Goal: Contribute content: Add original content to the website for others to see

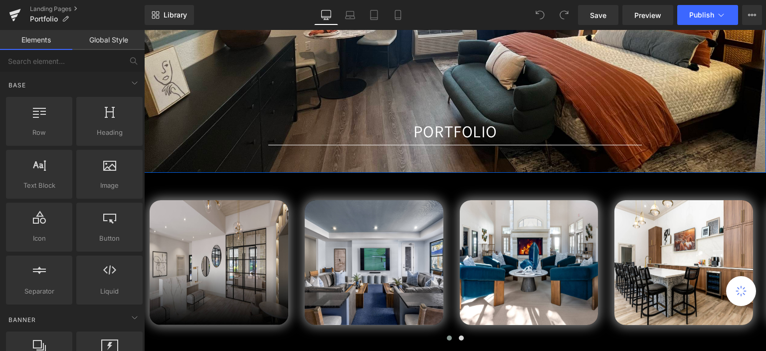
scroll to position [249, 0]
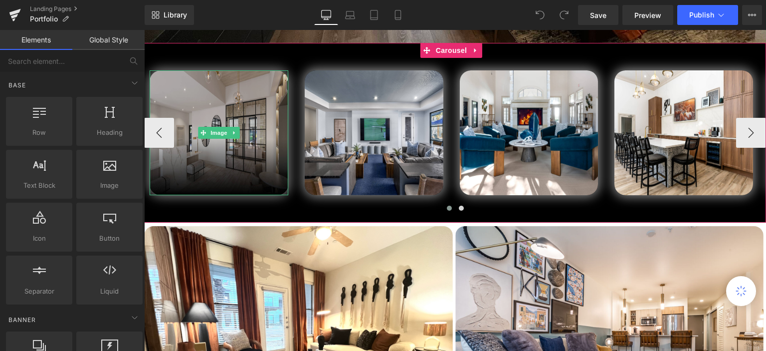
click at [259, 99] on img at bounding box center [219, 132] width 139 height 125
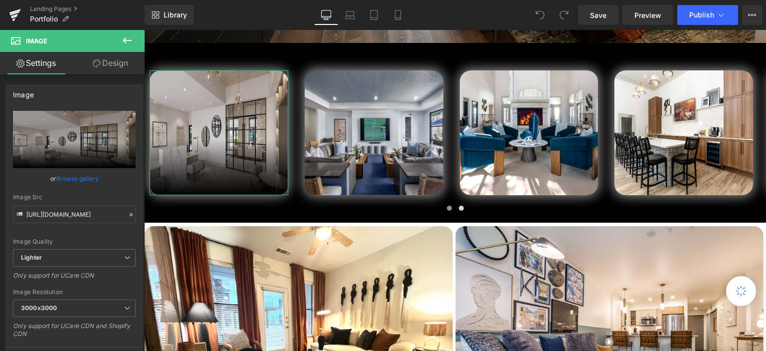
click at [100, 59] on link "Design" at bounding box center [110, 63] width 72 height 22
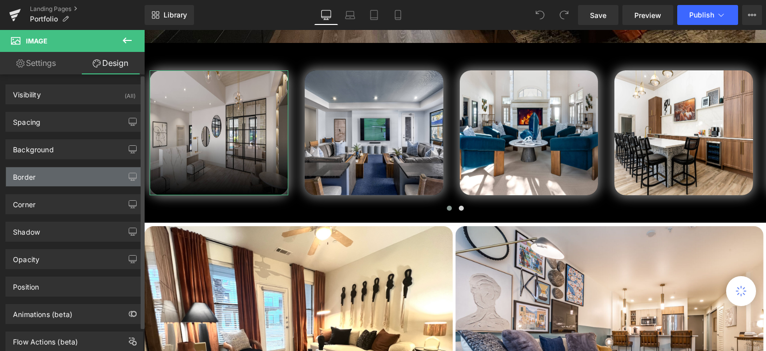
click at [74, 177] on div "Border" at bounding box center [74, 176] width 137 height 19
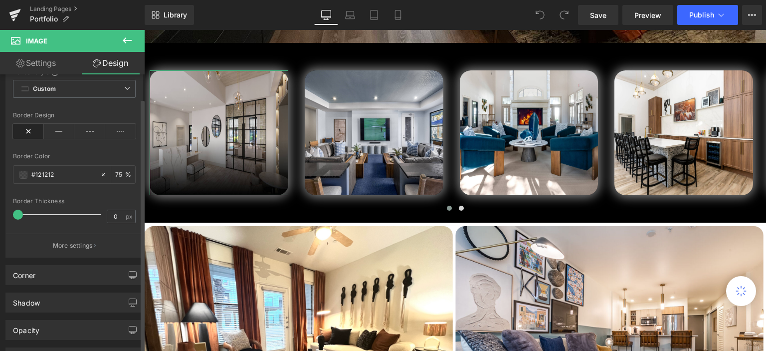
scroll to position [150, 0]
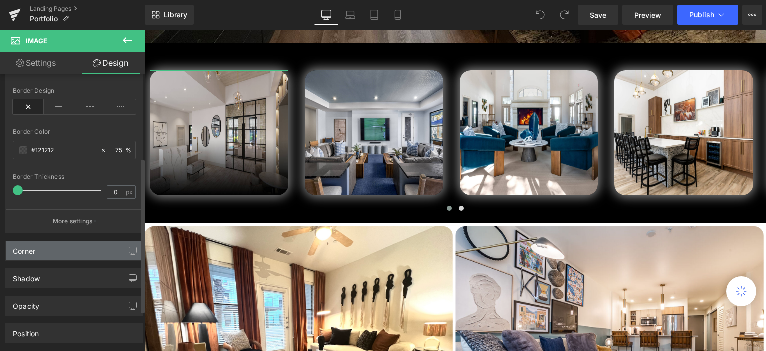
click at [76, 253] on div "Corner" at bounding box center [74, 250] width 137 height 19
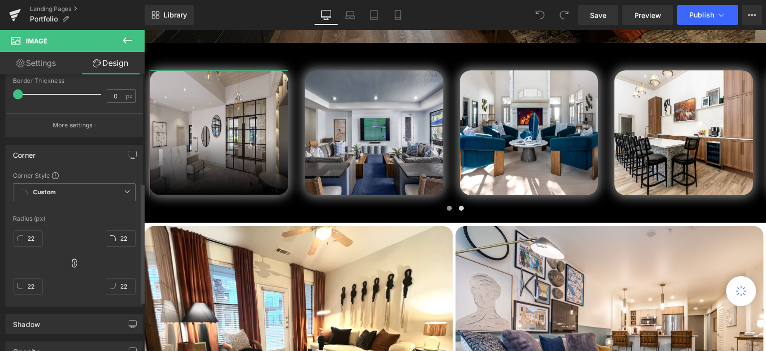
scroll to position [249, 0]
click at [116, 236] on input "22" at bounding box center [121, 234] width 30 height 16
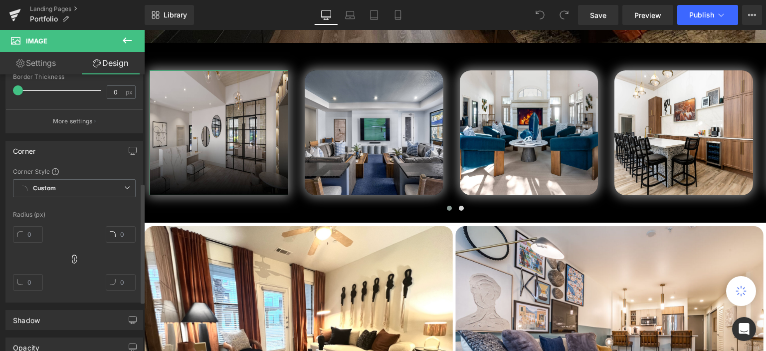
click at [91, 222] on div at bounding box center [74, 262] width 123 height 80
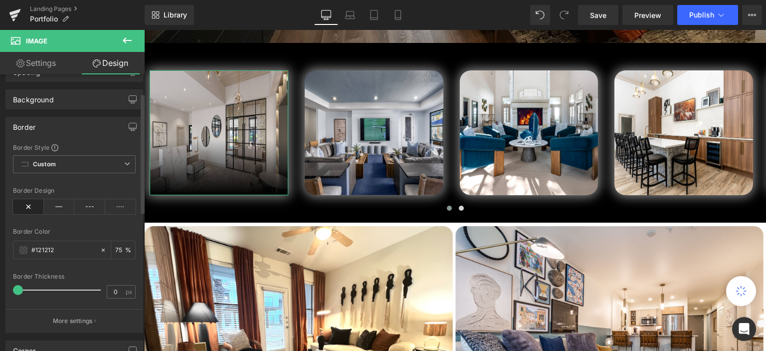
scroll to position [0, 0]
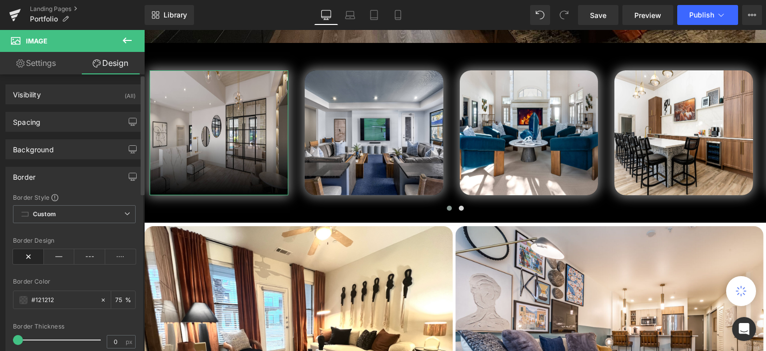
click at [60, 175] on div "Border" at bounding box center [74, 176] width 137 height 19
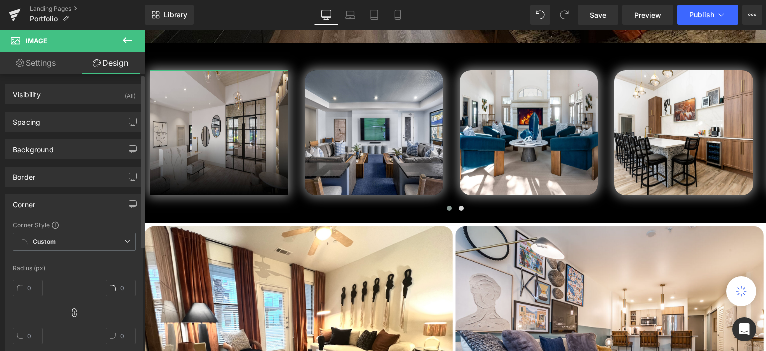
click at [57, 195] on div "Corner" at bounding box center [74, 203] width 137 height 19
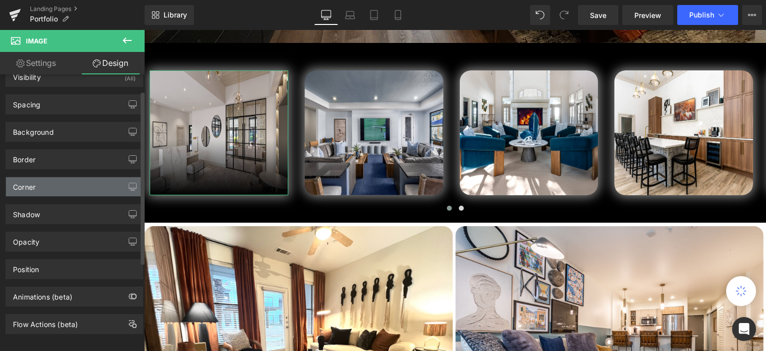
scroll to position [26, 0]
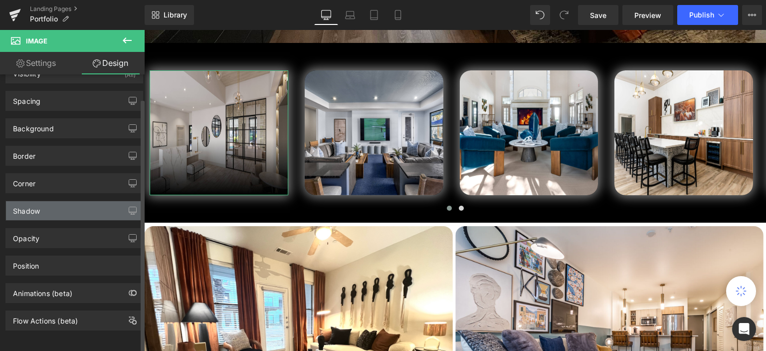
click at [61, 201] on div "Shadow" at bounding box center [74, 210] width 137 height 19
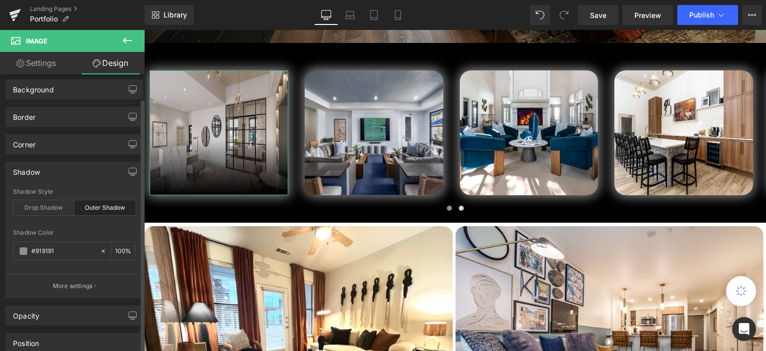
scroll to position [126, 0]
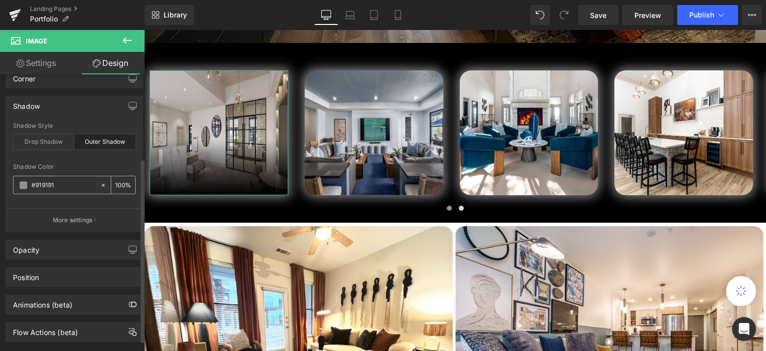
click at [102, 183] on icon at bounding box center [103, 184] width 3 height 3
type input "none"
type input "0"
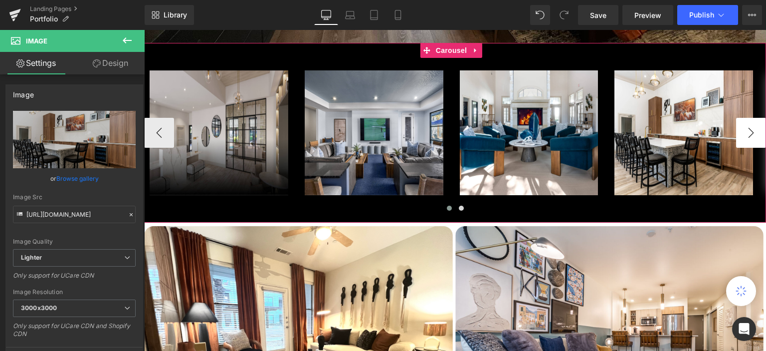
click at [741, 129] on button "›" at bounding box center [751, 133] width 30 height 30
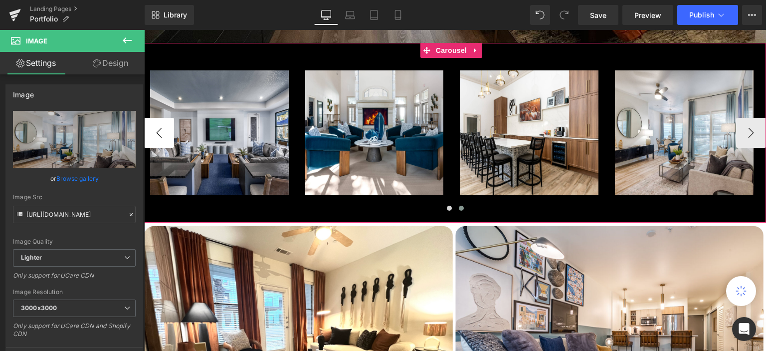
click at [154, 132] on button "‹" at bounding box center [159, 133] width 30 height 30
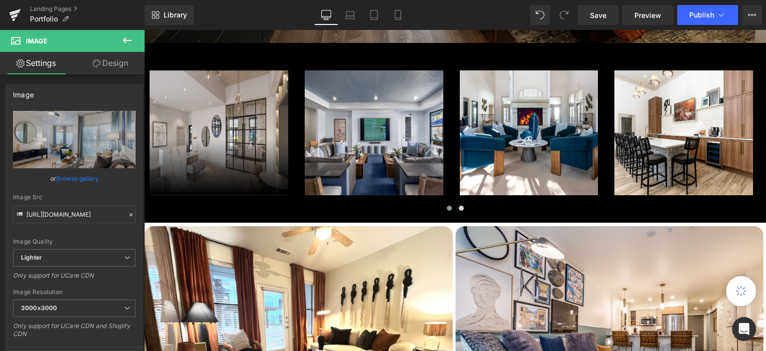
click at [126, 35] on icon at bounding box center [127, 40] width 12 height 12
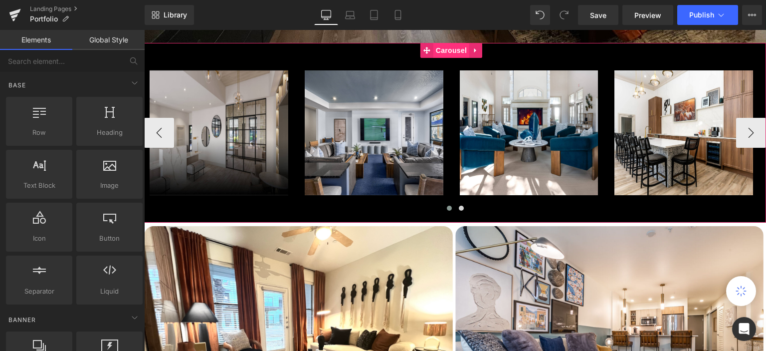
click at [459, 53] on span "Carousel" at bounding box center [451, 50] width 36 height 15
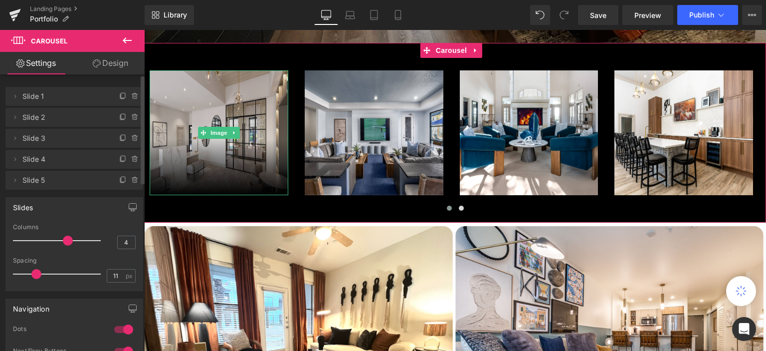
click at [50, 97] on span "Slide 1" at bounding box center [64, 96] width 84 height 19
click at [17, 97] on icon at bounding box center [15, 96] width 8 height 8
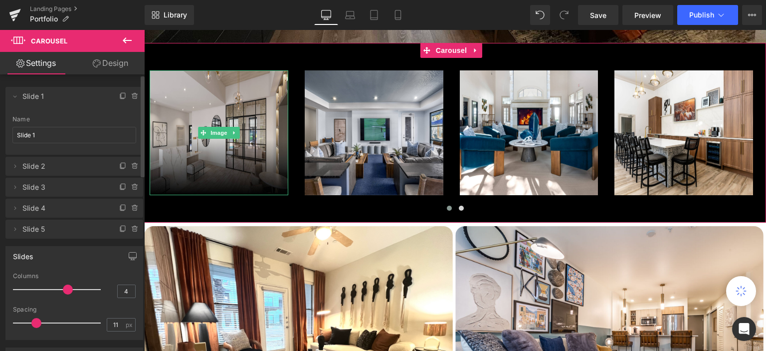
click at [35, 97] on span "Slide 1" at bounding box center [64, 96] width 84 height 19
click at [15, 97] on icon at bounding box center [14, 97] width 3 height 2
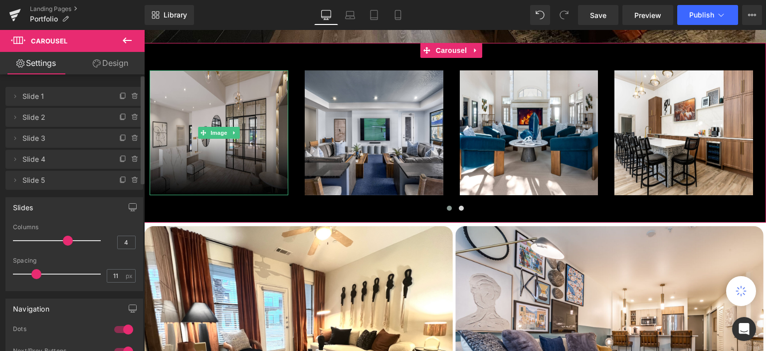
click at [76, 97] on span "Slide 1" at bounding box center [64, 96] width 84 height 19
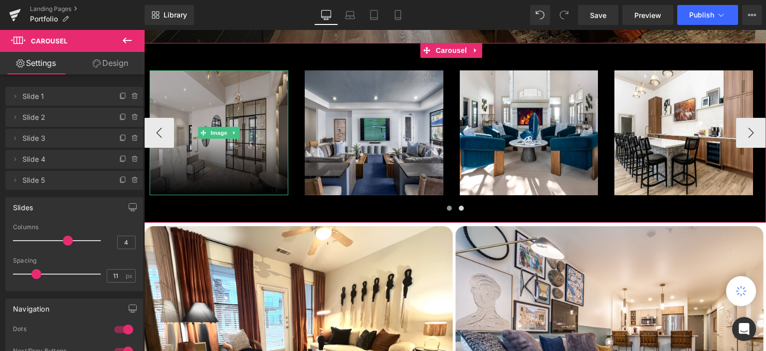
click at [228, 110] on img at bounding box center [219, 132] width 139 height 125
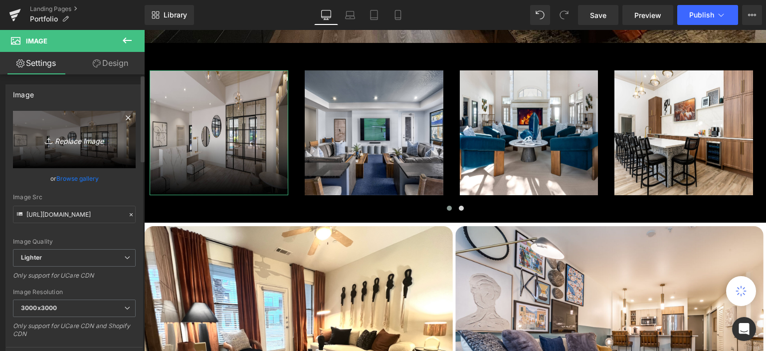
click at [61, 140] on icon "Replace Image" at bounding box center [74, 139] width 80 height 12
type input "C:\fakepath\3100 Pearl-01.jpg"
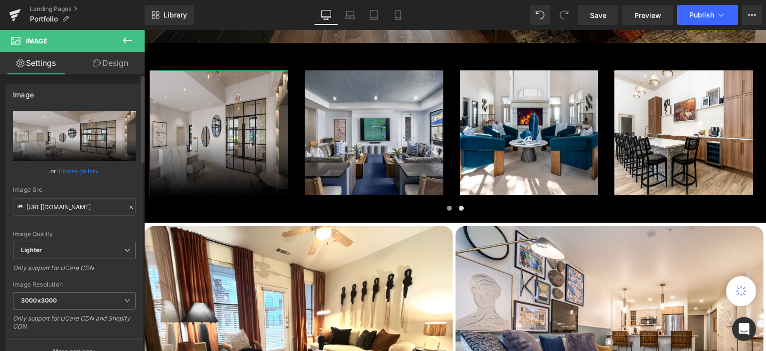
click at [87, 135] on input "file" at bounding box center [74, 136] width 123 height 50
click at [85, 140] on input "file" at bounding box center [74, 136] width 123 height 50
click at [79, 169] on link "Browse gallery" at bounding box center [77, 170] width 42 height 17
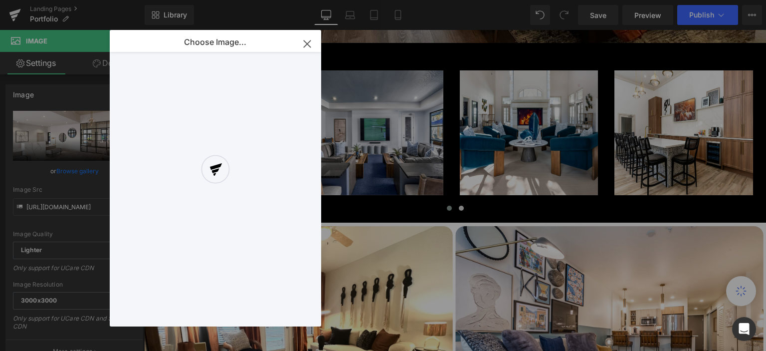
click at [307, 44] on div at bounding box center [215, 178] width 211 height 296
click at [306, 45] on div at bounding box center [215, 178] width 211 height 296
click at [309, 45] on div at bounding box center [215, 178] width 211 height 296
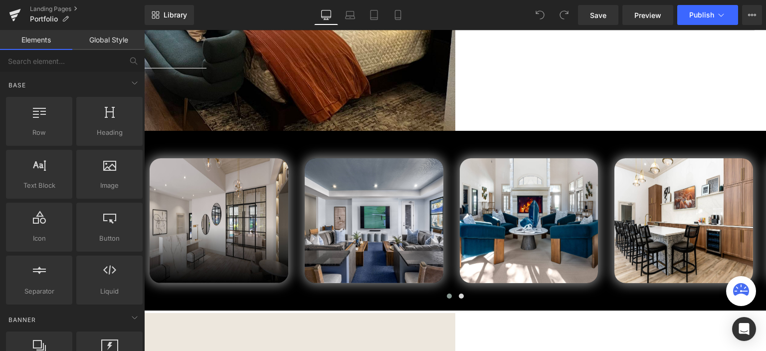
scroll to position [299, 0]
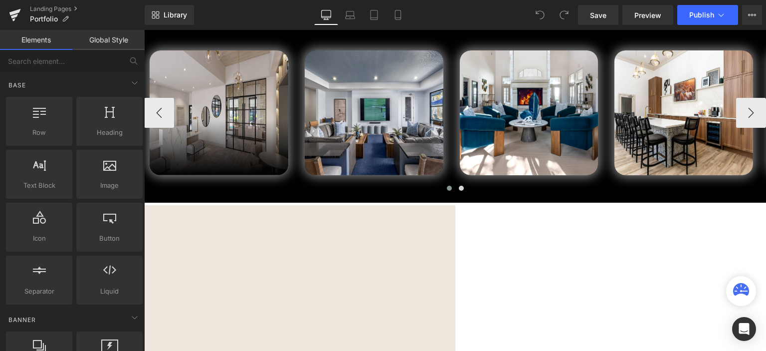
click at [266, 68] on img at bounding box center [219, 112] width 139 height 125
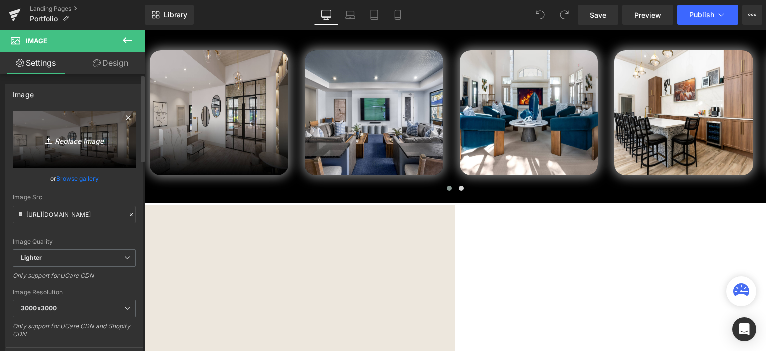
click at [112, 128] on link "Replace Image" at bounding box center [74, 139] width 123 height 57
type input "C:\fakepath\3100 Pearl-01.jpg"
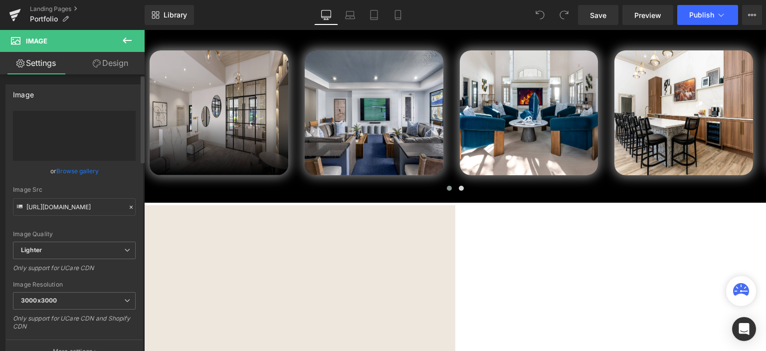
type input "https://ucarecdn.com/982f169a-43aa-4fa7-b930-b90b46106868/-/format/auto/-/previ…"
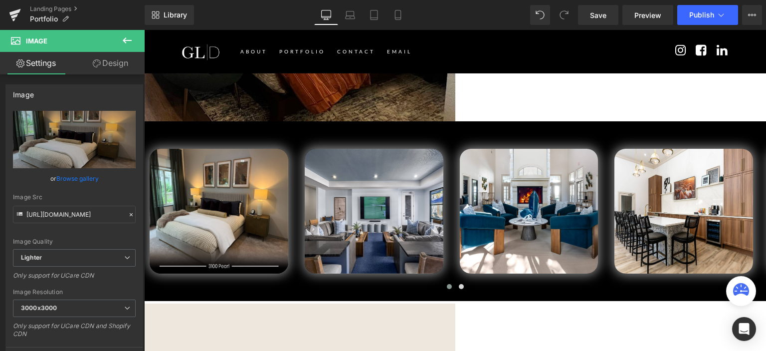
scroll to position [199, 0]
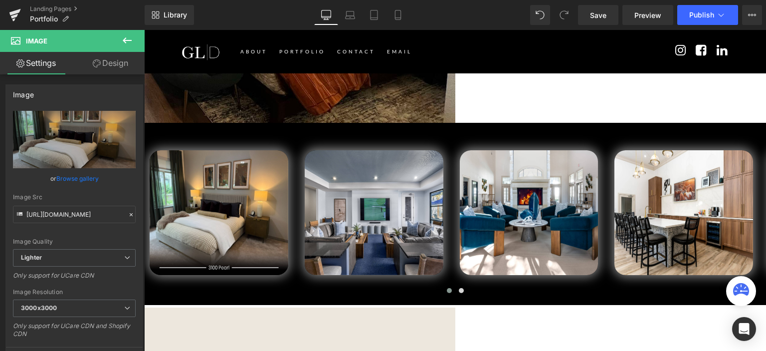
click at [98, 62] on icon at bounding box center [97, 63] width 8 height 8
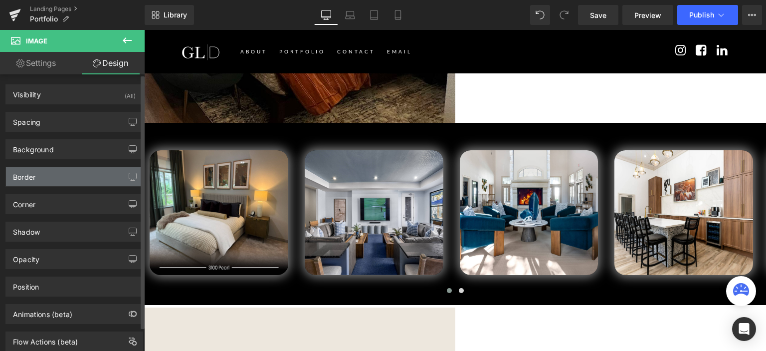
click at [63, 178] on div "Border" at bounding box center [74, 176] width 137 height 19
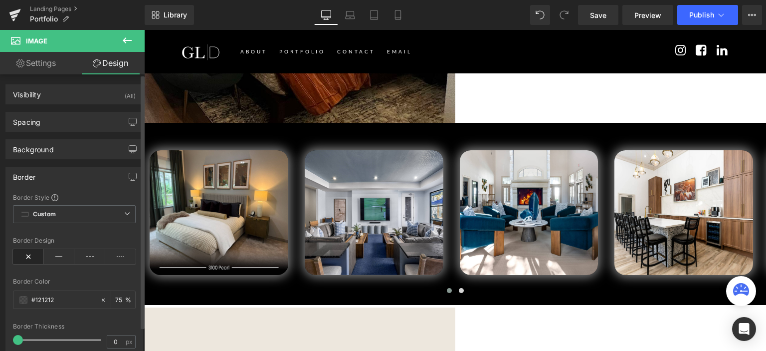
click at [63, 175] on div "Border" at bounding box center [74, 176] width 137 height 19
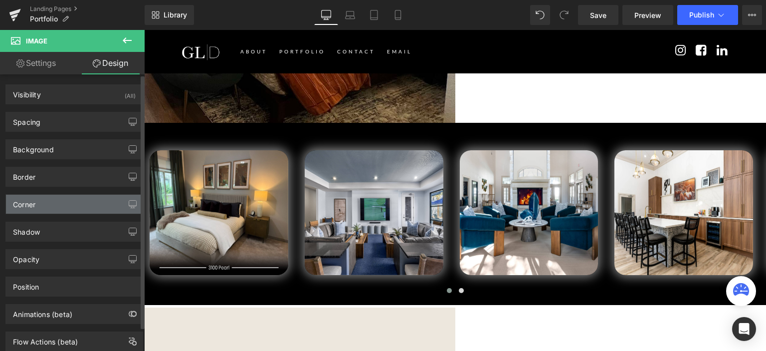
click at [67, 195] on div "Corner" at bounding box center [74, 203] width 137 height 19
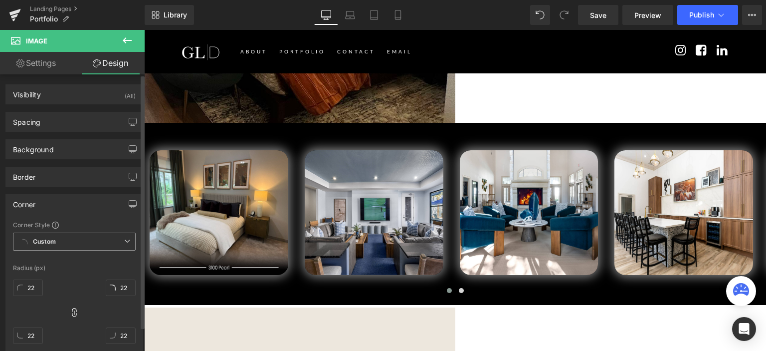
scroll to position [100, 0]
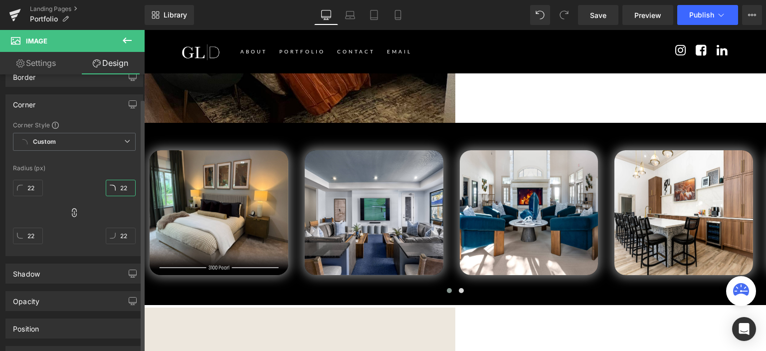
click at [119, 188] on input "22" at bounding box center [121, 188] width 30 height 16
click at [100, 143] on span "Custom Setup Global Style" at bounding box center [74, 142] width 123 height 18
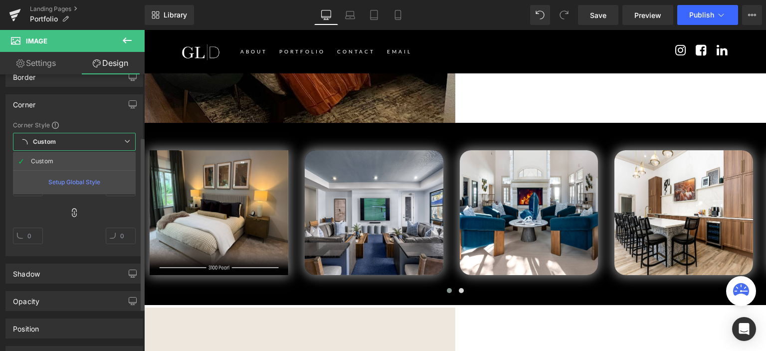
click at [94, 121] on div "Corner Style" at bounding box center [74, 125] width 123 height 8
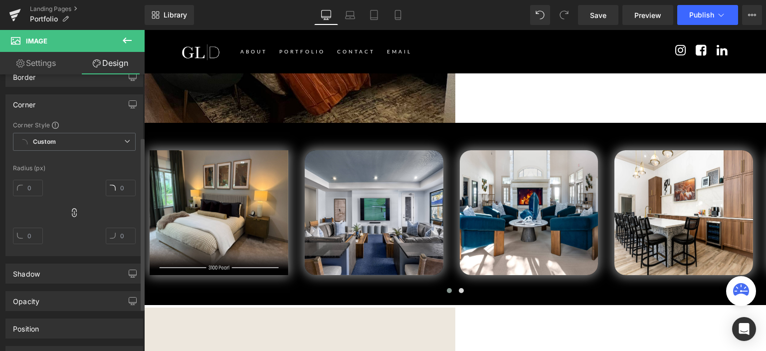
click at [90, 106] on div "Corner" at bounding box center [74, 104] width 137 height 19
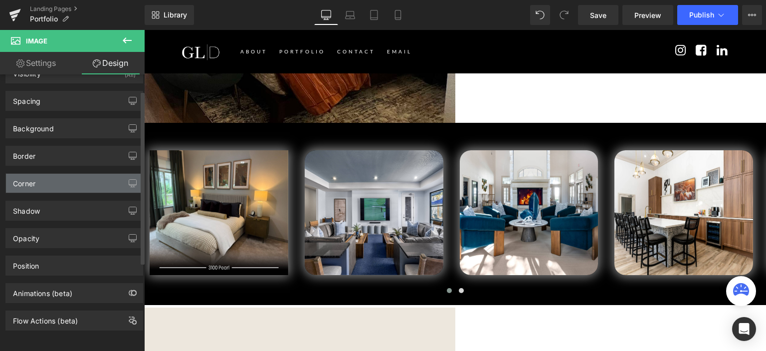
scroll to position [26, 0]
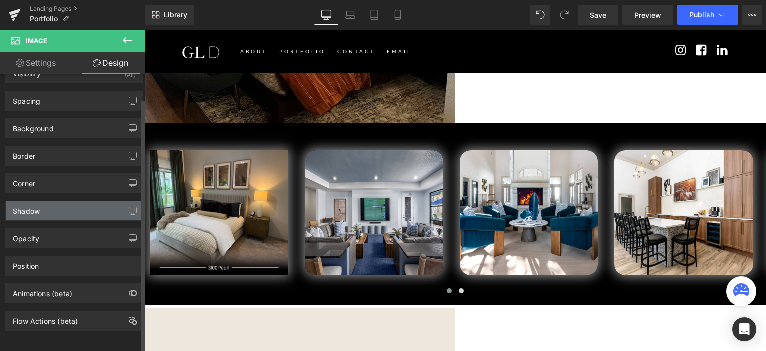
click at [68, 208] on div "Shadow" at bounding box center [74, 210] width 137 height 19
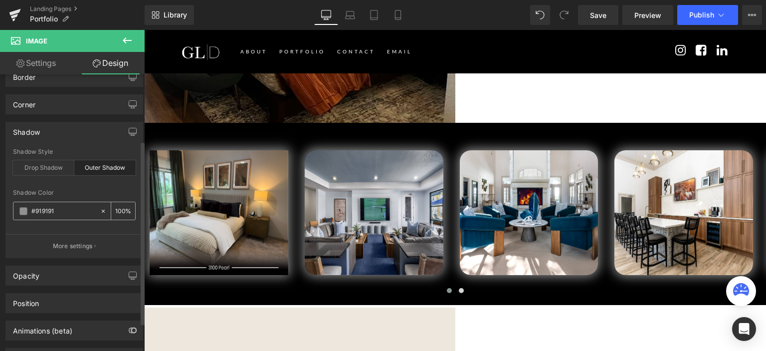
click at [101, 209] on icon at bounding box center [103, 210] width 7 height 7
type input "none"
type input "0"
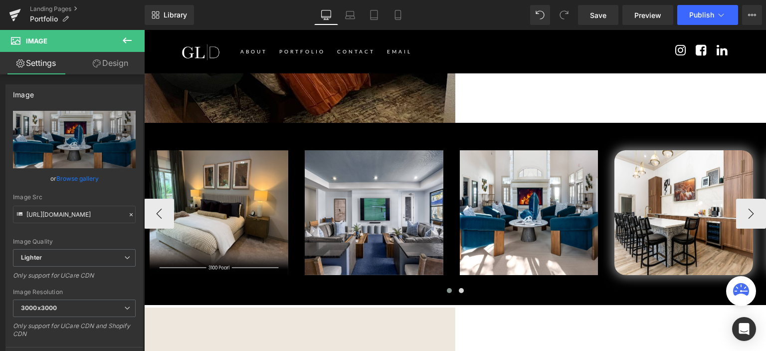
click at [632, 150] on img at bounding box center [683, 212] width 139 height 125
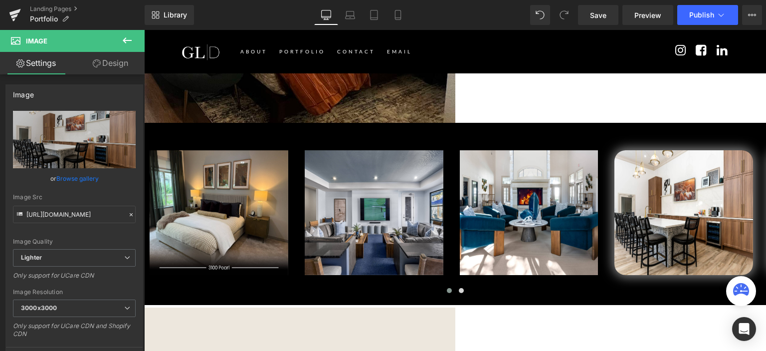
click at [107, 55] on link "Design" at bounding box center [110, 63] width 72 height 22
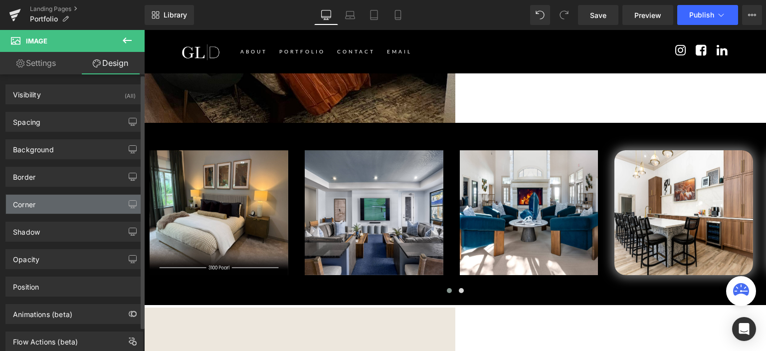
click at [56, 198] on div "Corner" at bounding box center [74, 203] width 137 height 19
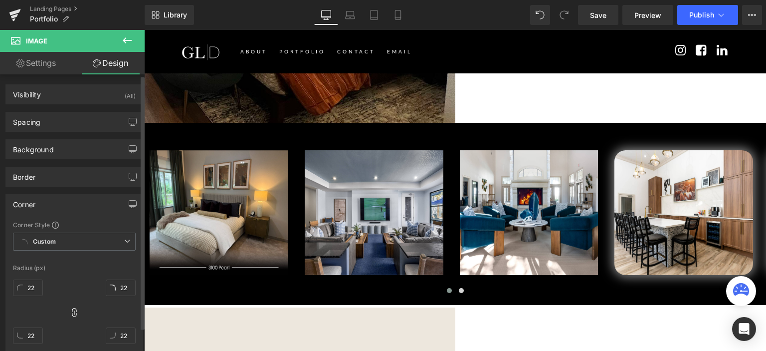
scroll to position [50, 0]
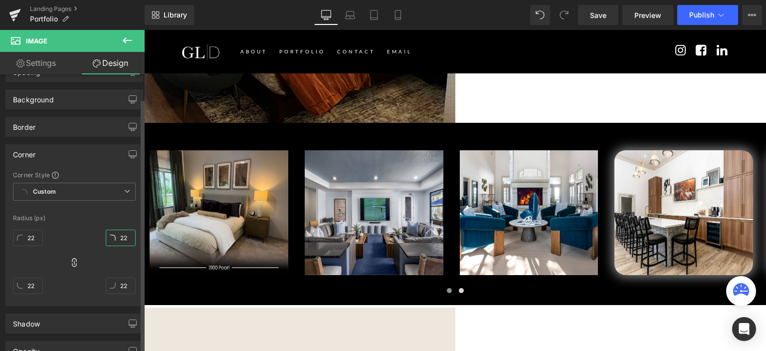
click at [118, 241] on input "22" at bounding box center [121, 237] width 30 height 16
click at [85, 154] on div "Corner" at bounding box center [74, 154] width 137 height 19
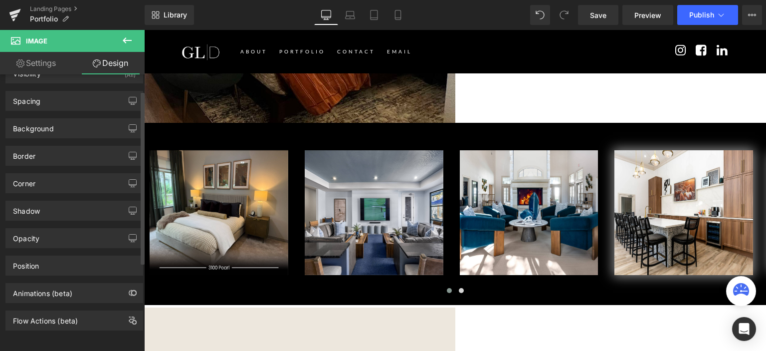
click at [75, 181] on div "Corner" at bounding box center [74, 183] width 137 height 19
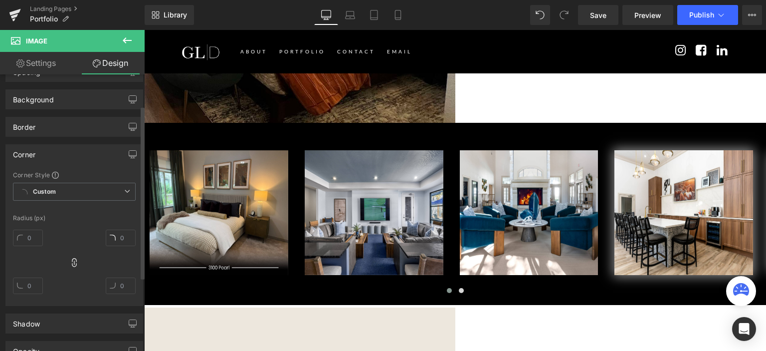
click at [62, 153] on div "Corner" at bounding box center [74, 154] width 137 height 19
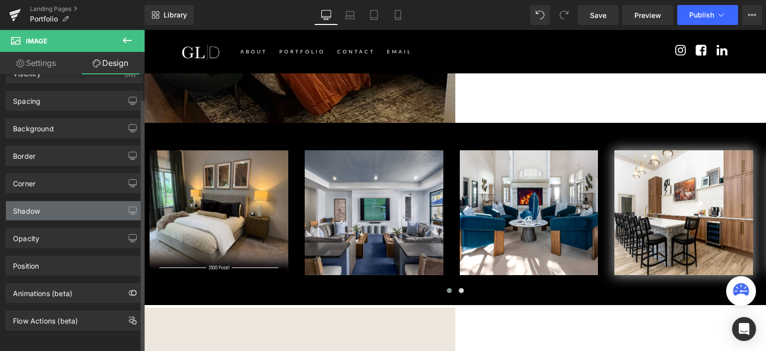
click at [68, 201] on div "Shadow" at bounding box center [74, 210] width 137 height 19
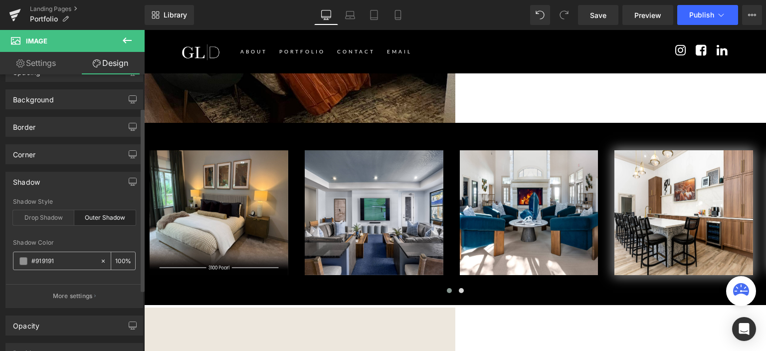
click at [100, 257] on icon at bounding box center [103, 260] width 7 height 7
type input "none"
type input "0"
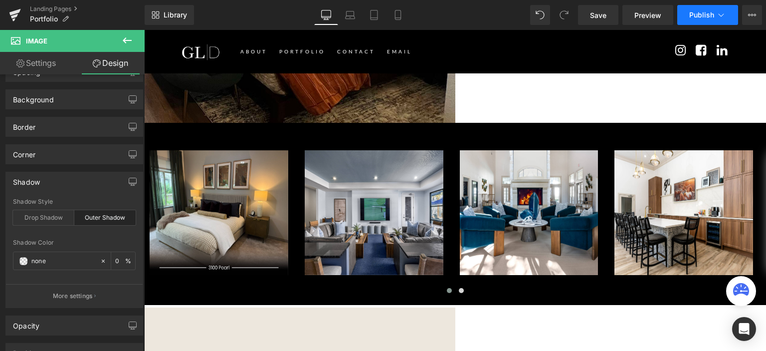
click at [696, 19] on button "Publish" at bounding box center [707, 15] width 61 height 20
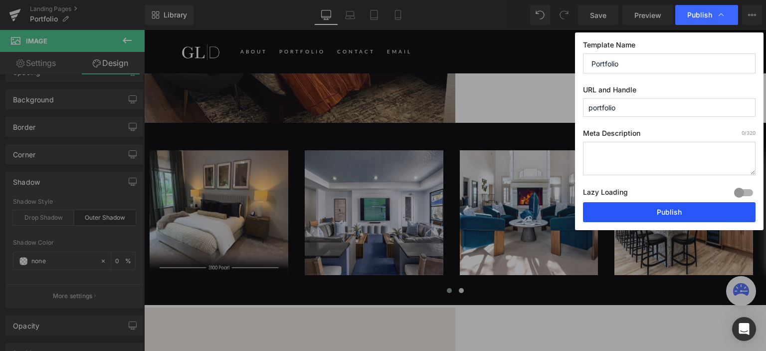
click at [648, 213] on button "Publish" at bounding box center [669, 212] width 173 height 20
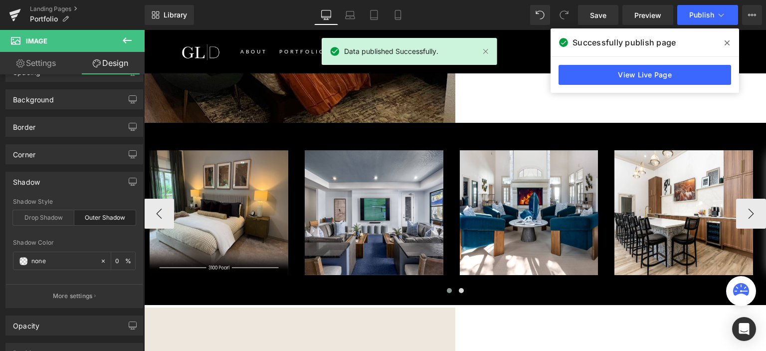
click at [337, 150] on img at bounding box center [374, 212] width 139 height 125
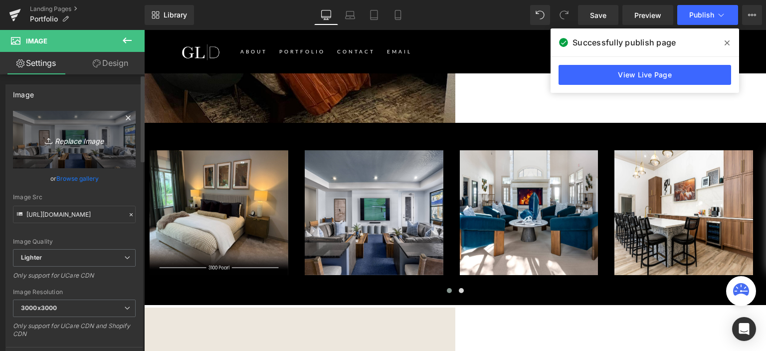
click at [64, 135] on icon "Replace Image" at bounding box center [74, 139] width 80 height 12
type input "C:\fakepath\BLVD at Medical - San Antonio, TX-01.jpg"
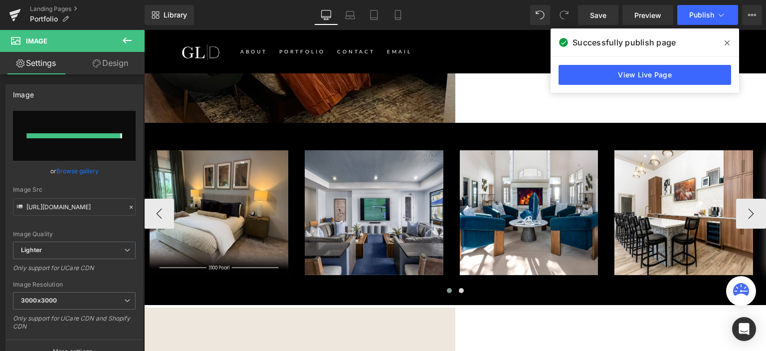
type input "https://ucarecdn.com/41aa0fbe-c934-40b2-a4f7-713380b23481/-/format/auto/-/previ…"
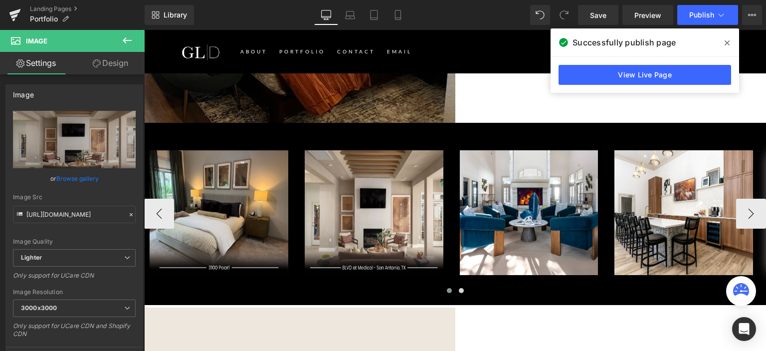
click at [144, 30] on span "Image" at bounding box center [144, 30] width 0 height 0
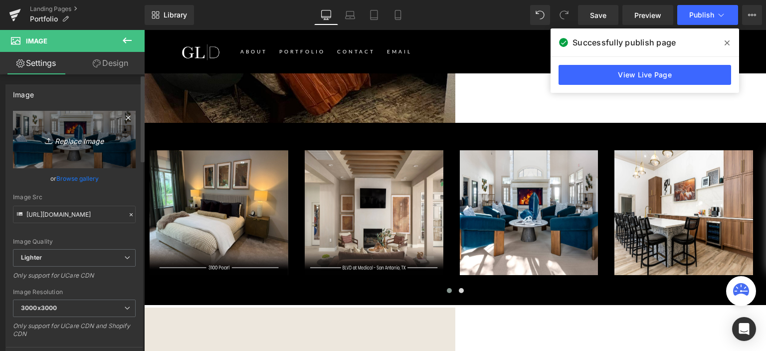
click at [76, 142] on icon "Replace Image" at bounding box center [74, 139] width 80 height 12
type input "C:\fakepath\Davenport- Davenport, FL-01.jpg"
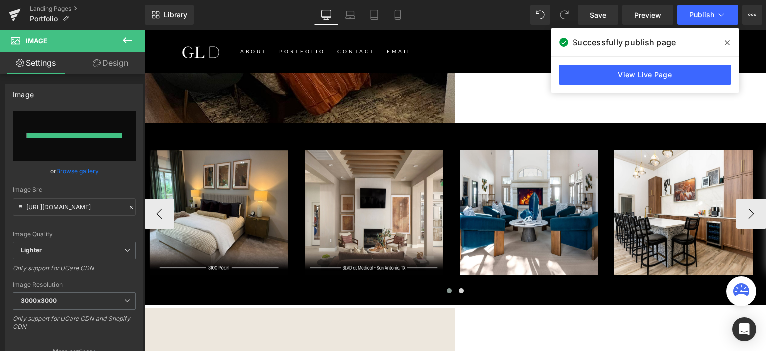
type input "https://ucarecdn.com/309aea3b-604e-4cc6-96c0-43009513bca4/-/format/auto/-/previ…"
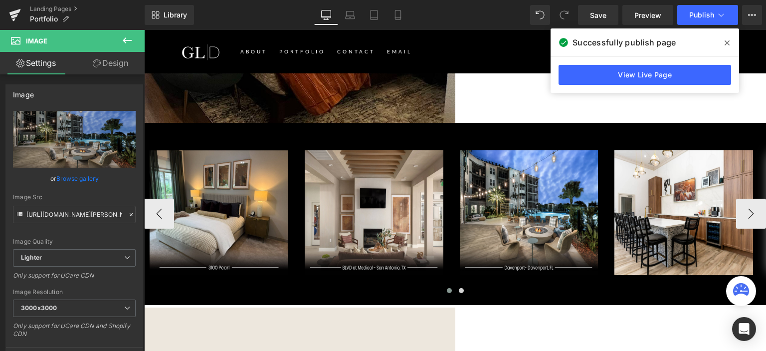
click at [646, 206] on img at bounding box center [683, 212] width 139 height 125
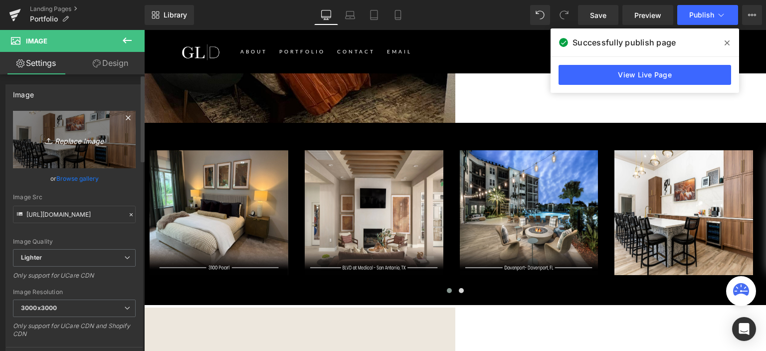
click at [35, 143] on icon "Replace Image" at bounding box center [74, 139] width 80 height 12
type input "C:\fakepath\Eventide Apartments, Beaufort, SC-01.jpg"
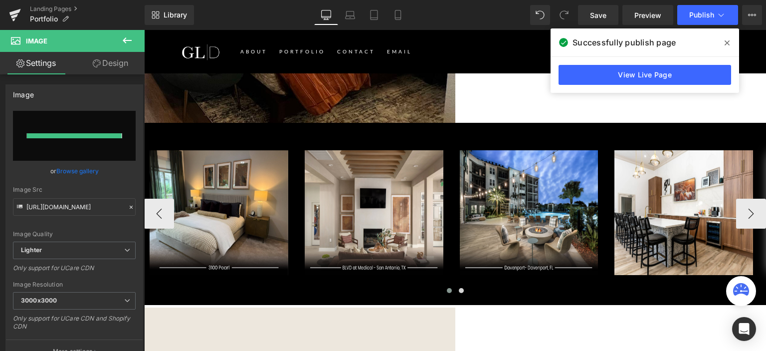
type input "https://ucarecdn.com/cc5f5360-bb90-4868-b123-6d60e0ff7bda/-/format/auto/-/previ…"
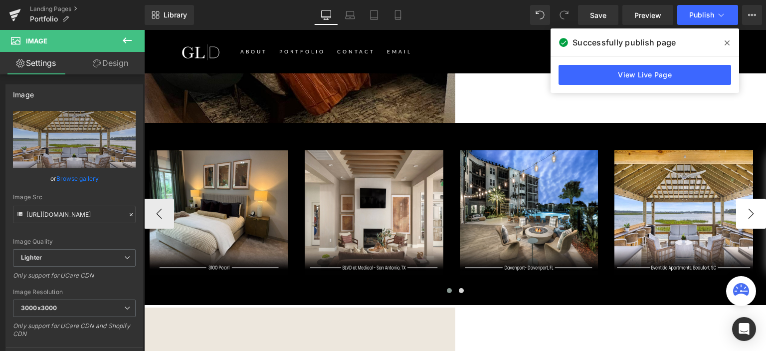
click at [737, 198] on button "›" at bounding box center [751, 213] width 30 height 30
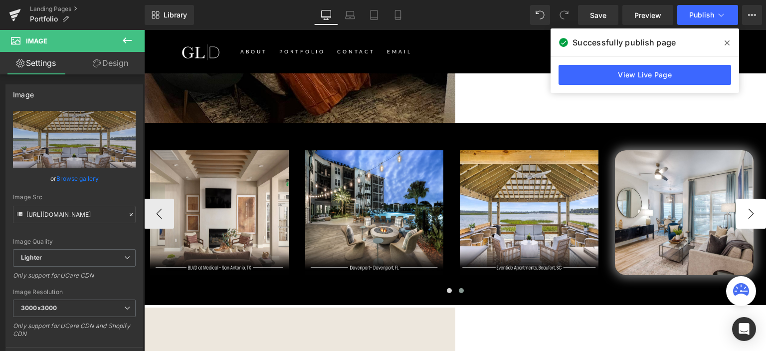
click at [748, 198] on button "›" at bounding box center [751, 213] width 30 height 30
click at [144, 30] on span "Carousel" at bounding box center [144, 30] width 0 height 0
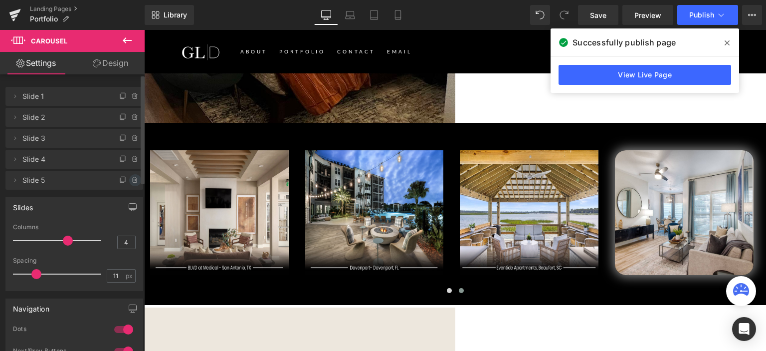
click at [133, 178] on icon at bounding box center [135, 180] width 4 height 4
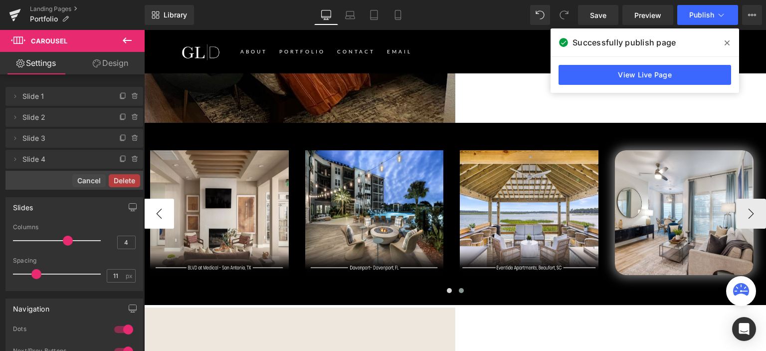
click at [154, 198] on button "‹" at bounding box center [159, 213] width 30 height 30
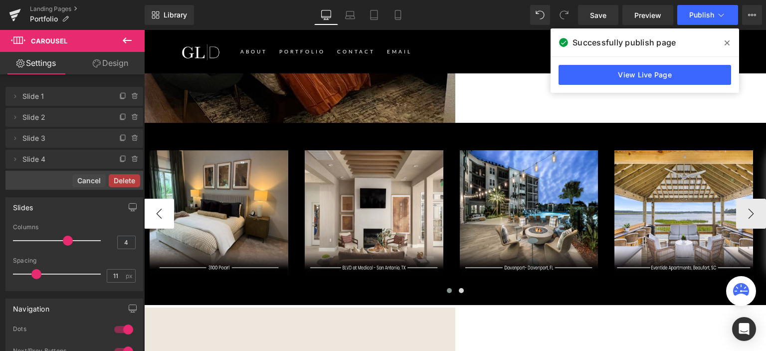
click at [154, 198] on button "‹" at bounding box center [159, 213] width 30 height 30
click at [746, 198] on button "›" at bounding box center [751, 213] width 30 height 30
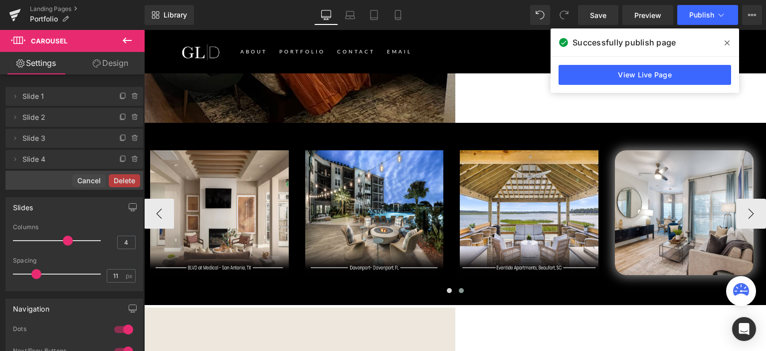
click at [289, 150] on div "Image" at bounding box center [220, 212] width 150 height 125
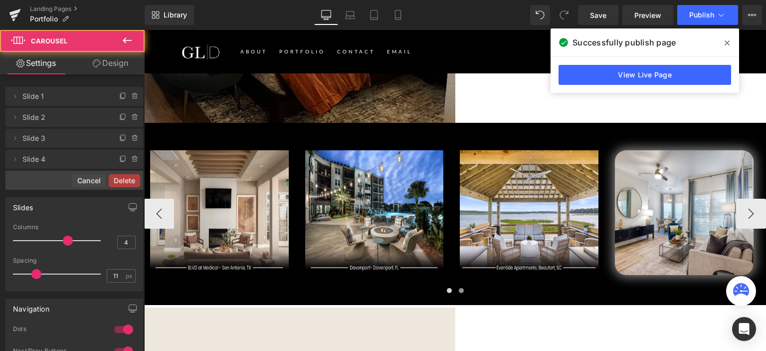
click at [268, 150] on img at bounding box center [219, 212] width 139 height 125
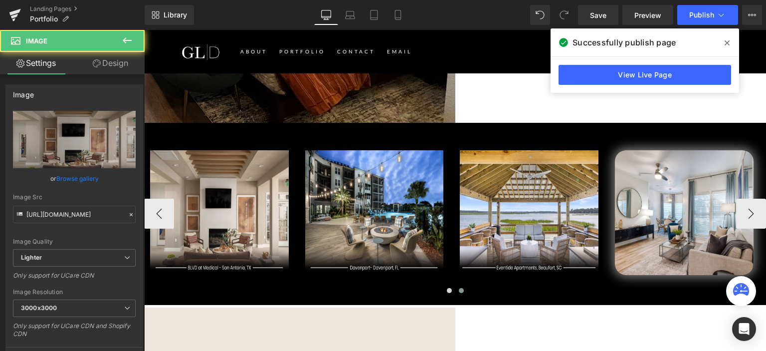
click at [588, 150] on img at bounding box center [529, 212] width 139 height 125
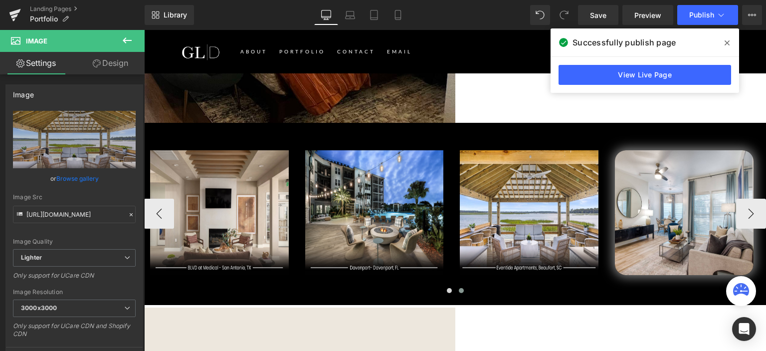
click at [663, 150] on img at bounding box center [684, 212] width 139 height 125
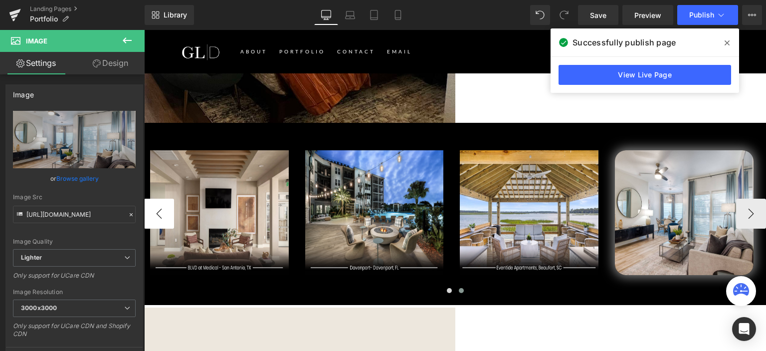
click at [157, 198] on button "‹" at bounding box center [159, 213] width 30 height 30
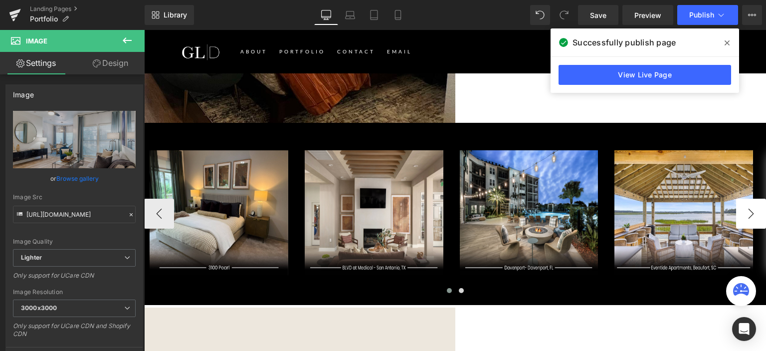
click at [743, 198] on button "›" at bounding box center [751, 213] width 30 height 30
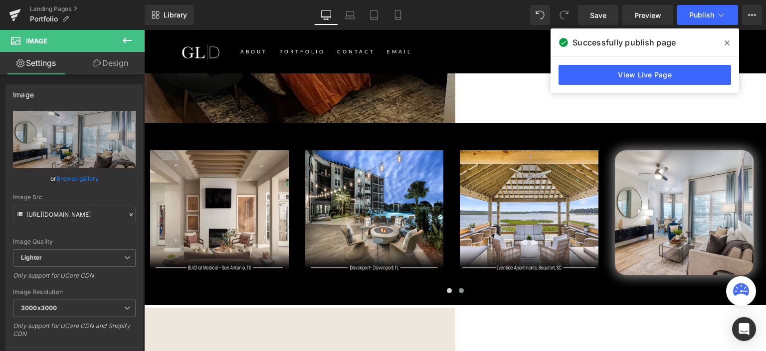
click at [128, 38] on icon at bounding box center [127, 40] width 12 height 12
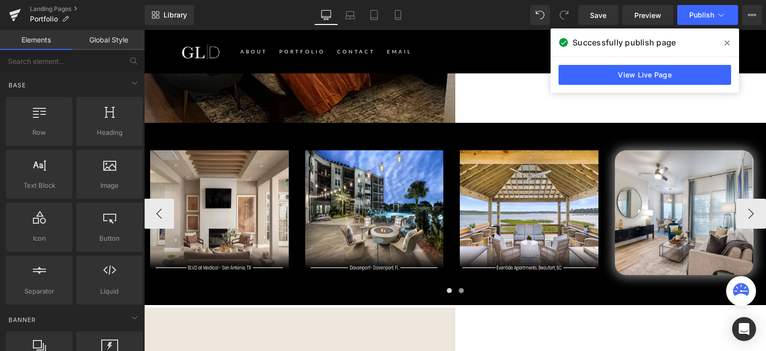
click at [144, 30] on span "Carousel" at bounding box center [144, 30] width 0 height 0
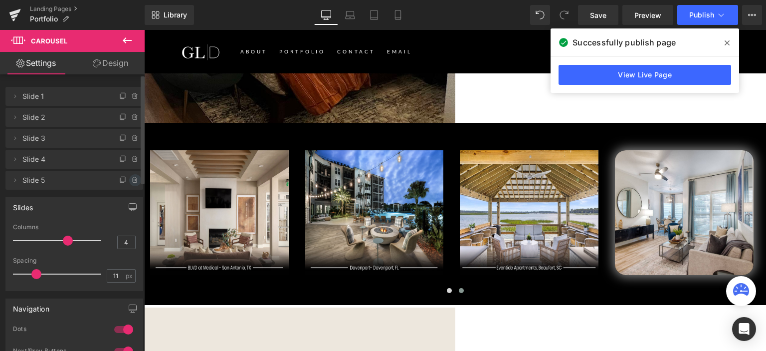
click at [133, 181] on icon at bounding box center [135, 180] width 4 height 4
click at [116, 175] on button "Delete" at bounding box center [124, 180] width 31 height 13
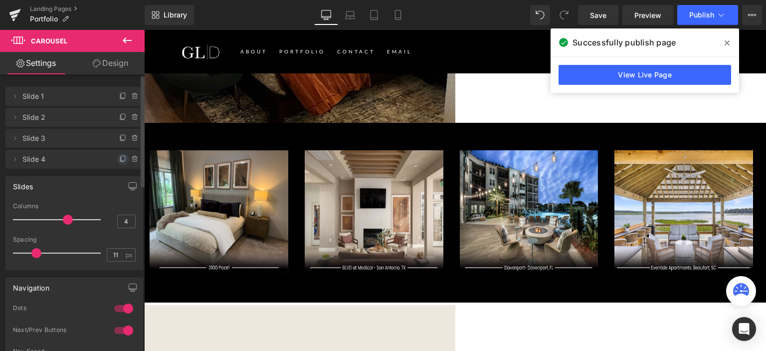
click at [119, 160] on icon at bounding box center [123, 159] width 8 height 8
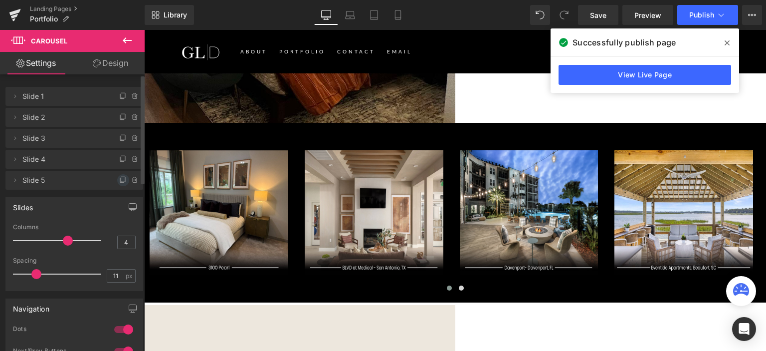
click at [119, 178] on icon at bounding box center [123, 180] width 8 height 8
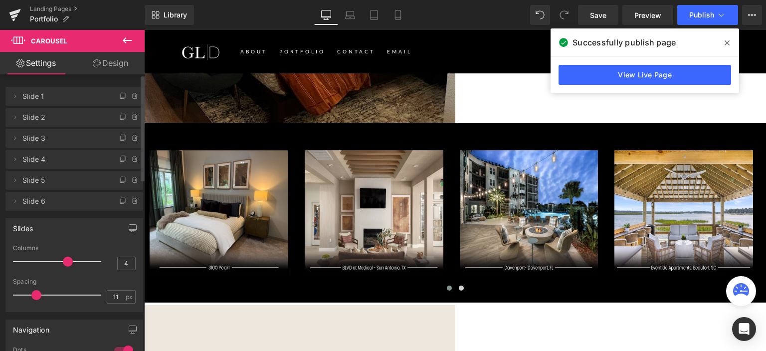
click at [119, 178] on icon at bounding box center [123, 180] width 8 height 8
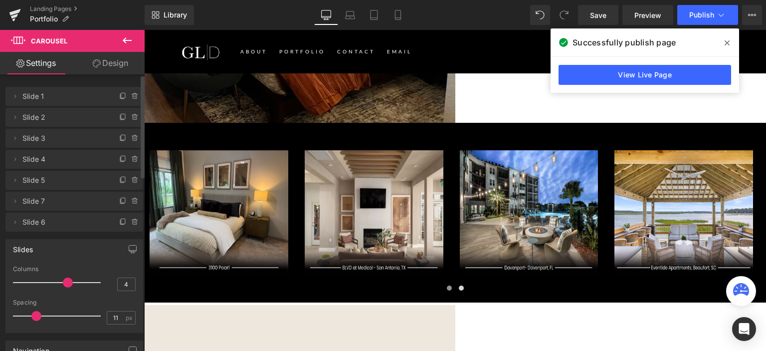
click at [119, 178] on icon at bounding box center [123, 180] width 8 height 8
drag, startPoint x: 42, startPoint y: 198, endPoint x: 40, endPoint y: 227, distance: 29.0
drag, startPoint x: 63, startPoint y: 200, endPoint x: 64, endPoint y: 218, distance: 18.5
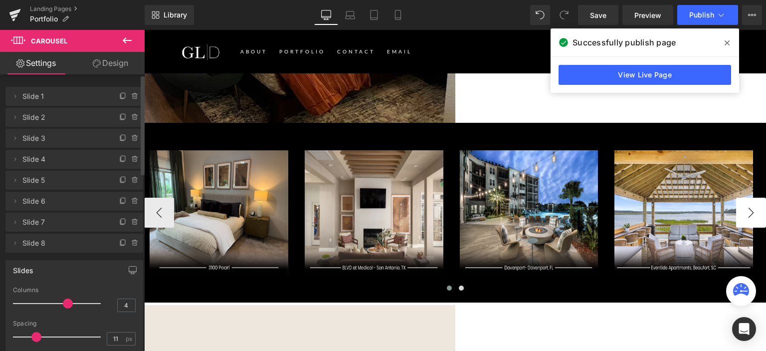
click at [750, 197] on button "›" at bounding box center [751, 212] width 30 height 30
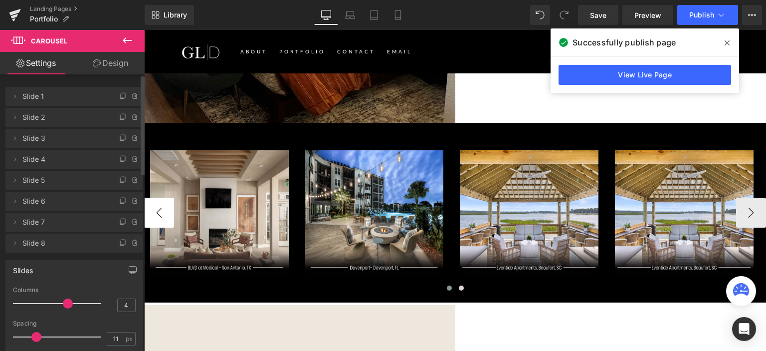
click at [157, 197] on button "‹" at bounding box center [159, 212] width 30 height 30
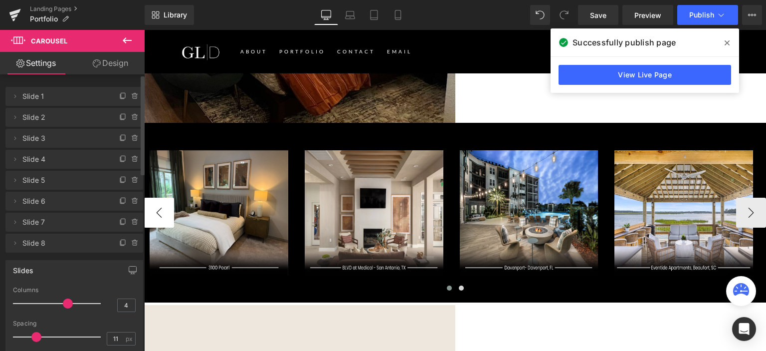
click at [157, 197] on button "‹" at bounding box center [159, 212] width 30 height 30
click at [742, 197] on button "›" at bounding box center [751, 212] width 30 height 30
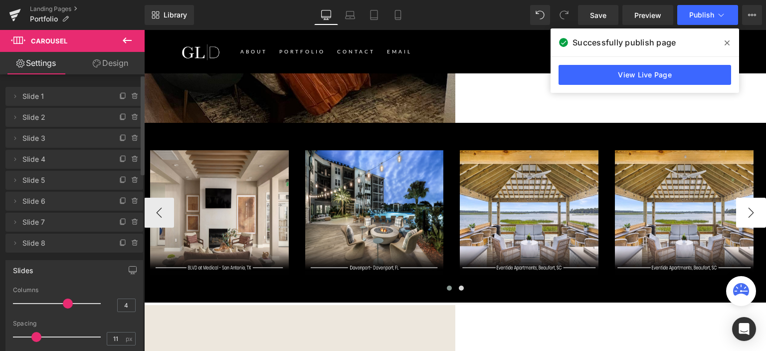
click at [742, 197] on button "›" at bounding box center [751, 212] width 30 height 30
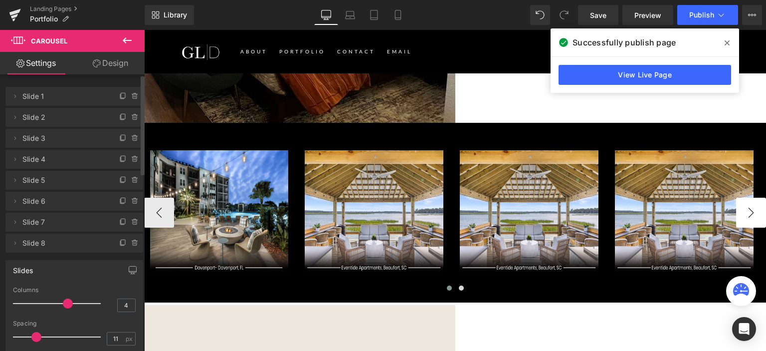
click at [742, 197] on button "›" at bounding box center [751, 212] width 30 height 30
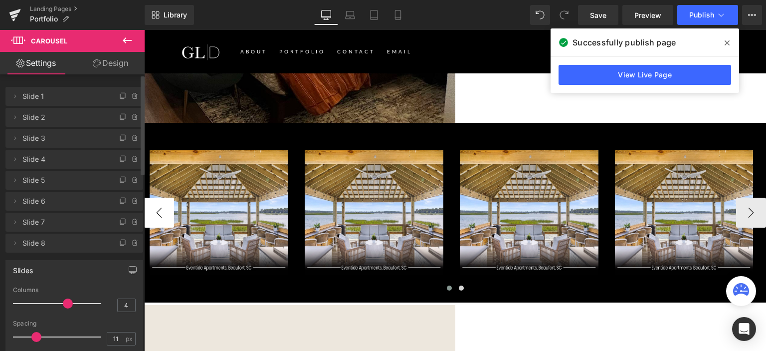
click at [154, 197] on button "‹" at bounding box center [159, 212] width 30 height 30
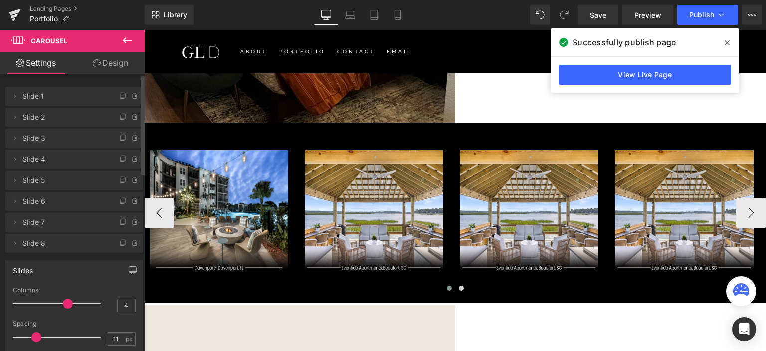
click at [144, 30] on icon at bounding box center [144, 30] width 0 height 0
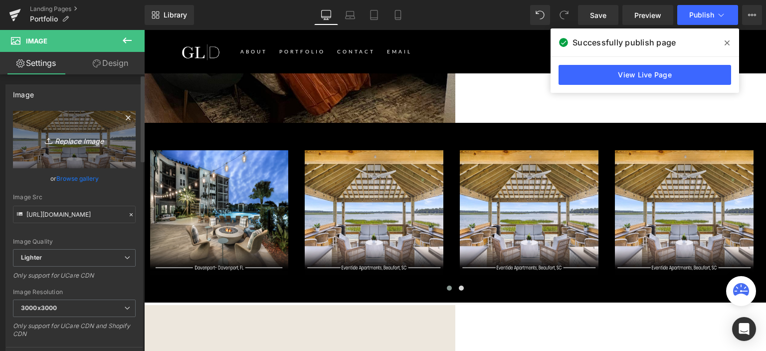
click at [59, 138] on icon "Replace Image" at bounding box center [74, 139] width 80 height 12
type input "C:\fakepath\Fordham-01.jpg"
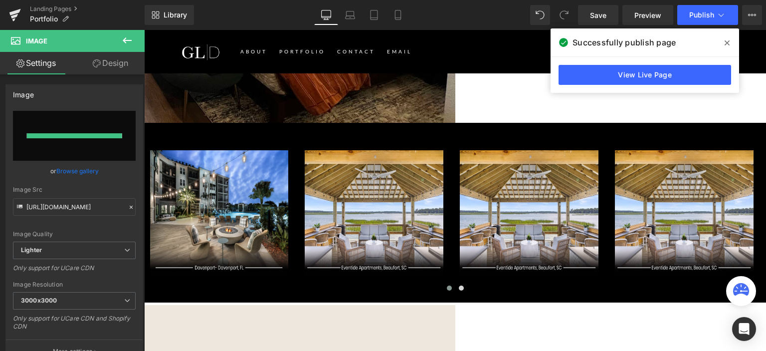
type input "https://ucarecdn.com/ccee4ac0-2ef0-4c34-8e6a-bdc7b7cf2321/-/format/auto/-/previ…"
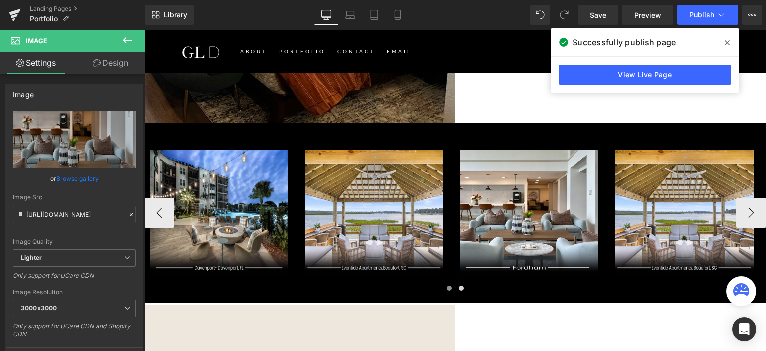
click at [144, 30] on span "Image" at bounding box center [144, 30] width 0 height 0
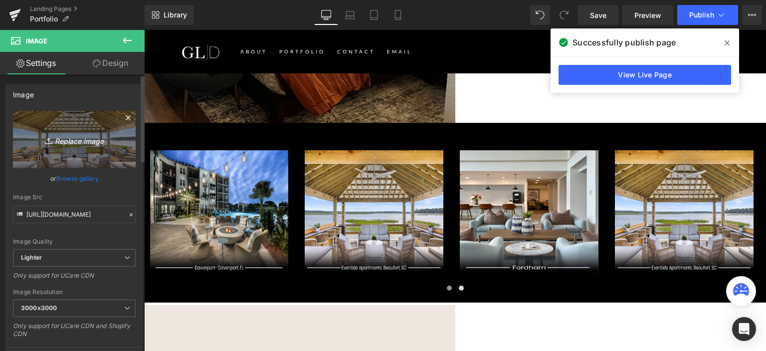
click at [102, 139] on icon "Replace Image" at bounding box center [74, 139] width 80 height 12
type input "C:\fakepath\Legends at Legacy-Frisco, TX-01.jpg"
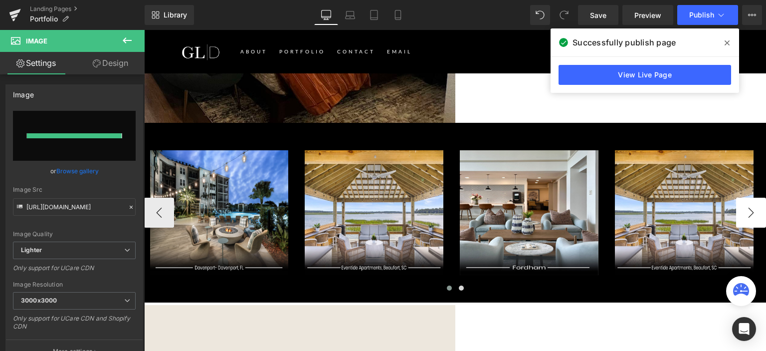
type input "https://ucarecdn.com/da6b6c17-e4a8-4bfe-9da4-bc9ba17958b7/-/format/auto/-/previ…"
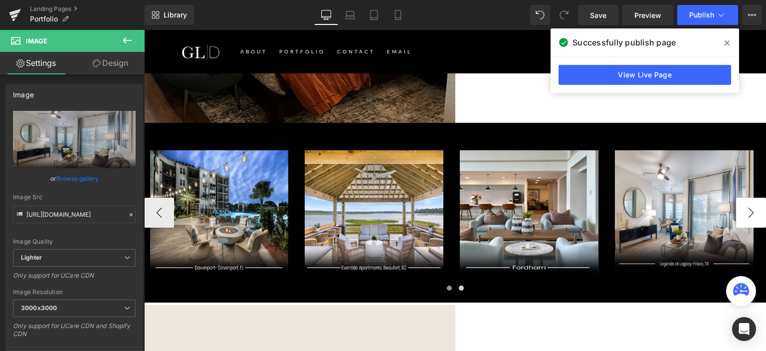
click at [740, 197] on button "›" at bounding box center [751, 212] width 30 height 30
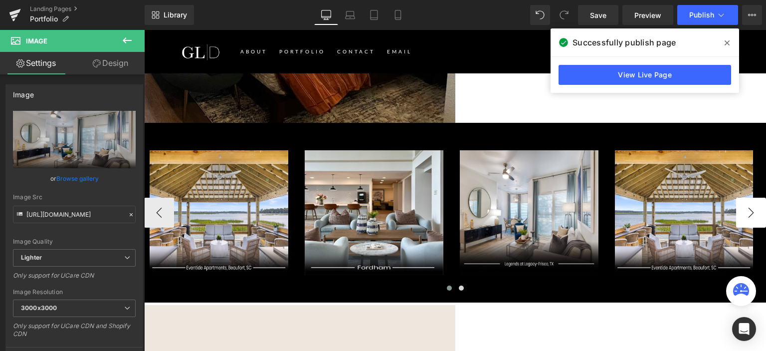
click at [740, 197] on button "›" at bounding box center [751, 212] width 30 height 30
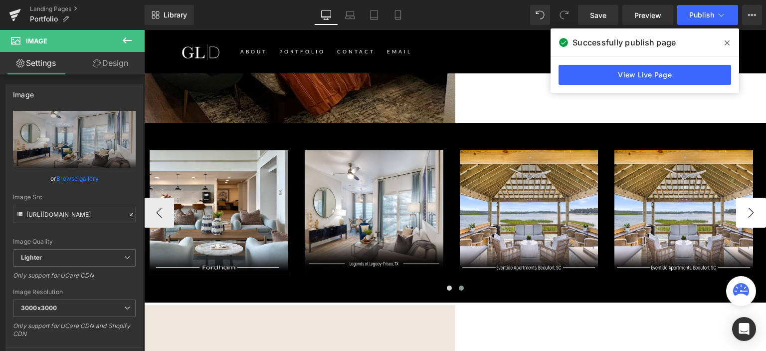
click at [740, 197] on button "›" at bounding box center [751, 212] width 30 height 30
click at [511, 203] on img at bounding box center [529, 212] width 139 height 125
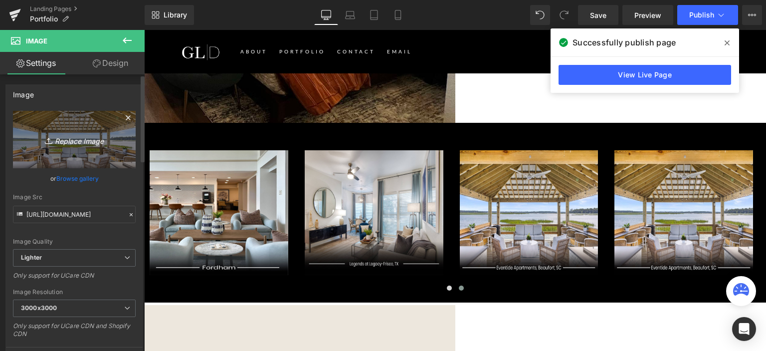
click at [80, 141] on icon "Replace Image" at bounding box center [74, 139] width 80 height 12
type input "C:\fakepath\Marea Apartments- Naples, FL-01.jpg"
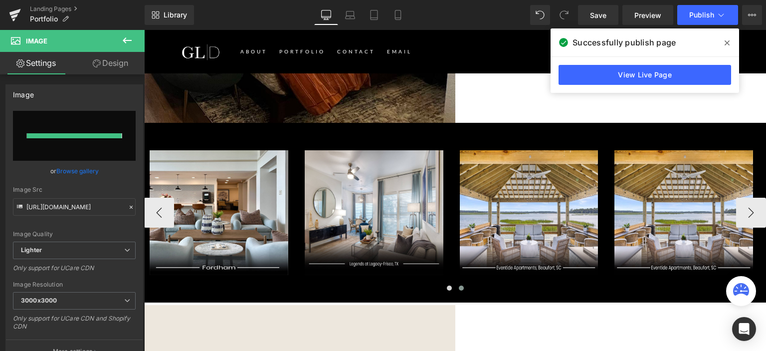
type input "https://ucarecdn.com/9cb248fb-6f77-46a8-a9cb-bd69f3d3efae/-/format/auto/-/previ…"
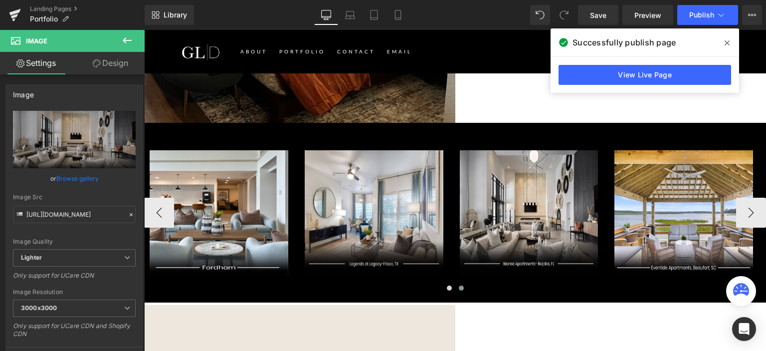
click at [671, 163] on img at bounding box center [683, 212] width 139 height 125
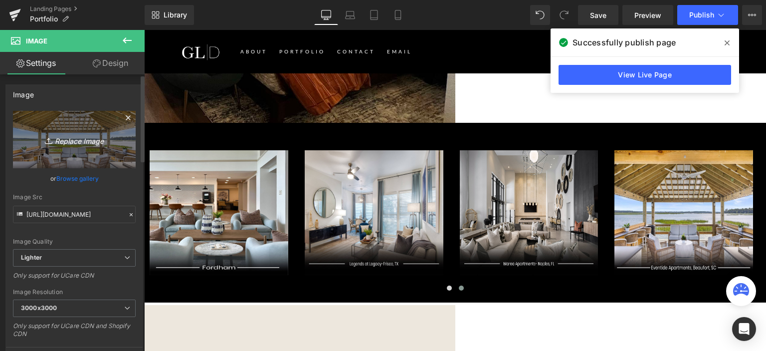
click at [53, 125] on link "Replace Image" at bounding box center [74, 139] width 123 height 57
type input "C:\fakepath\Paraiso at Fountain Square- Miami, FL-01.jpg"
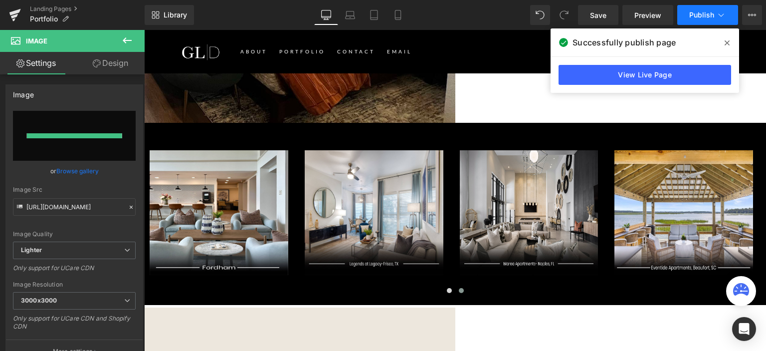
type input "https://ucarecdn.com/08f9737b-2f36-4363-b10a-99c1813d7b25/-/format/auto/-/previ…"
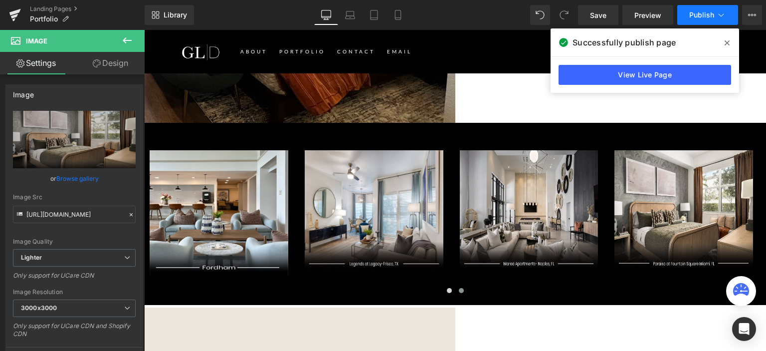
click at [695, 14] on span "Publish" at bounding box center [701, 15] width 25 height 8
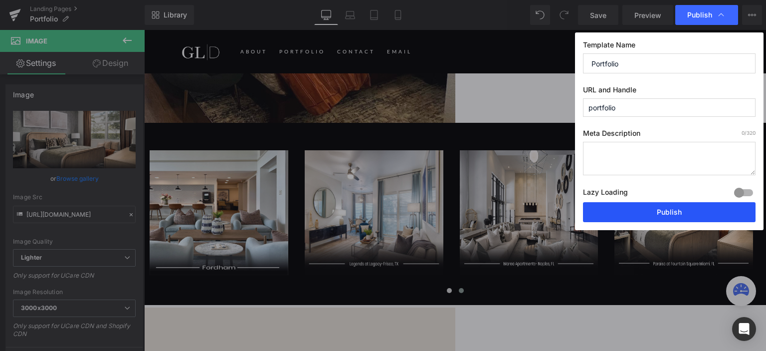
click at [665, 210] on button "Publish" at bounding box center [669, 212] width 173 height 20
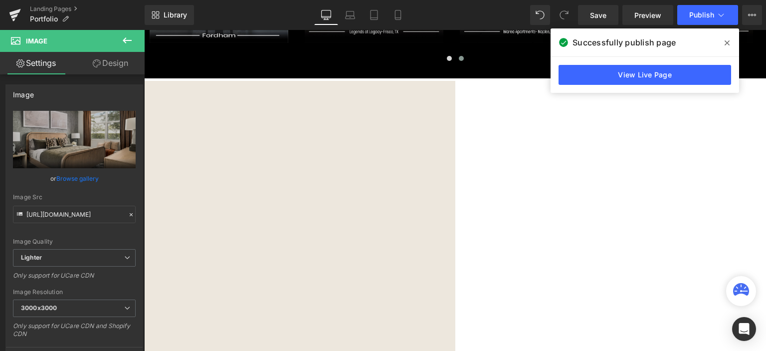
scroll to position [449, 0]
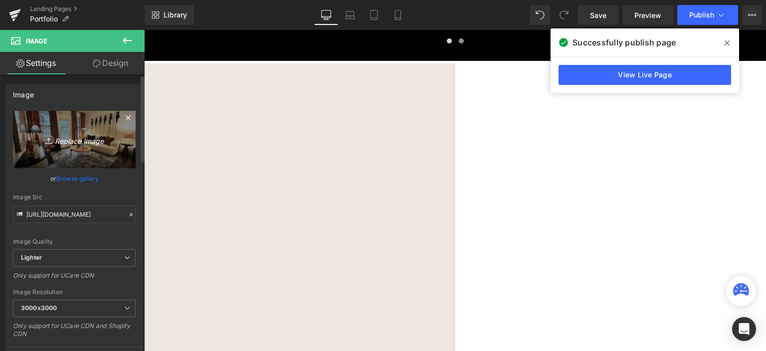
click at [68, 144] on icon "Replace Image" at bounding box center [74, 139] width 80 height 12
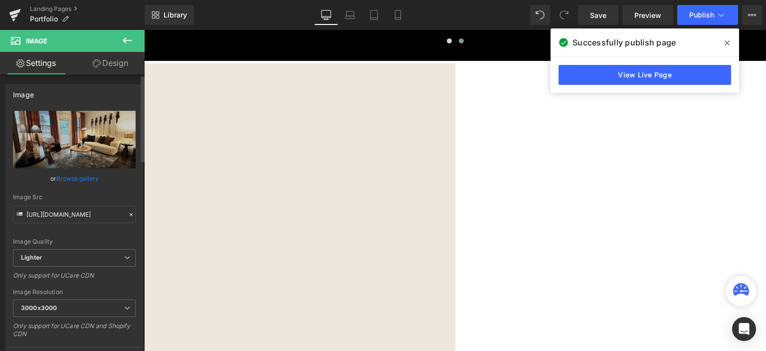
click at [81, 180] on link "Browse gallery" at bounding box center [77, 178] width 42 height 17
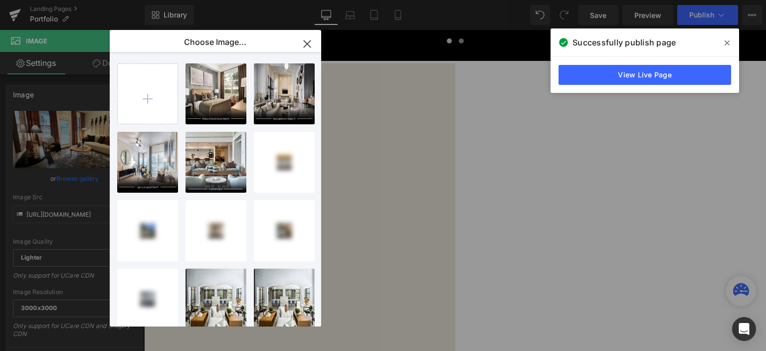
click at [307, 45] on icon "button" at bounding box center [307, 44] width 16 height 16
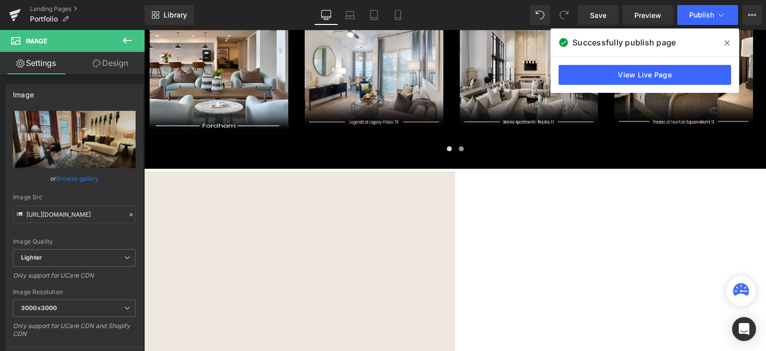
scroll to position [399, 0]
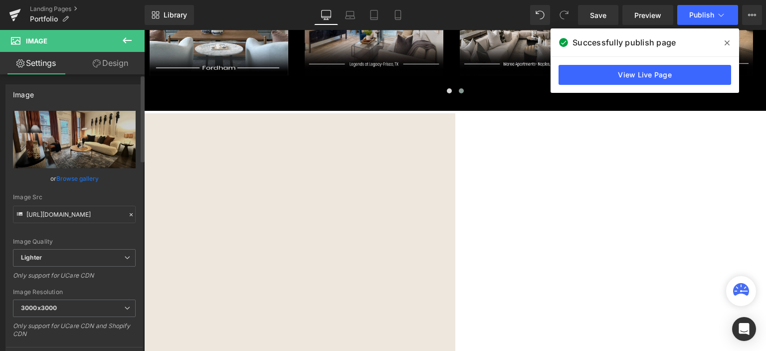
click at [62, 177] on link "Browse gallery" at bounding box center [77, 178] width 42 height 17
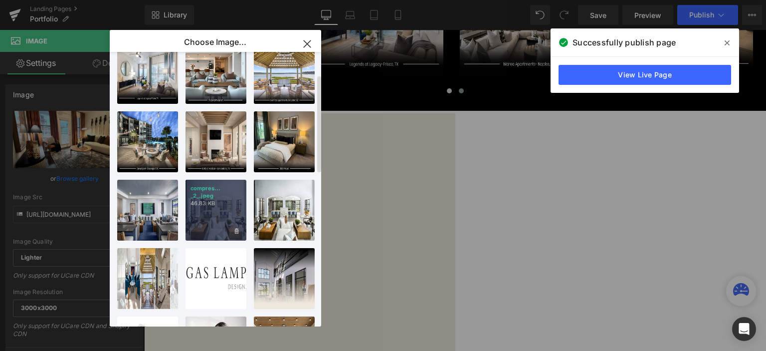
scroll to position [100, 0]
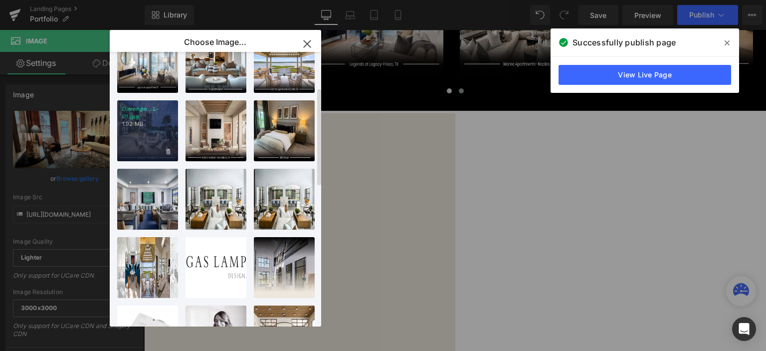
click at [148, 141] on div "Davenpo...L-01.jpg 1.92 MB" at bounding box center [147, 130] width 61 height 61
type input "https://ucarecdn.com/309aea3b-604e-4cc6-96c0-43009513bca4/-/format/auto/-/previ…"
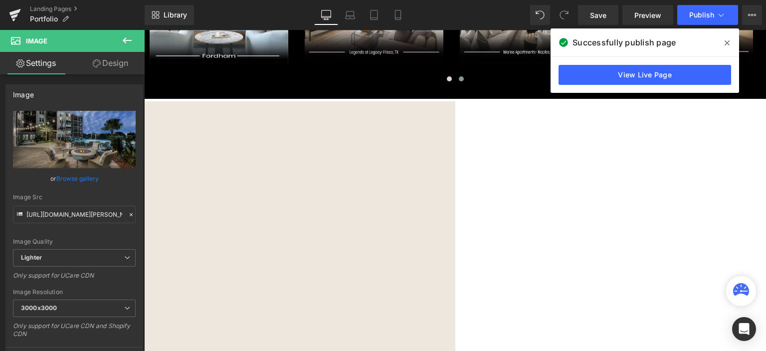
scroll to position [449, 0]
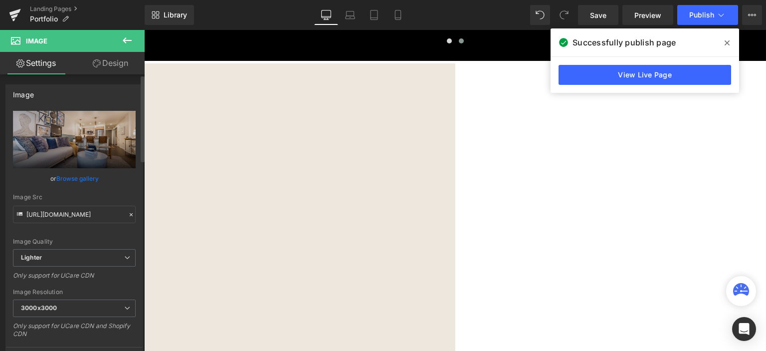
click at [85, 178] on link "Browse gallery" at bounding box center [77, 178] width 42 height 17
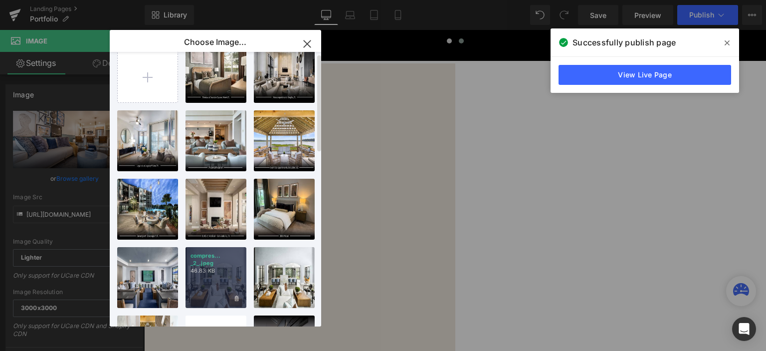
scroll to position [0, 0]
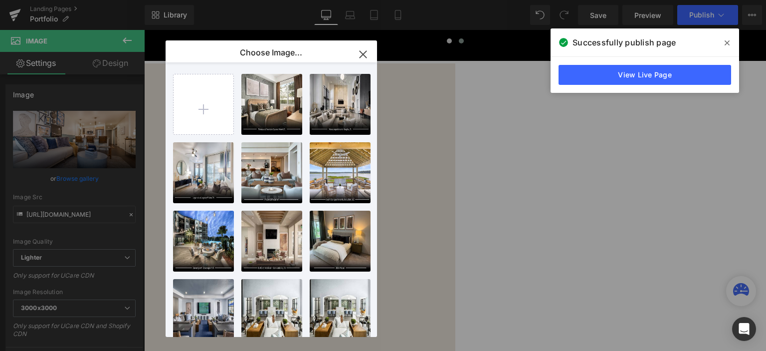
drag, startPoint x: 238, startPoint y: 40, endPoint x: 313, endPoint y: 38, distance: 75.3
click at [302, 47] on p "Choose Image..." at bounding box center [271, 52] width 62 height 10
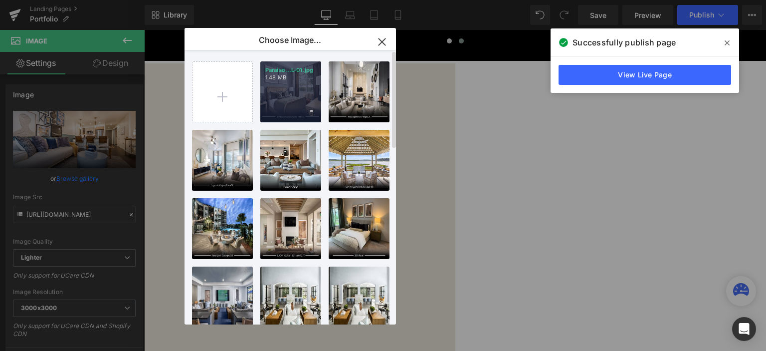
click at [291, 110] on div "Paraiso...L-01.jpg 1.48 MB" at bounding box center [290, 91] width 61 height 61
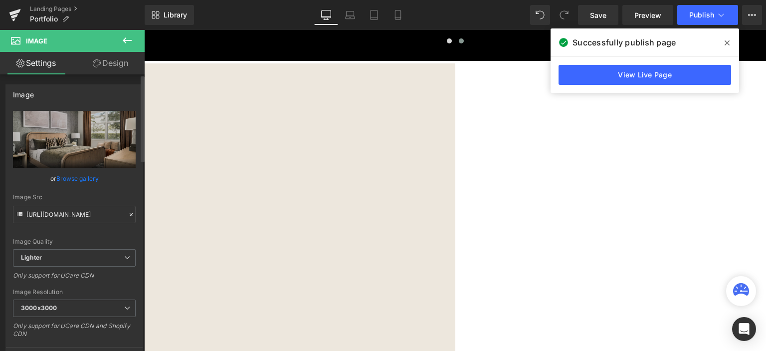
click at [85, 175] on link "Browse gallery" at bounding box center [77, 178] width 42 height 17
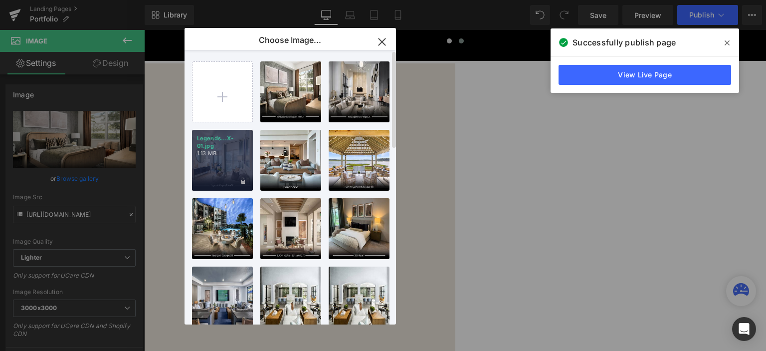
click at [223, 165] on div "Legends...X-01.jpg 1.13 MB" at bounding box center [222, 160] width 61 height 61
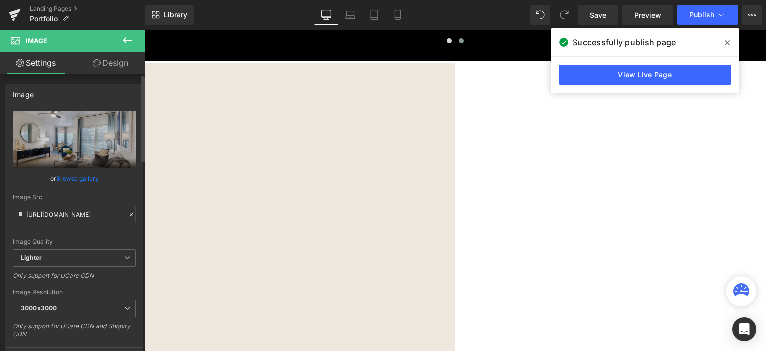
click at [74, 176] on link "Browse gallery" at bounding box center [77, 178] width 42 height 17
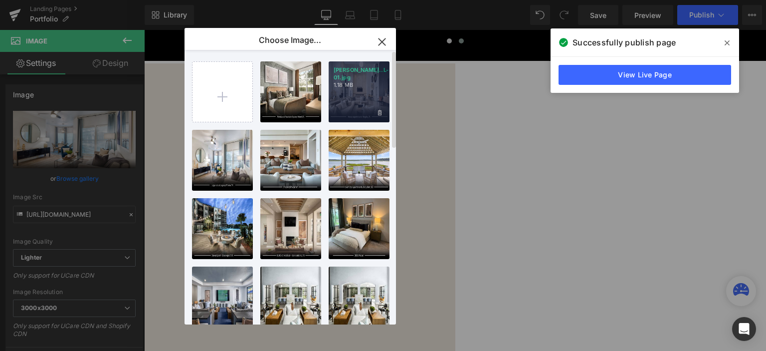
click at [345, 100] on div "Marea A...L-01.jpg 1.18 MB" at bounding box center [359, 91] width 61 height 61
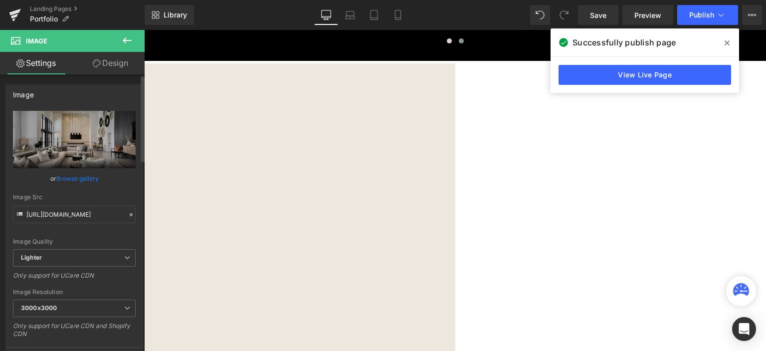
click at [75, 180] on link "Browse gallery" at bounding box center [77, 178] width 42 height 17
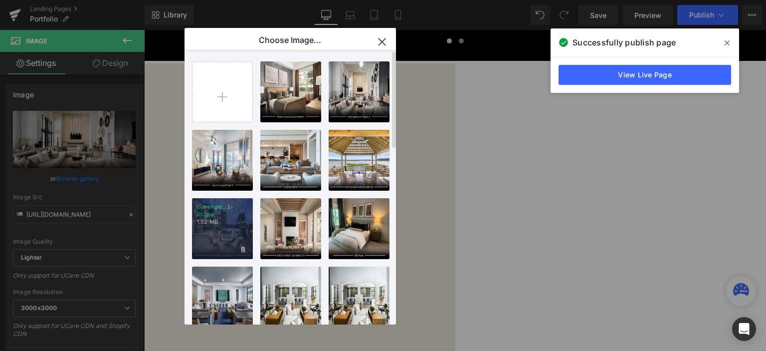
click at [227, 229] on div "Davenpo...L-01.jpg 1.92 MB" at bounding box center [222, 228] width 61 height 61
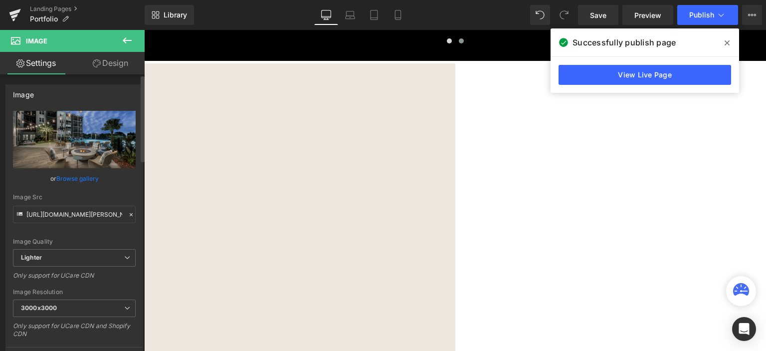
click at [82, 173] on link "Browse gallery" at bounding box center [77, 178] width 42 height 17
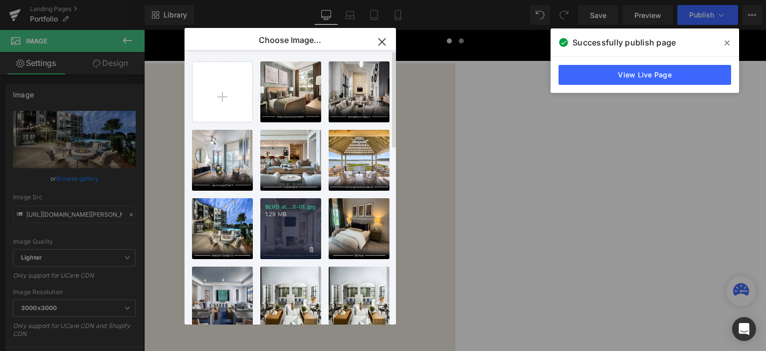
click at [296, 226] on div "BLVD at...X-01.jpg 1.29 MB" at bounding box center [290, 228] width 61 height 61
type input "https://ucarecdn.com/41aa0fbe-c934-40b2-a4f7-713380b23481/-/format/auto/-/previ…"
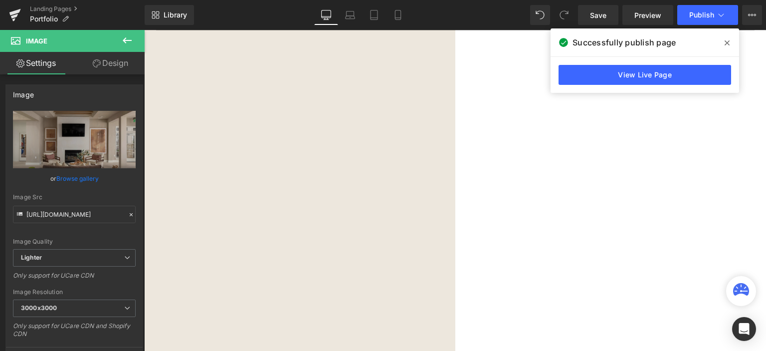
scroll to position [648, 0]
click at [144, 30] on span "Image" at bounding box center [144, 30] width 0 height 0
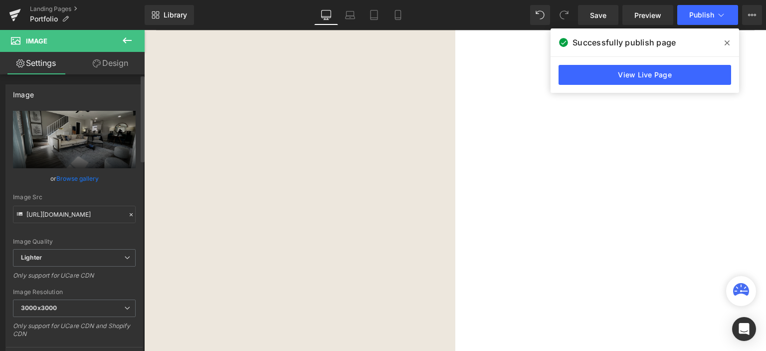
click at [75, 176] on link "Browse gallery" at bounding box center [77, 178] width 42 height 17
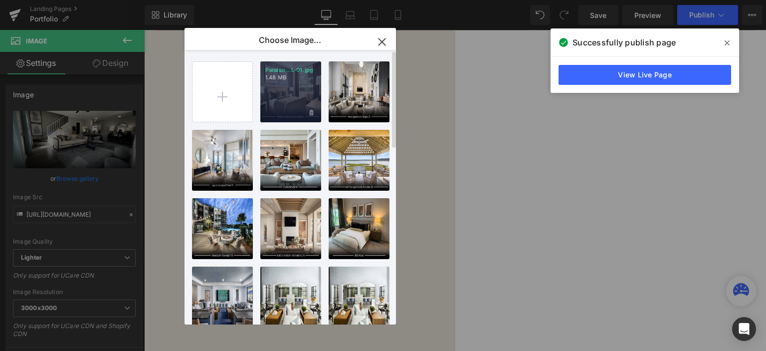
click at [283, 83] on div "Paraiso...L-01.jpg 1.48 MB" at bounding box center [290, 91] width 61 height 61
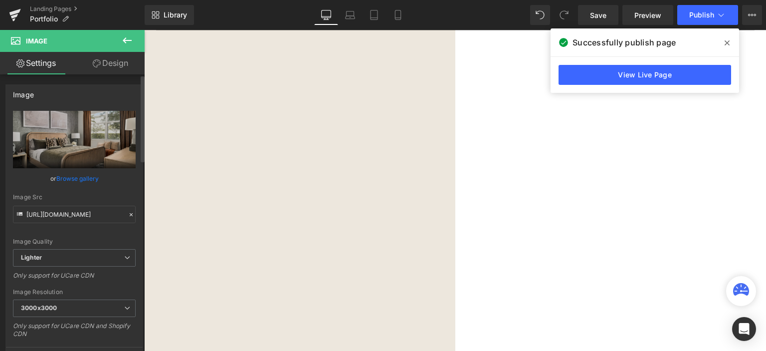
click at [74, 179] on link "Browse gallery" at bounding box center [77, 178] width 42 height 17
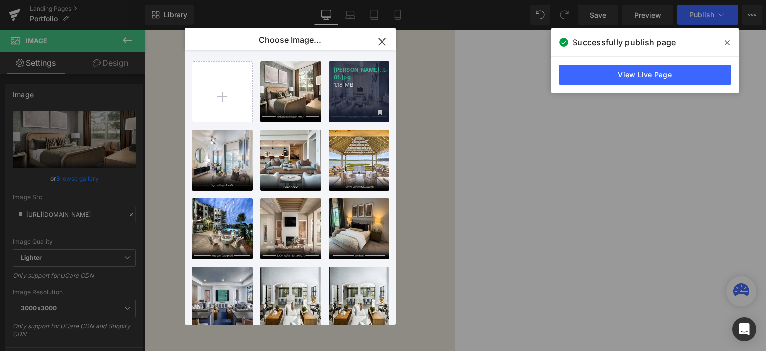
click at [361, 93] on div "Marea A...L-01.jpg 1.18 MB" at bounding box center [359, 91] width 61 height 61
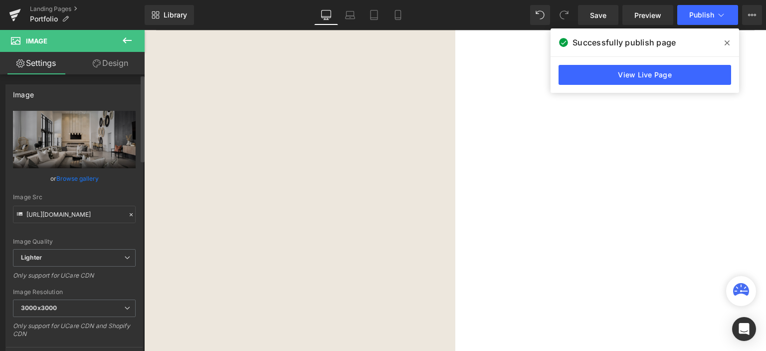
click at [73, 179] on link "Browse gallery" at bounding box center [77, 178] width 42 height 17
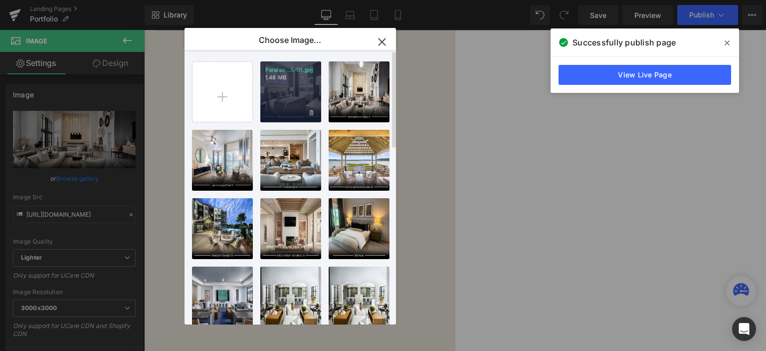
click at [286, 108] on div "Paraiso...L-01.jpg 1.48 MB" at bounding box center [290, 91] width 61 height 61
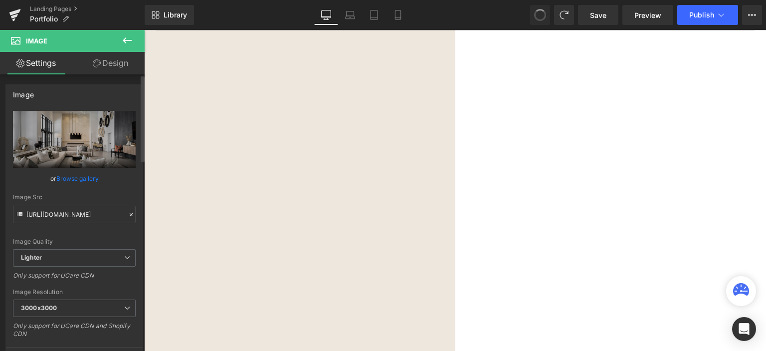
type input "https://ucarecdn.com/9cb248fb-6f77-46a8-a9cb-bd69f3d3efae/-/format/auto/-/previ…"
click at [144, 30] on span "Image" at bounding box center [144, 30] width 0 height 0
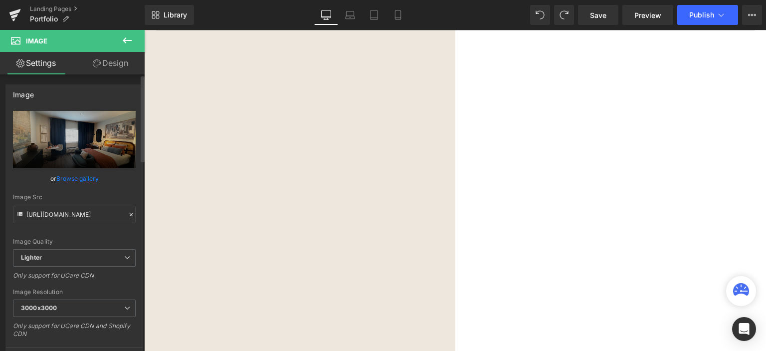
click at [78, 177] on link "Browse gallery" at bounding box center [77, 178] width 42 height 17
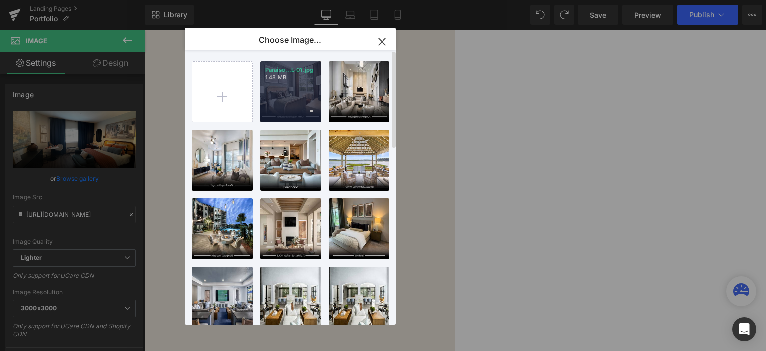
click at [273, 105] on div "Paraiso...L-01.jpg 1.48 MB" at bounding box center [290, 91] width 61 height 61
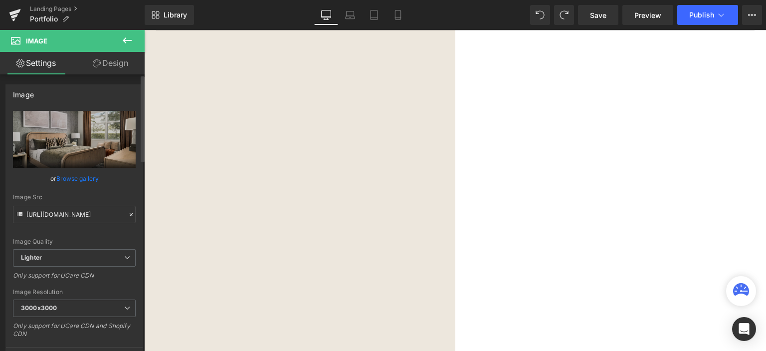
click at [76, 180] on link "Browse gallery" at bounding box center [77, 178] width 42 height 17
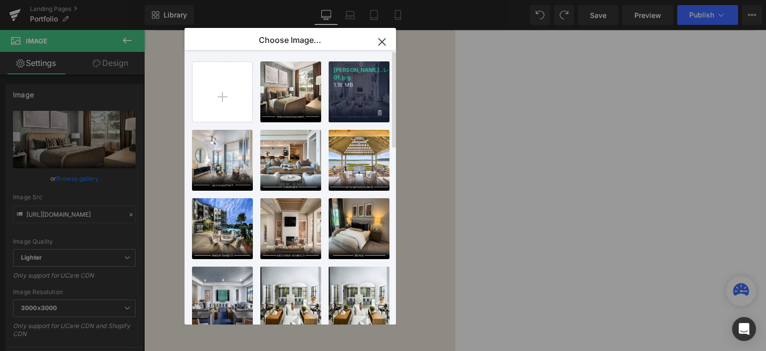
click at [358, 106] on div "Marea A...L-01.jpg 1.18 MB" at bounding box center [359, 91] width 61 height 61
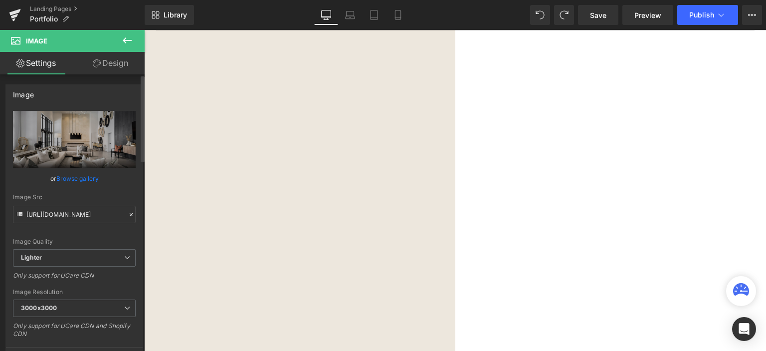
click at [67, 178] on link "Browse gallery" at bounding box center [77, 178] width 42 height 17
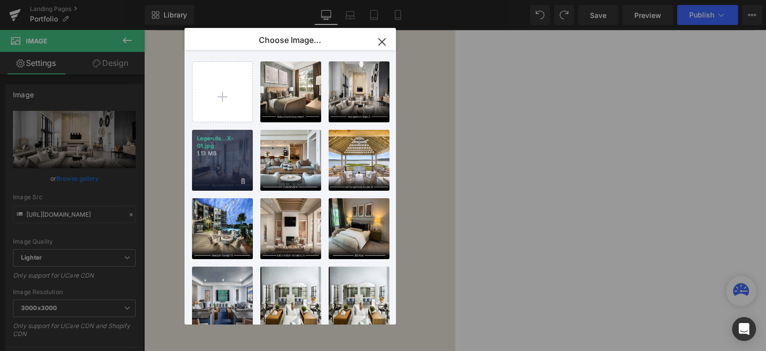
click at [206, 163] on div "Legends...X-01.jpg 1.13 MB" at bounding box center [222, 160] width 61 height 61
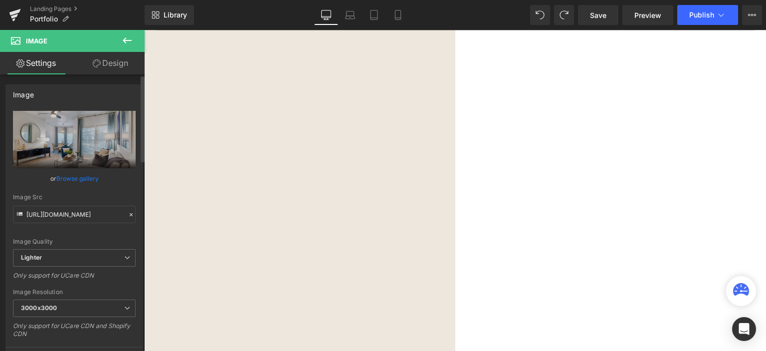
click at [77, 179] on link "Browse gallery" at bounding box center [77, 178] width 42 height 17
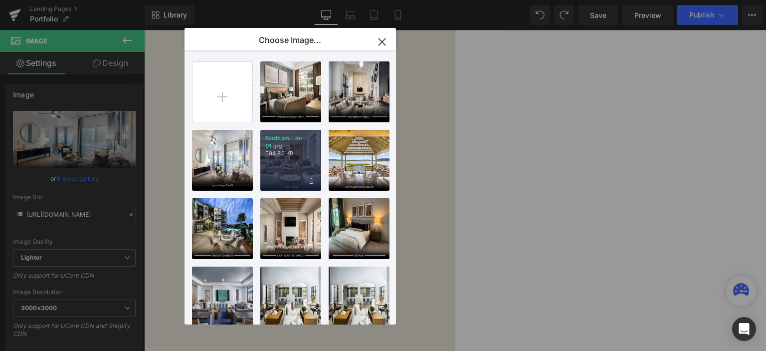
click at [276, 148] on p "Fordham...m-01.jpg" at bounding box center [290, 142] width 51 height 15
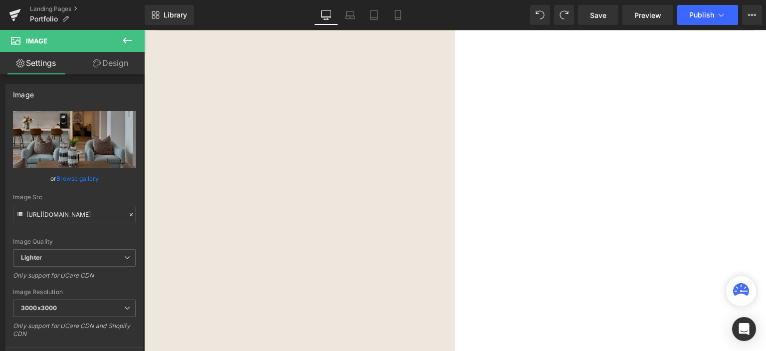
scroll to position [598, 0]
click at [79, 178] on link "Browse gallery" at bounding box center [77, 178] width 42 height 17
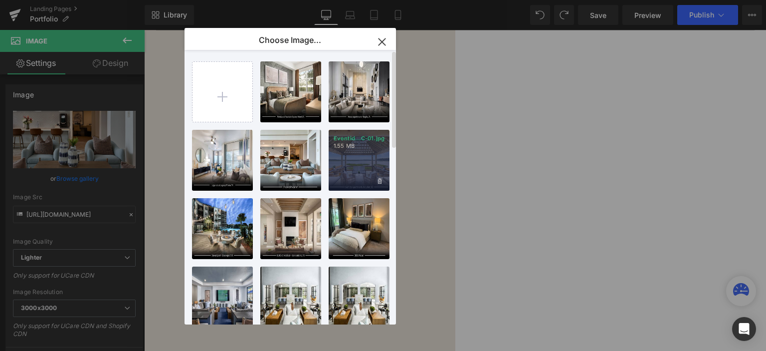
click at [341, 167] on div "Eventid...C-01.jpg 1.55 MB" at bounding box center [359, 160] width 61 height 61
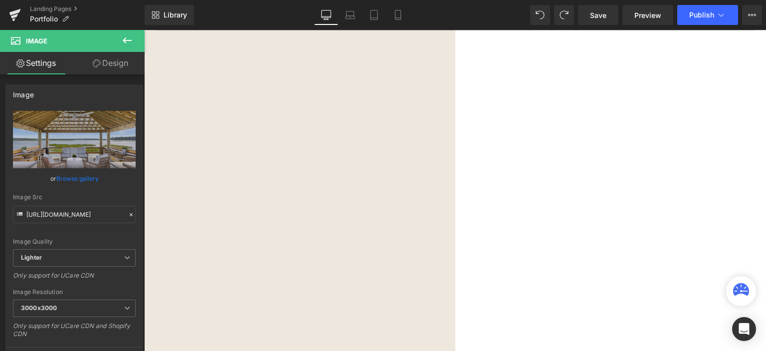
scroll to position [648, 0]
click at [72, 174] on link "Browse gallery" at bounding box center [77, 178] width 42 height 17
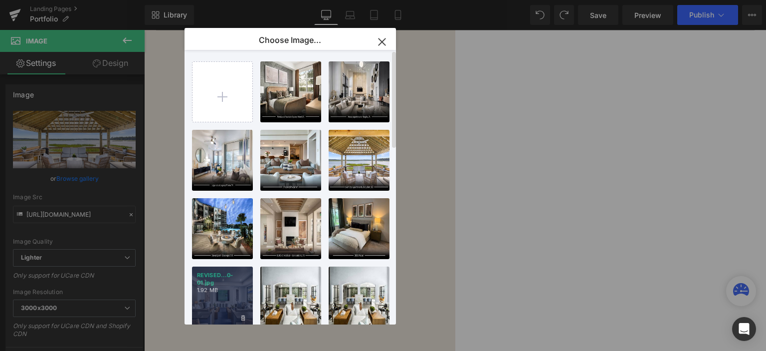
click at [236, 289] on p "1.92 MB" at bounding box center [222, 289] width 51 height 7
type input "https://ucarecdn.com/1d5be1b7-2474-4593-bc7c-9ac5dc95e6ea/-/format/auto/-/previ…"
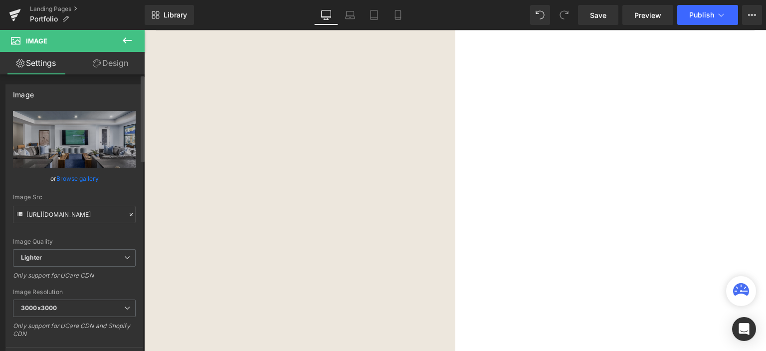
click at [77, 178] on link "Browse gallery" at bounding box center [77, 178] width 42 height 17
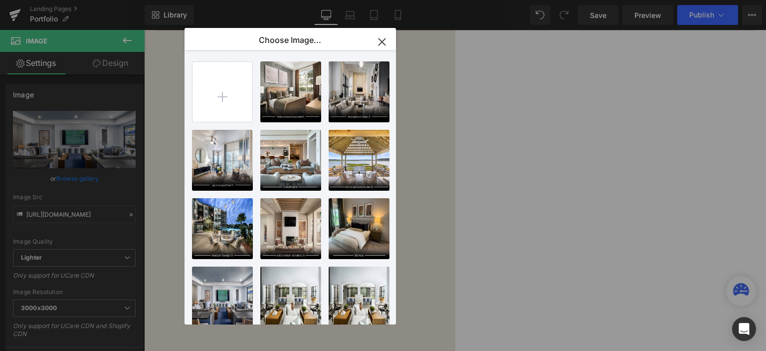
click at [380, 43] on icon "button" at bounding box center [381, 41] width 6 height 6
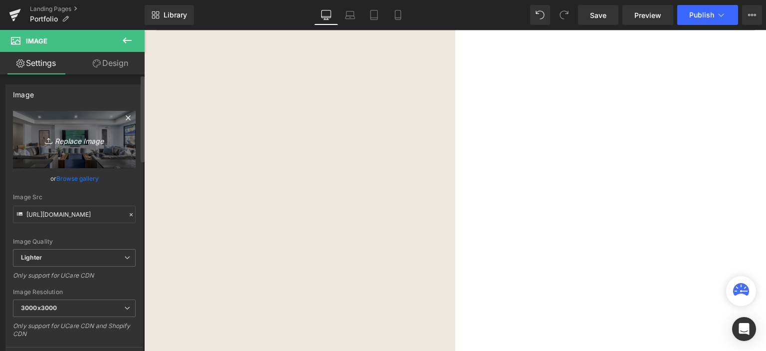
click at [91, 132] on link "Replace Image" at bounding box center [74, 139] width 123 height 57
type input "C:\fakepath\The Elliott- Land O Lakes, FL-01.jpg"
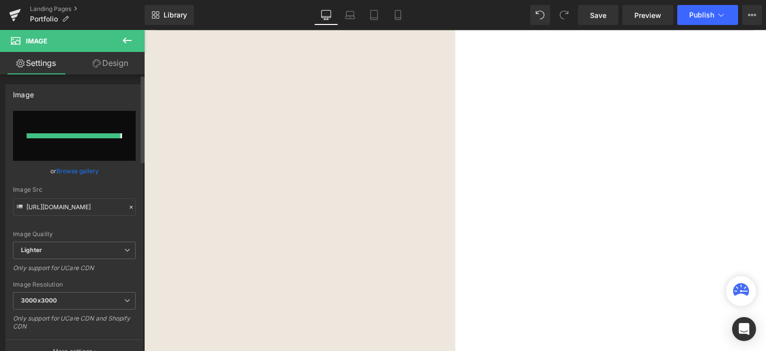
type input "https://ucarecdn.com/6f383610-4e96-44bc-9bad-db57faaefc77/-/format/auto/-/previ…"
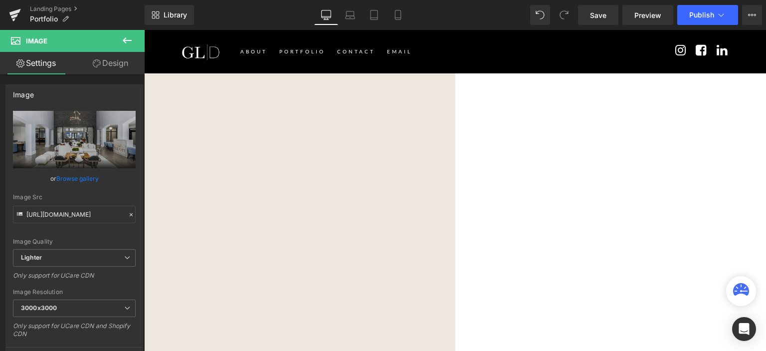
scroll to position [848, 0]
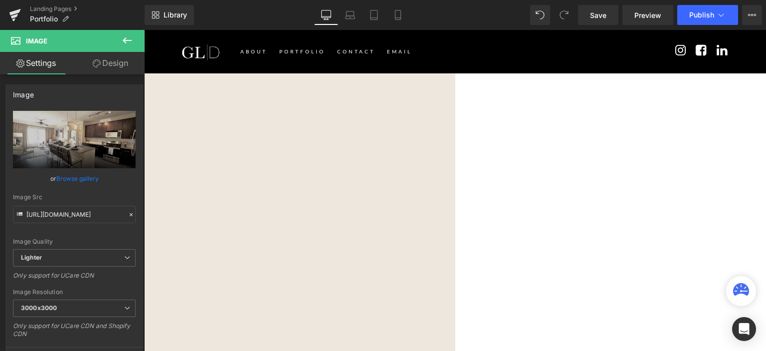
click at [144, 30] on span "Image" at bounding box center [144, 30] width 0 height 0
click at [80, 175] on link "Browse gallery" at bounding box center [77, 178] width 42 height 17
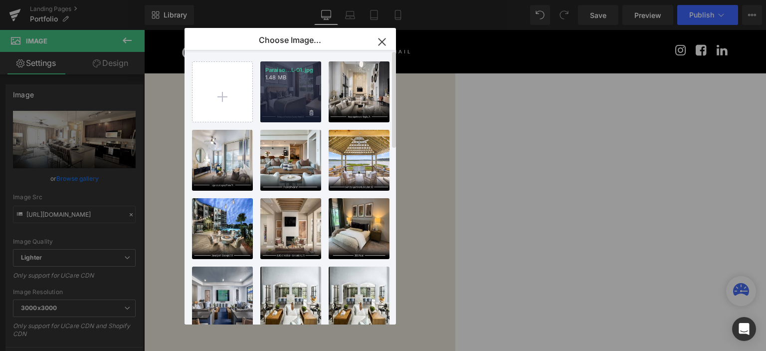
click at [291, 96] on div "Paraiso...L-01.jpg 1.48 MB" at bounding box center [290, 91] width 61 height 61
type input "https://ucarecdn.com/08f9737b-2f36-4363-b10a-99c1813d7b25/-/format/auto/-/previ…"
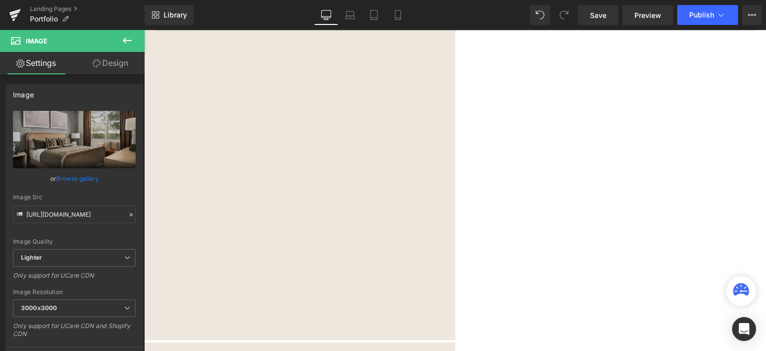
scroll to position [1047, 0]
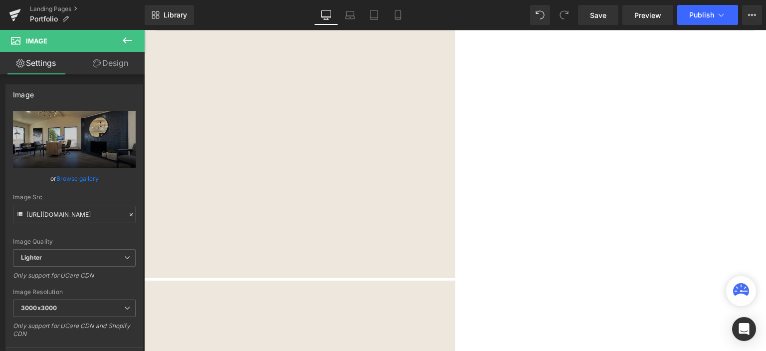
click at [144, 30] on span "Image" at bounding box center [144, 30] width 0 height 0
click at [82, 181] on link "Browse gallery" at bounding box center [77, 178] width 42 height 17
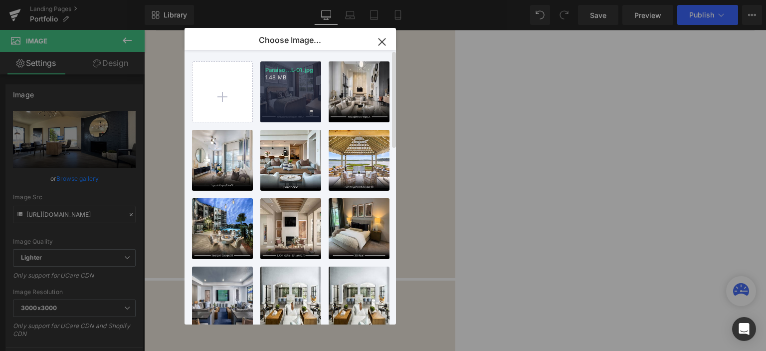
click at [285, 101] on div "Paraiso...L-01.jpg 1.48 MB" at bounding box center [290, 91] width 61 height 61
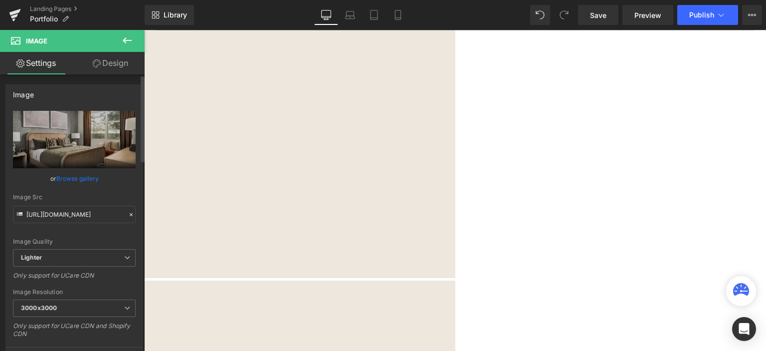
click at [68, 176] on link "Browse gallery" at bounding box center [77, 178] width 42 height 17
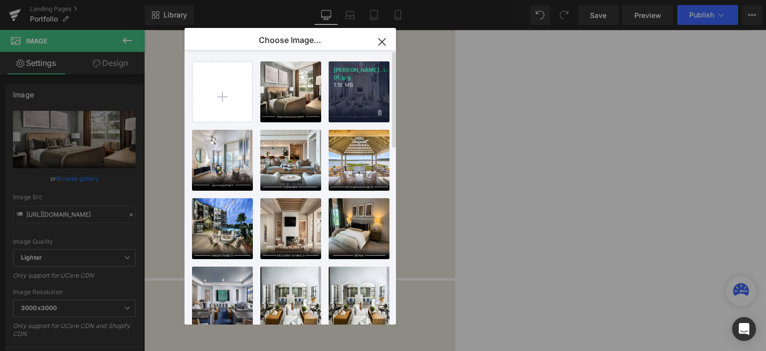
click at [349, 107] on div "Marea A...L-01.jpg 1.18 MB" at bounding box center [359, 91] width 61 height 61
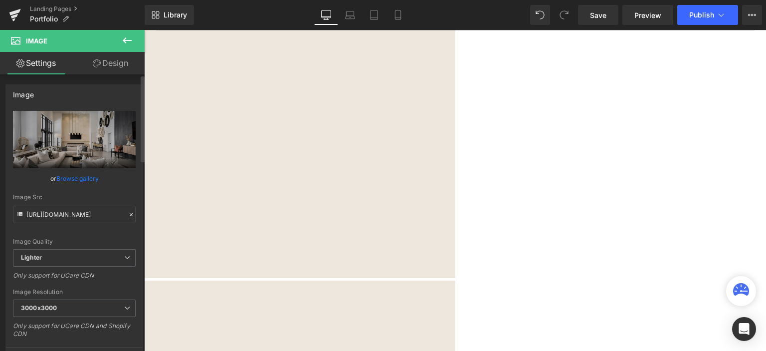
click at [78, 176] on link "Browse gallery" at bounding box center [77, 178] width 42 height 17
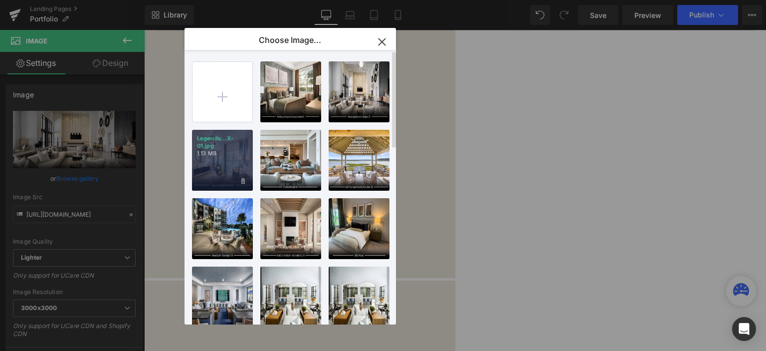
click at [235, 158] on div "Legends...X-01.jpg 1.13 MB" at bounding box center [222, 160] width 61 height 61
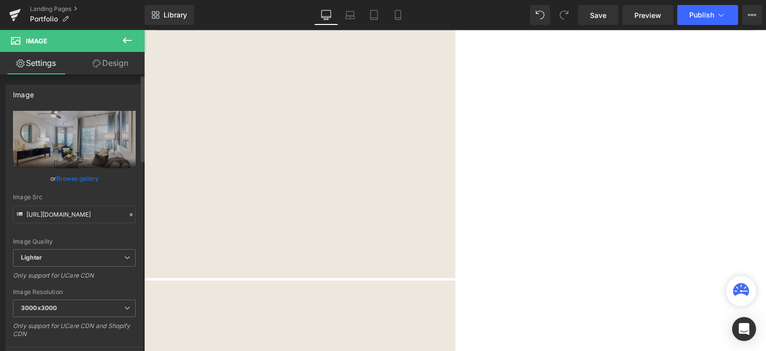
click at [88, 176] on link "Browse gallery" at bounding box center [77, 178] width 42 height 17
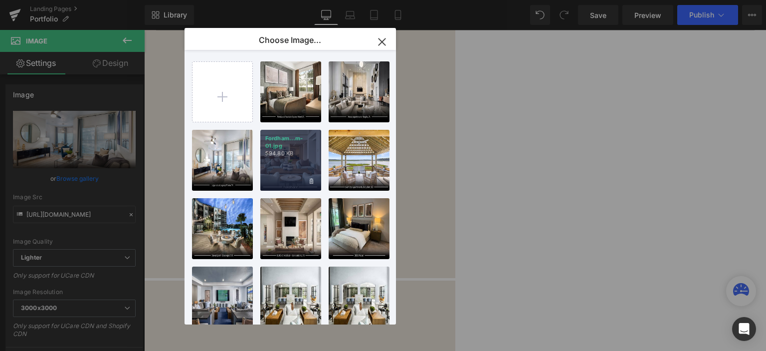
click at [281, 147] on p "Fordham...m-01.jpg" at bounding box center [290, 142] width 51 height 15
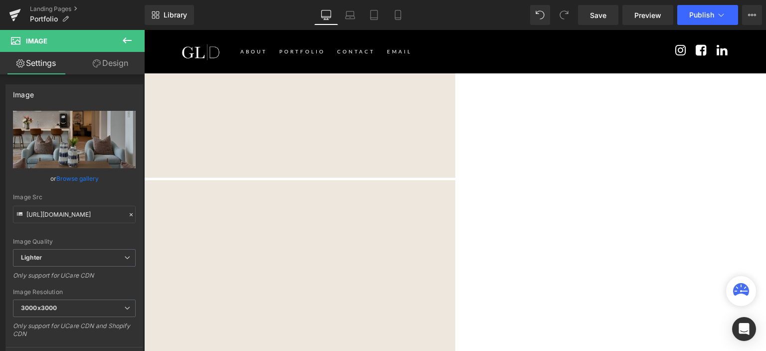
scroll to position [1147, 0]
click at [71, 179] on link "Browse gallery" at bounding box center [77, 178] width 42 height 17
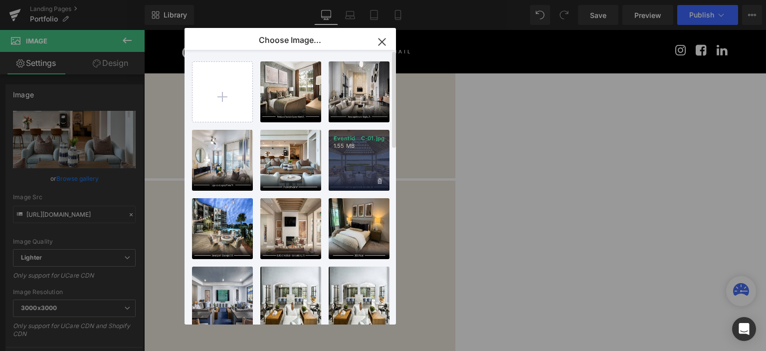
click at [345, 180] on div "Eventid...C-01.jpg 1.55 MB" at bounding box center [359, 160] width 61 height 61
type input "https://ucarecdn.com/cc5f5360-bb90-4868-b123-6d60e0ff7bda/-/format/auto/-/previ…"
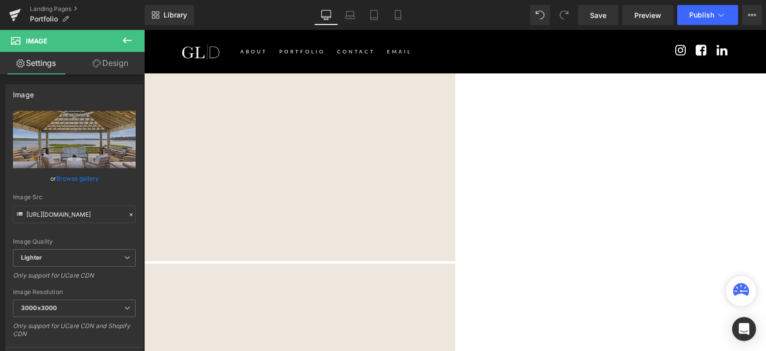
scroll to position [1047, 0]
click at [144, 30] on span "Image" at bounding box center [144, 30] width 0 height 0
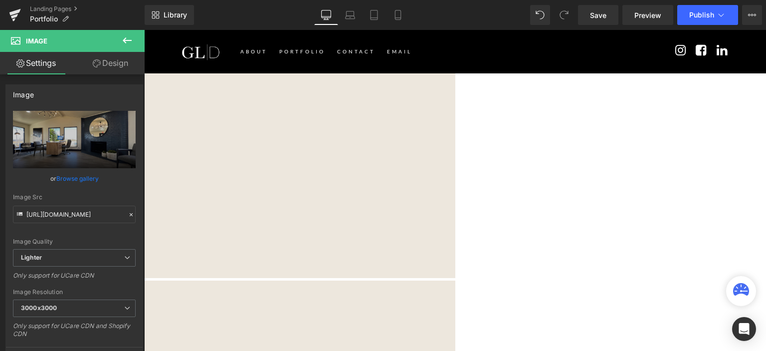
click at [144, 30] on span "Image" at bounding box center [144, 30] width 0 height 0
click at [75, 177] on link "Browse gallery" at bounding box center [77, 178] width 42 height 17
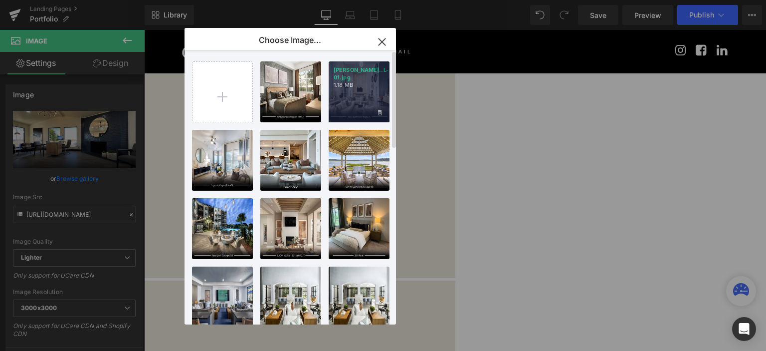
click at [365, 104] on div "Marea A...L-01.jpg 1.18 MB" at bounding box center [359, 91] width 61 height 61
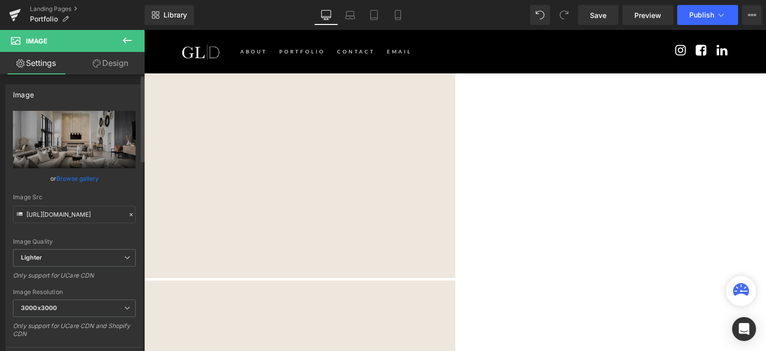
click at [73, 181] on link "Browse gallery" at bounding box center [77, 178] width 42 height 17
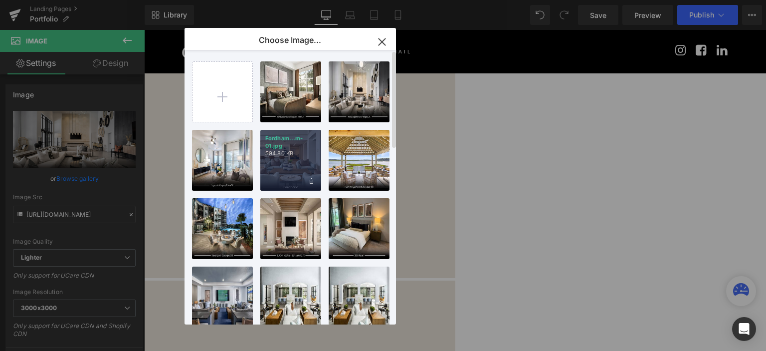
click at [305, 146] on p "Fordham...m-01.jpg" at bounding box center [290, 142] width 51 height 15
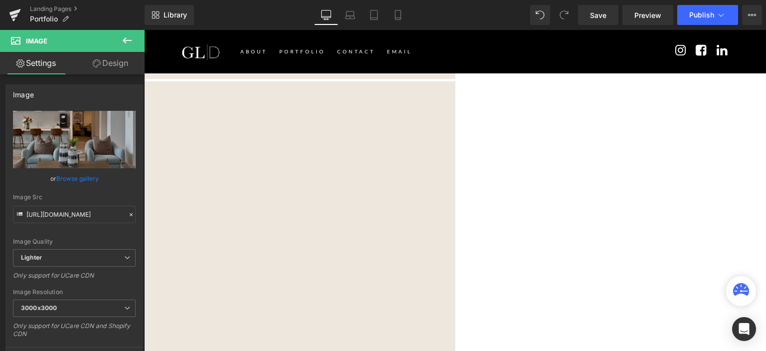
scroll to position [1197, 0]
click at [92, 176] on link "Browse gallery" at bounding box center [77, 178] width 42 height 17
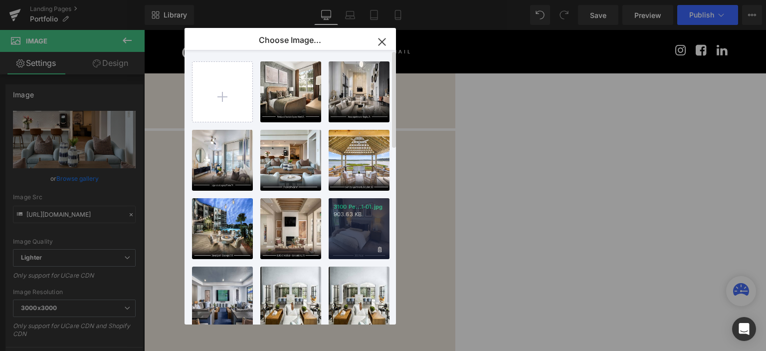
click at [347, 239] on div "3100 Pe...l-01.jpg 903.63 KB" at bounding box center [359, 228] width 61 height 61
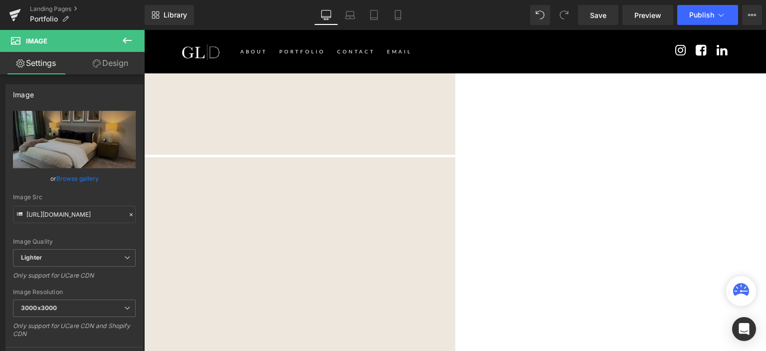
scroll to position [1147, 0]
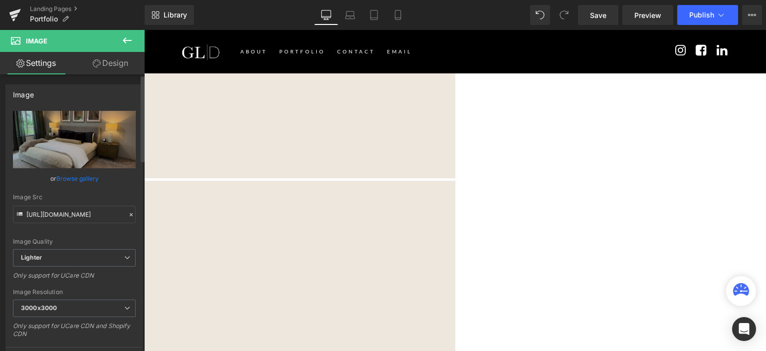
click at [78, 180] on link "Browse gallery" at bounding box center [77, 178] width 42 height 17
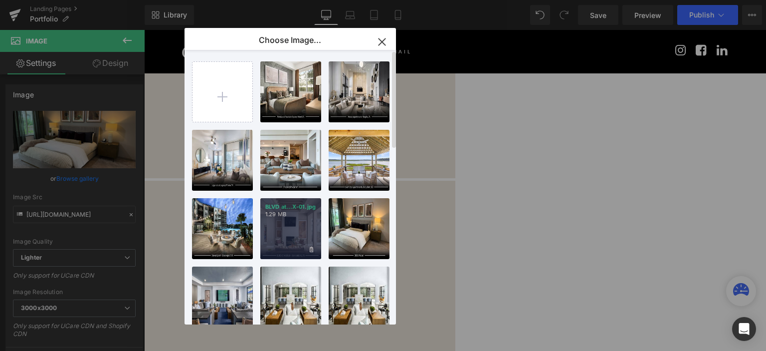
click at [271, 227] on div "BLVD at...X-01.jpg 1.29 MB" at bounding box center [290, 228] width 61 height 61
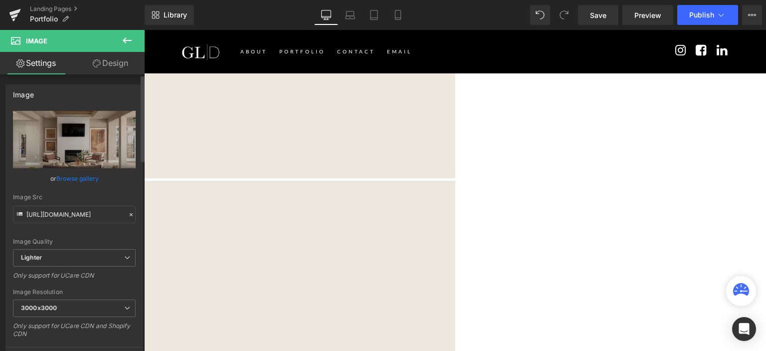
click at [79, 177] on link "Browse gallery" at bounding box center [77, 178] width 42 height 17
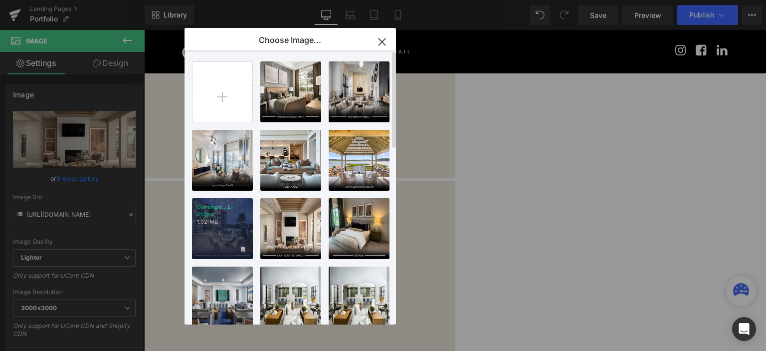
click at [229, 235] on div "Davenpo...L-01.jpg 1.92 MB" at bounding box center [222, 228] width 61 height 61
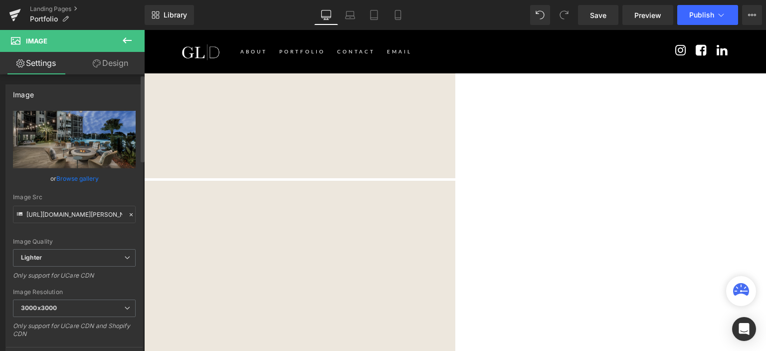
click at [72, 178] on link "Browse gallery" at bounding box center [77, 178] width 42 height 17
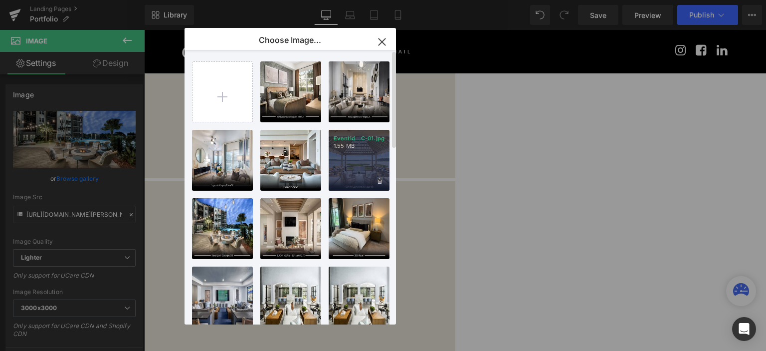
click at [353, 172] on div "Eventid...C-01.jpg 1.55 MB" at bounding box center [359, 160] width 61 height 61
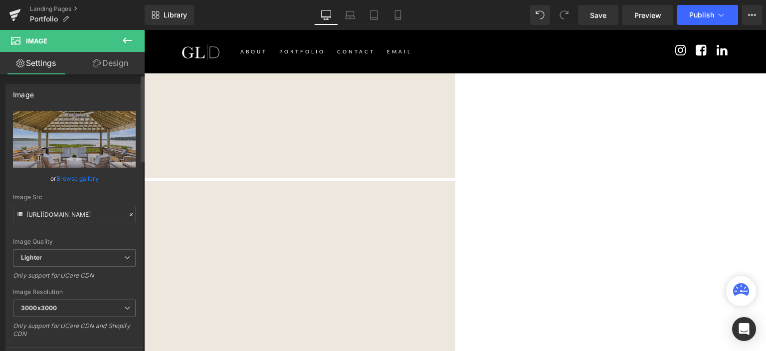
click at [87, 175] on link "Browse gallery" at bounding box center [77, 178] width 42 height 17
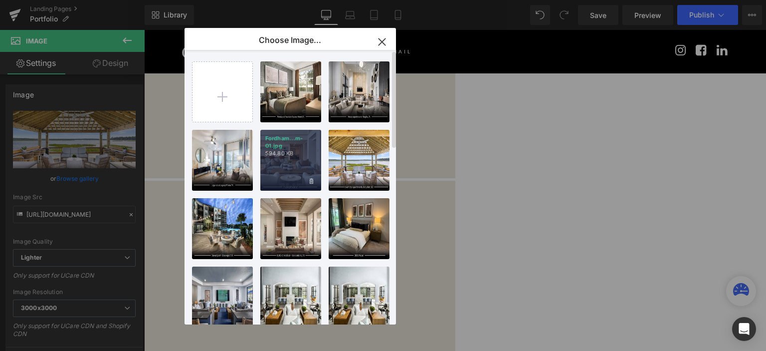
click at [280, 155] on p "594.80 KB" at bounding box center [290, 153] width 51 height 7
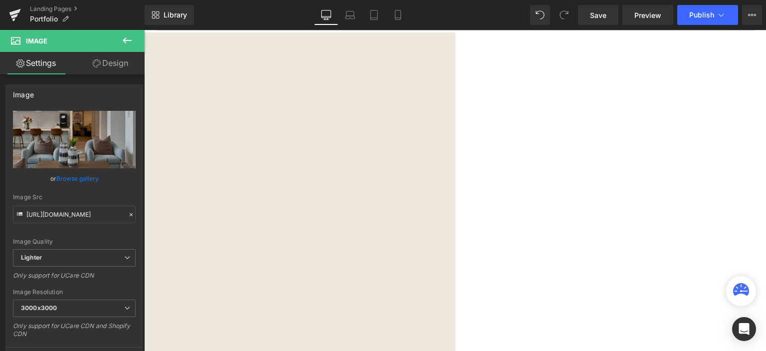
scroll to position [1296, 0]
click at [72, 178] on link "Browse gallery" at bounding box center [77, 178] width 42 height 17
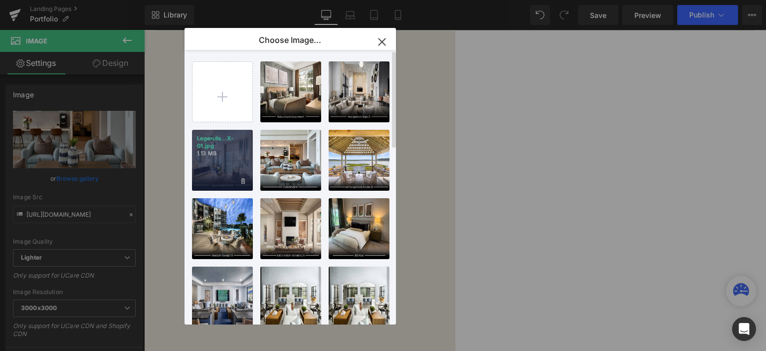
click at [214, 167] on div "Legends...X-01.jpg 1.13 MB" at bounding box center [222, 160] width 61 height 61
type input "https://ucarecdn.com/da6b6c17-e4a8-4bfe-9da4-bc9ba17958b7/-/format/auto/-/previ…"
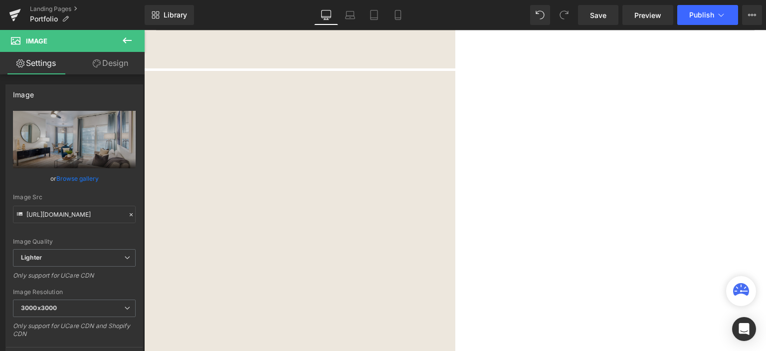
scroll to position [1266, 0]
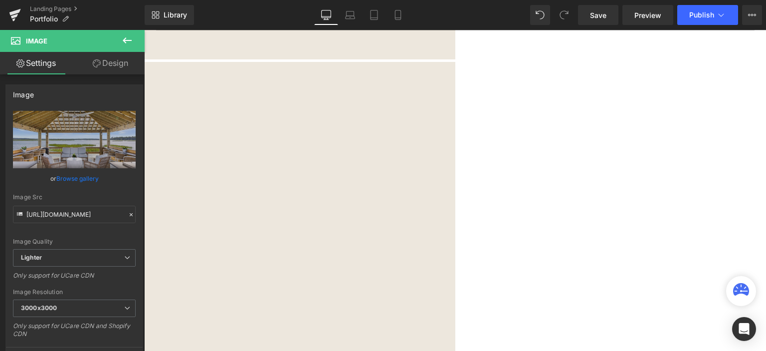
click at [144, 30] on span "Image" at bounding box center [144, 30] width 0 height 0
click at [703, 13] on span "Publish" at bounding box center [701, 15] width 25 height 8
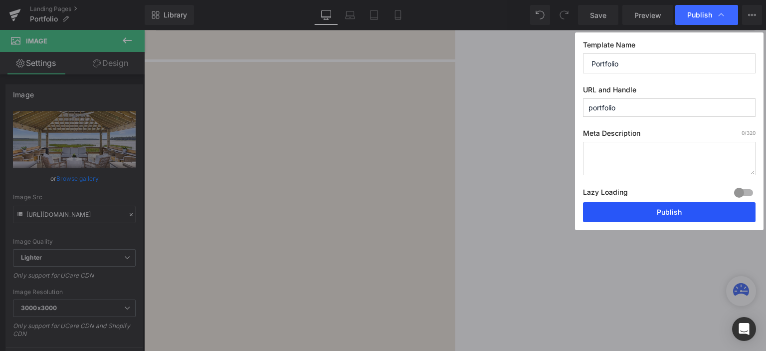
click at [632, 213] on button "Publish" at bounding box center [669, 212] width 173 height 20
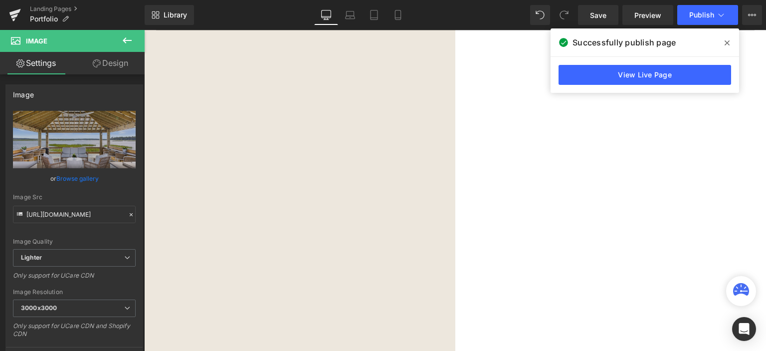
scroll to position [867, 0]
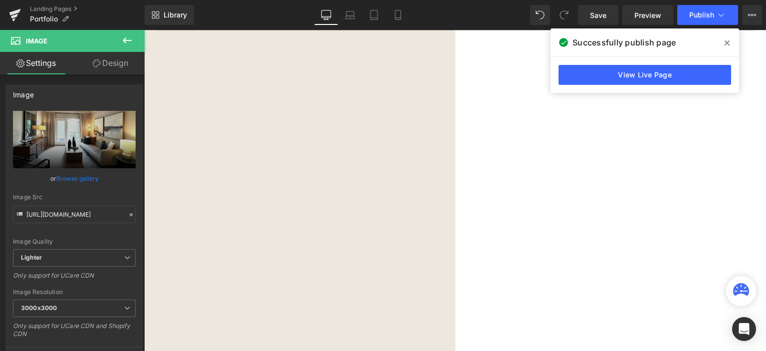
click at [144, 30] on span "Image" at bounding box center [144, 30] width 0 height 0
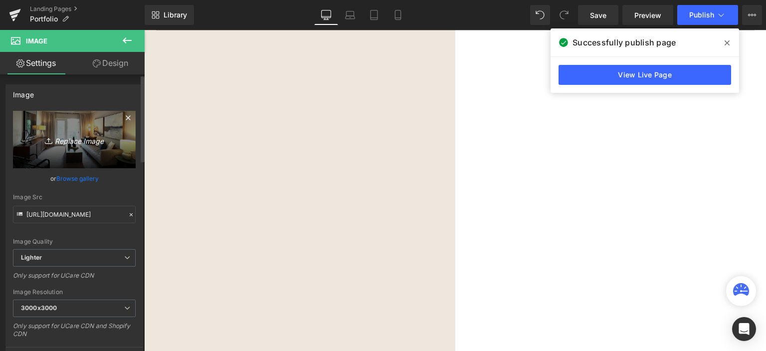
click at [73, 142] on icon "Replace Image" at bounding box center [74, 139] width 80 height 12
type input "C:\fakepath\Legends at Legacy-Frisco, TX-01-01.jpg"
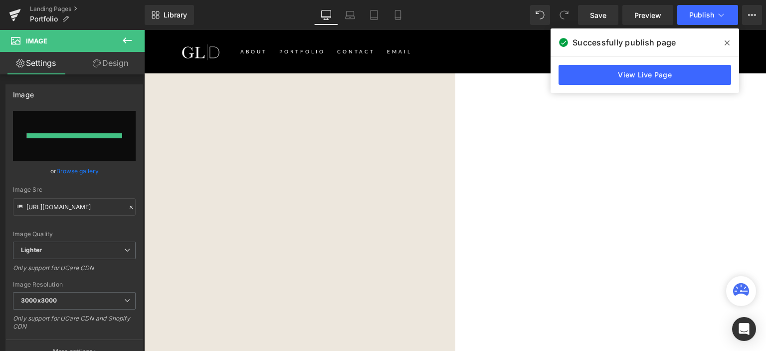
type input "https://ucarecdn.com/b794f252-9782-4db3-8952-e957808e7f08/-/format/auto/-/previ…"
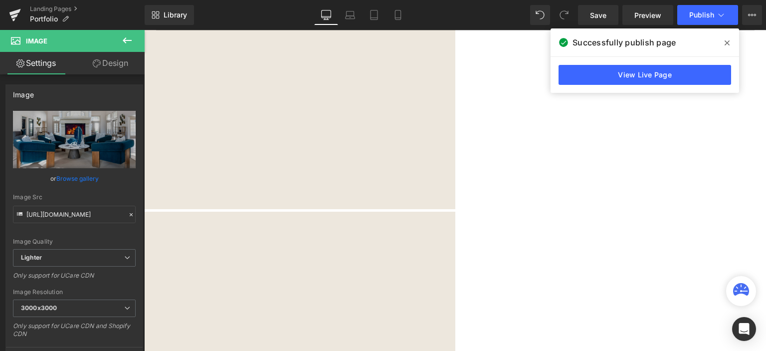
scroll to position [1266, 0]
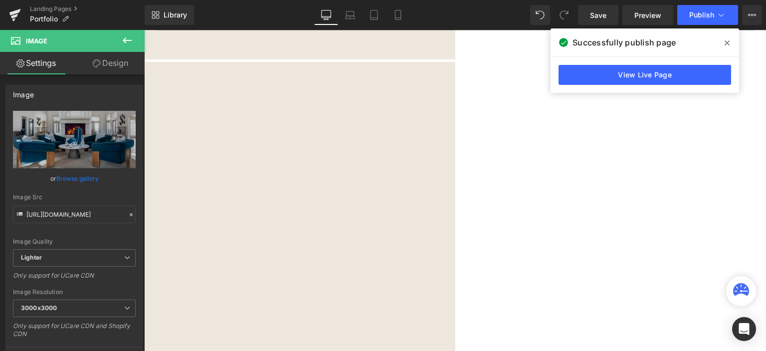
click at [144, 30] on span "Image" at bounding box center [144, 30] width 0 height 0
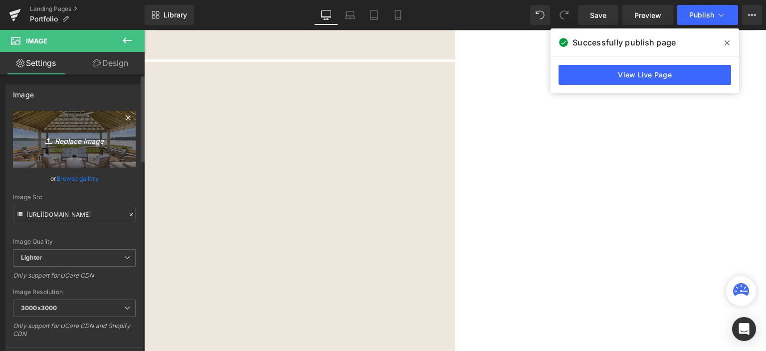
click at [73, 138] on icon "Replace Image" at bounding box center [74, 139] width 80 height 12
type input "C:\fakepath\Fordham-01.jpg"
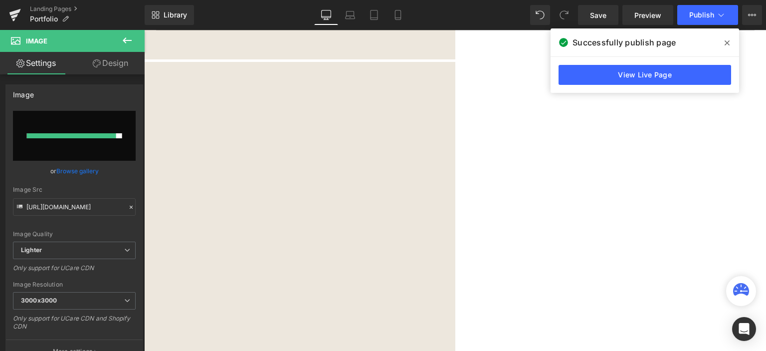
type input "https://ucarecdn.com/f1c5a3b2-aa10-47f8-9592-436aaa571b87/-/format/auto/-/previ…"
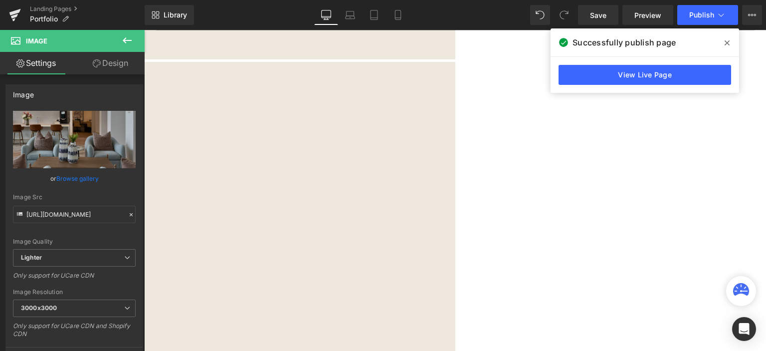
click at [144, 30] on span at bounding box center [144, 30] width 0 height 0
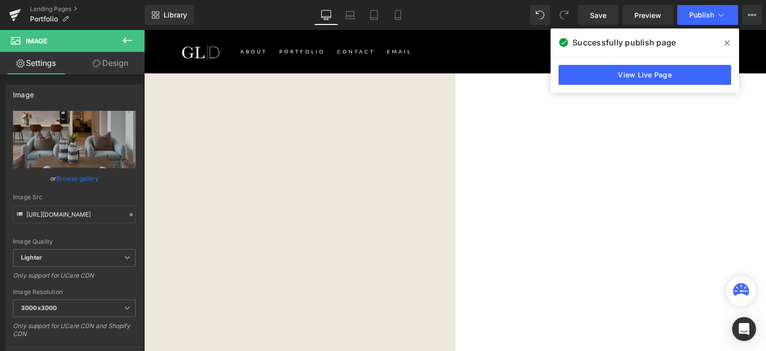
scroll to position [1315, 0]
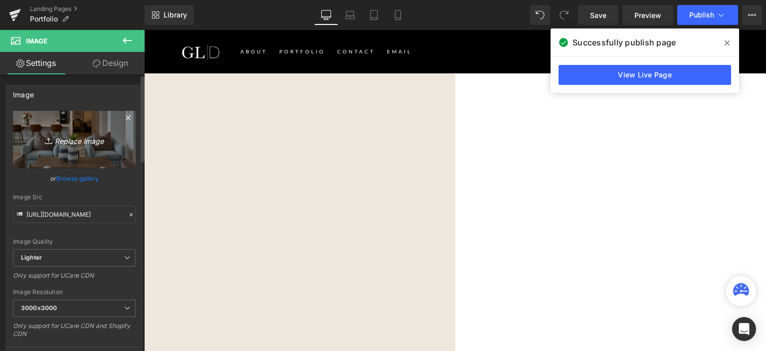
click at [72, 139] on icon "Replace Image" at bounding box center [74, 139] width 80 height 12
type input "C:\fakepath\Fordham-01 (1).jpg"
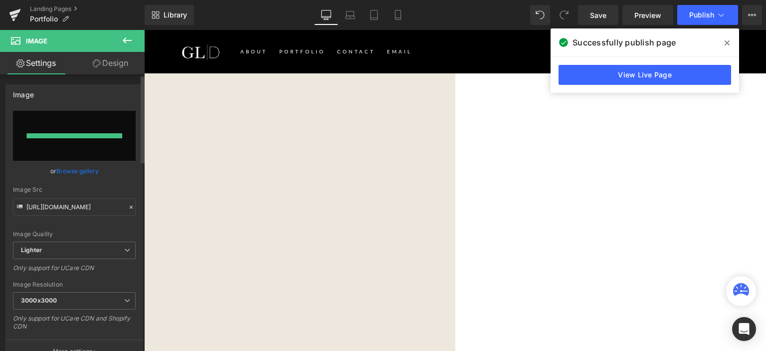
type input "https://ucarecdn.com/d15533a0-5a06-4a3b-884d-02057e9b9d5a/-/format/auto/-/previ…"
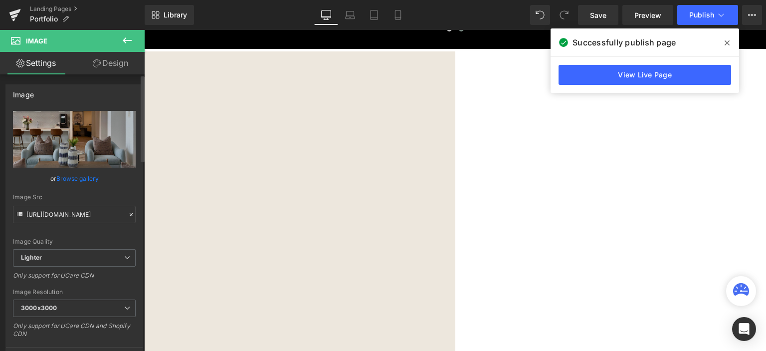
scroll to position [518, 0]
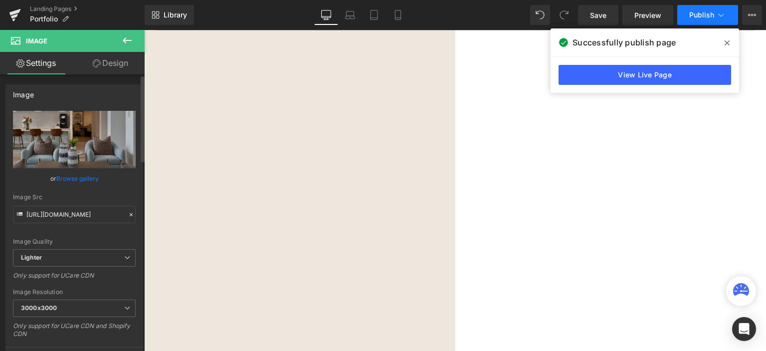
click at [704, 14] on span "Publish" at bounding box center [701, 15] width 25 height 8
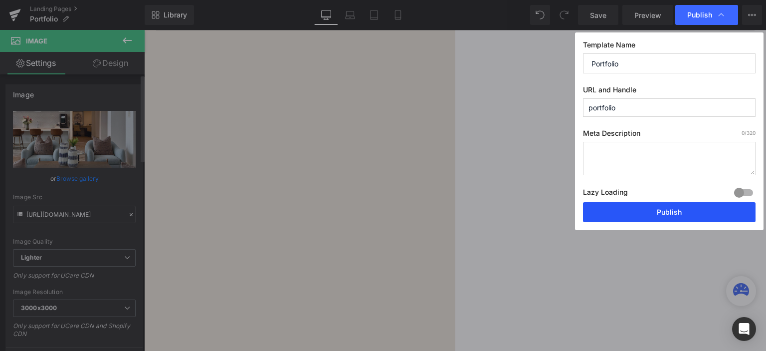
click at [652, 212] on button "Publish" at bounding box center [669, 212] width 173 height 20
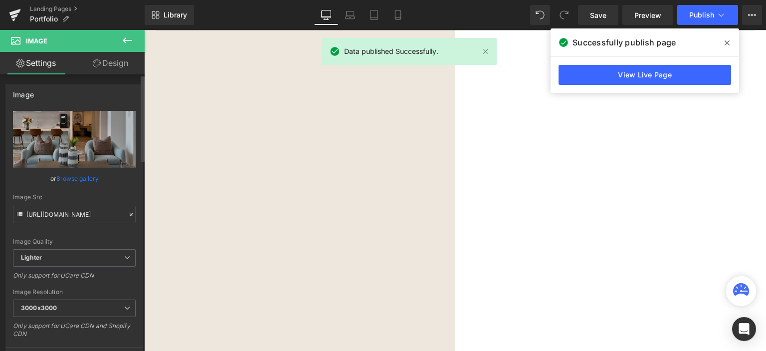
scroll to position [717, 0]
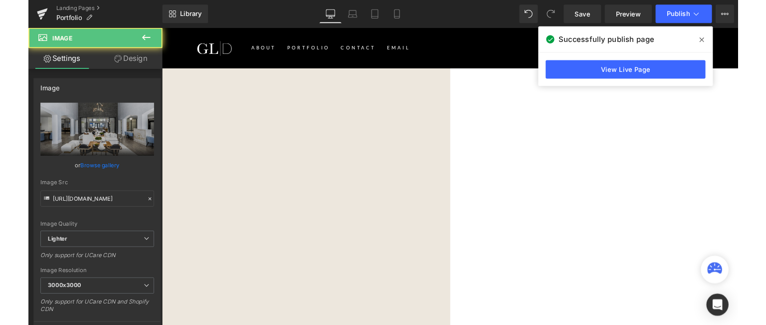
scroll to position [667, 0]
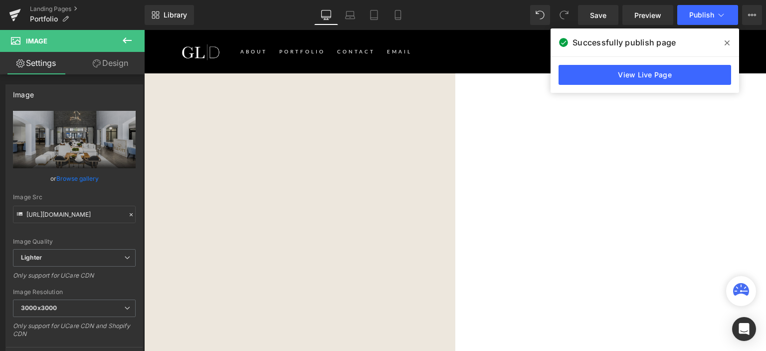
click at [144, 30] on span "Image" at bounding box center [144, 30] width 0 height 0
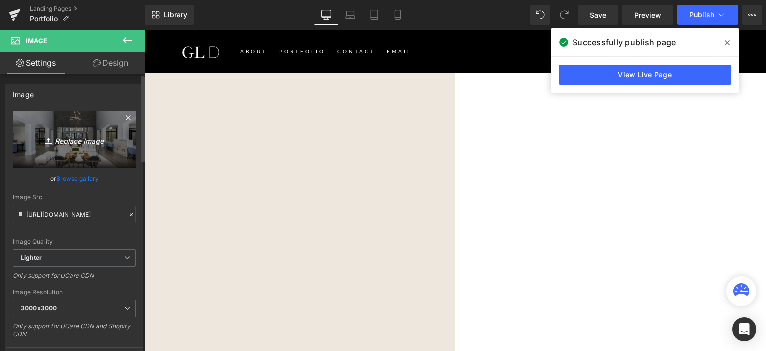
click at [74, 139] on icon "Replace Image" at bounding box center [74, 139] width 80 height 12
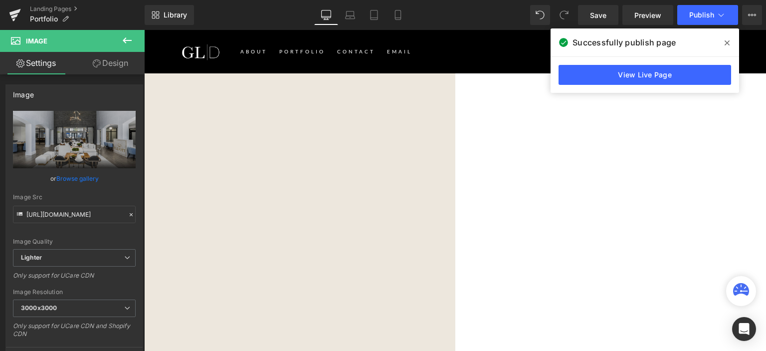
click at [144, 30] on span "Image" at bounding box center [144, 30] width 0 height 0
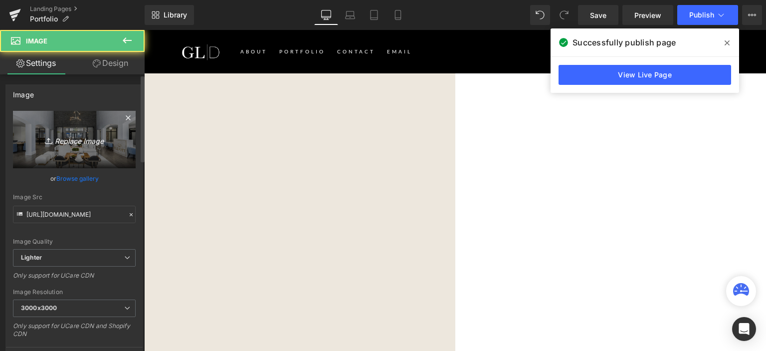
click at [67, 128] on link "Replace Image" at bounding box center [74, 139] width 123 height 57
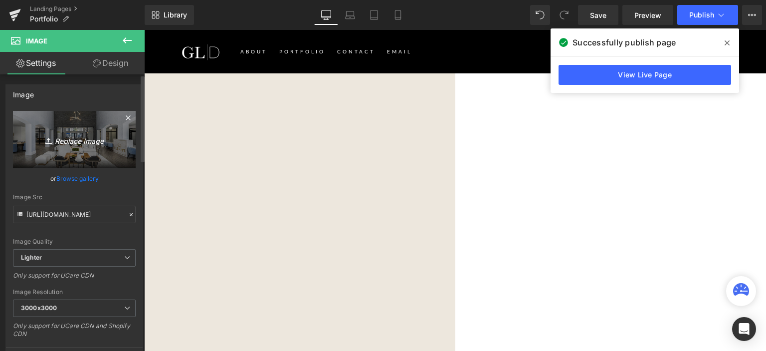
type input "C:\fakepath\The Elliott- Land O Lakes, FL-01.jpg"
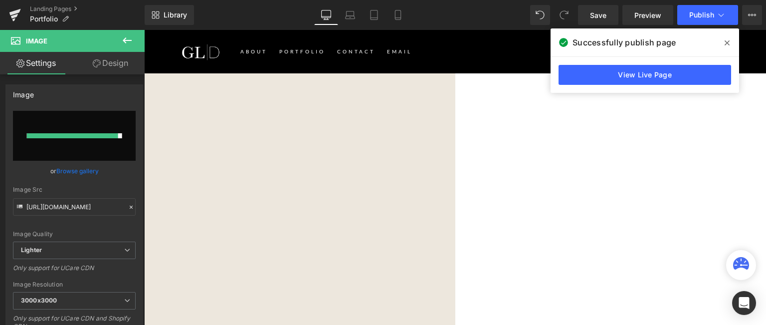
type input "https://ucarecdn.com/2efea9e3-4697-4738-80c7-5620ae1f39c3/-/format/auto/-/previ…"
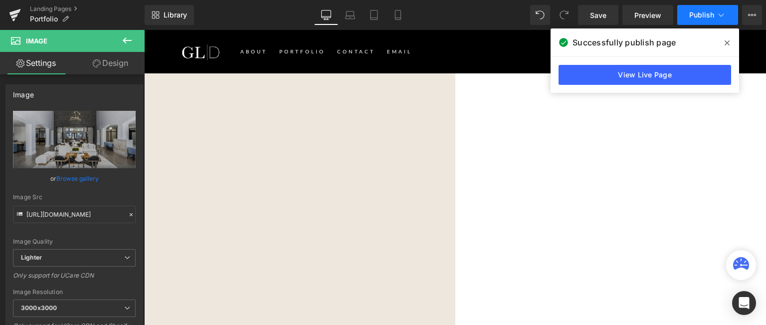
click at [703, 15] on span "Publish" at bounding box center [701, 15] width 25 height 8
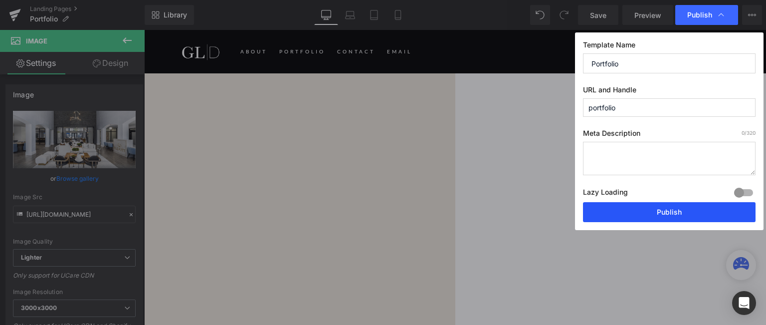
click at [641, 213] on button "Publish" at bounding box center [669, 212] width 173 height 20
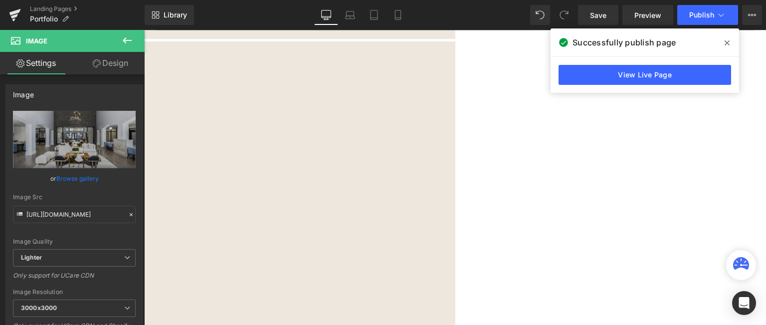
scroll to position [1287, 0]
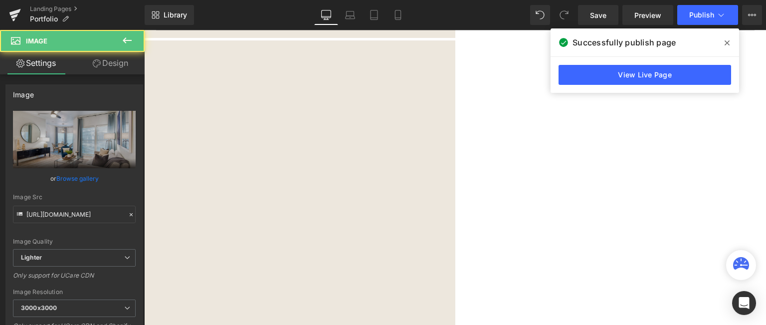
click at [144, 30] on span "Image" at bounding box center [144, 30] width 0 height 0
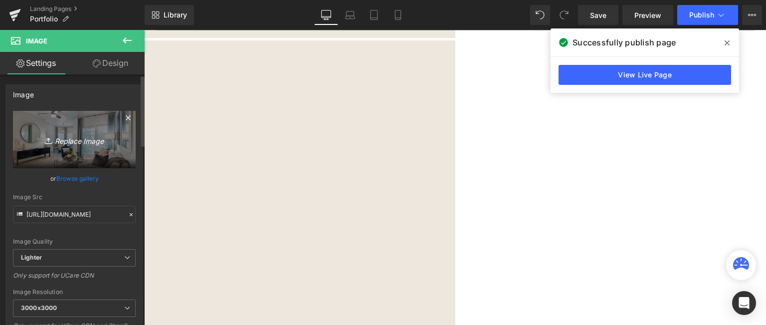
click at [79, 143] on icon "Replace Image" at bounding box center [74, 139] width 80 height 12
type input "C:\fakepath\3100 Pearl-01.jpg"
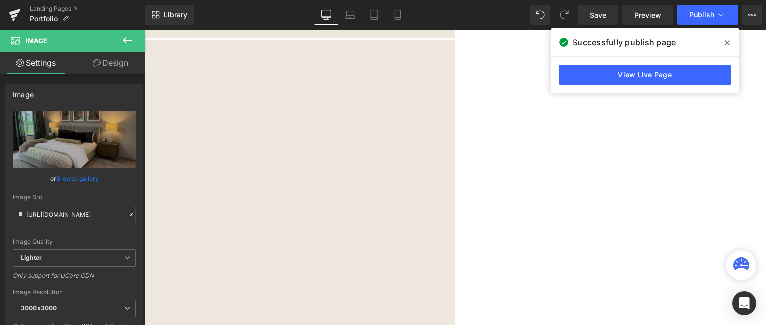
type input "https://ucarecdn.com/27cebd57-da41-47d2-b611-467cfaaa4b3b/-/format/auto/-/previ…"
click at [696, 17] on span "Publish" at bounding box center [701, 15] width 25 height 8
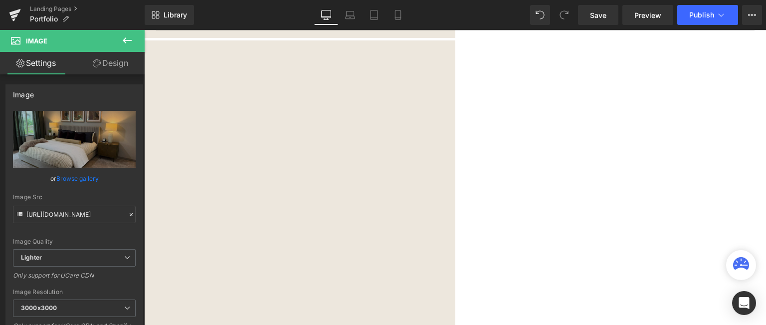
click at [144, 30] on span at bounding box center [144, 30] width 0 height 0
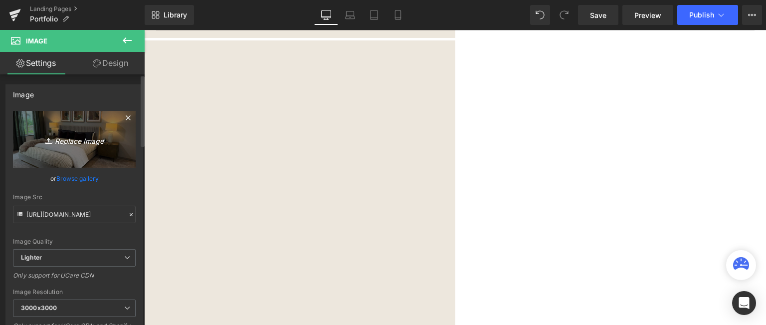
click at [99, 133] on icon "Replace Image" at bounding box center [74, 139] width 80 height 12
type input "C:\fakepath\3100 Pearl-01 (1).jpg"
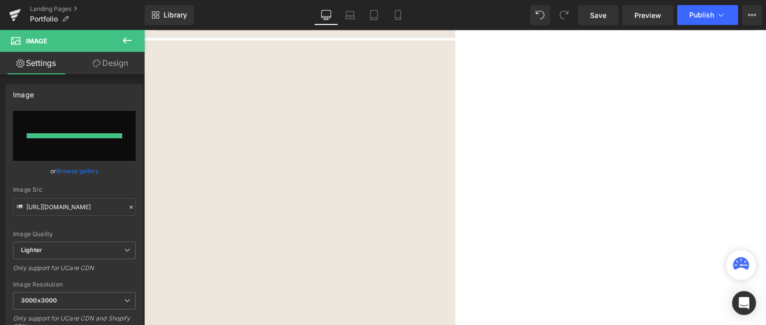
type input "https://ucarecdn.com/8eef71c2-dbef-4648-9f11-96b88da5da68/-/format/auto/-/previ…"
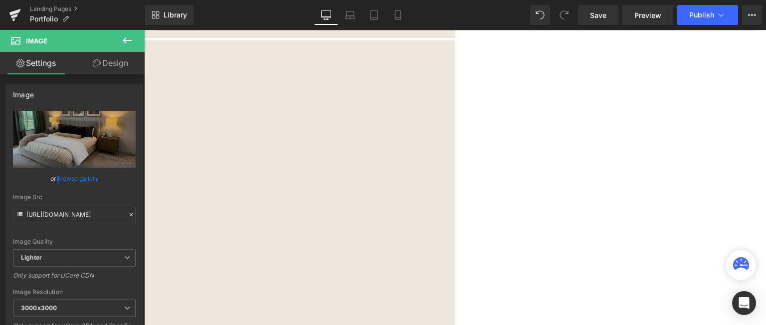
click at [144, 30] on span "Image" at bounding box center [144, 30] width 0 height 0
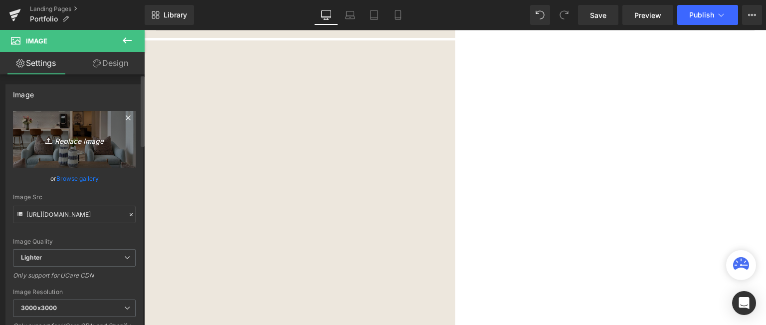
click at [52, 137] on icon "Replace Image" at bounding box center [74, 139] width 80 height 12
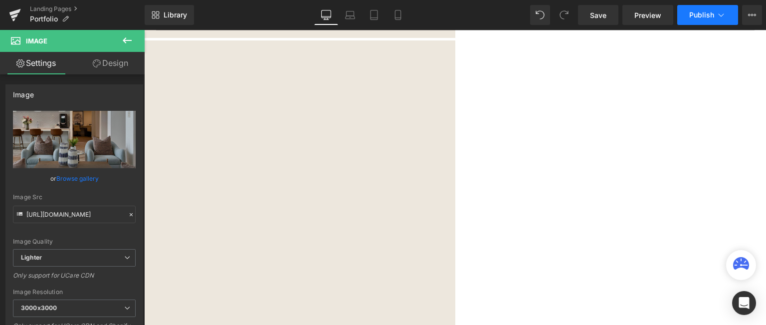
click at [711, 14] on span "Publish" at bounding box center [701, 15] width 25 height 8
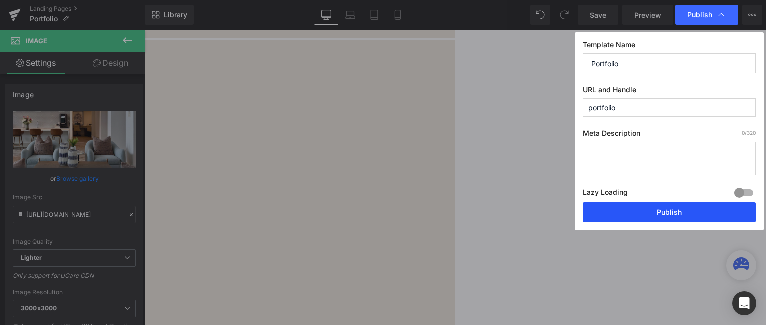
click at [679, 215] on button "Publish" at bounding box center [669, 212] width 173 height 20
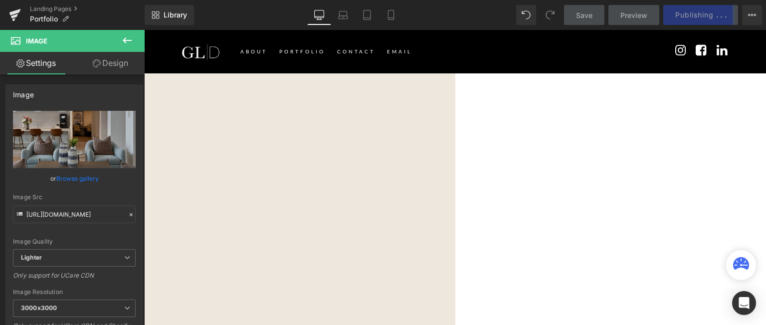
scroll to position [689, 0]
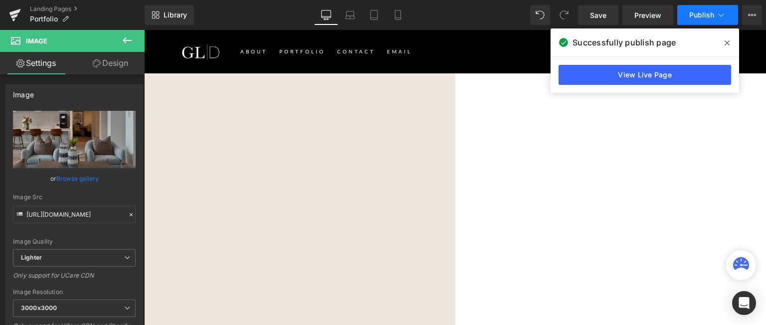
click at [707, 16] on span "Publish" at bounding box center [701, 15] width 25 height 8
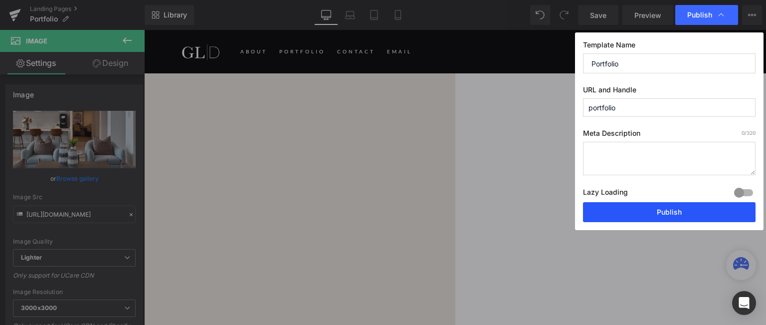
click at [668, 210] on button "Publish" at bounding box center [669, 212] width 173 height 20
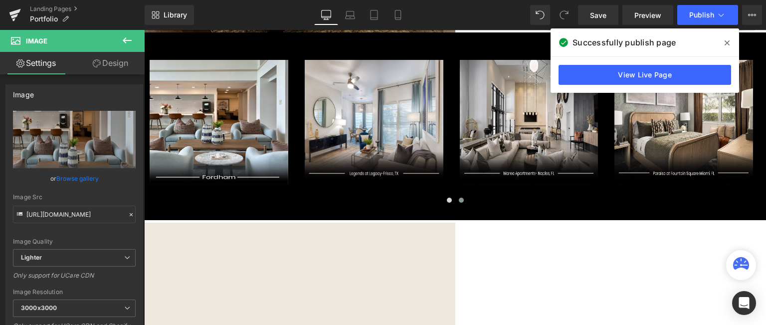
scroll to position [439, 0]
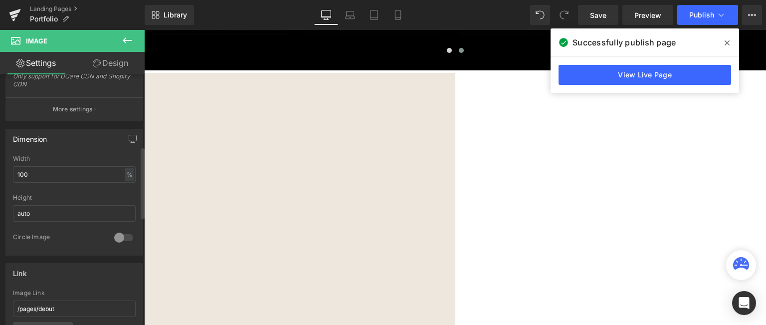
scroll to position [349, 0]
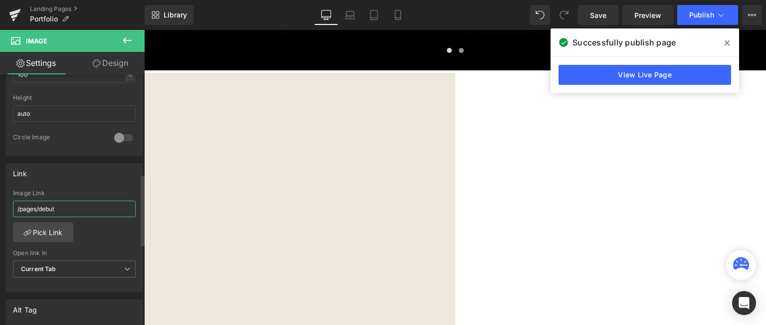
click at [73, 206] on input "/pages/debut" at bounding box center [74, 208] width 123 height 16
click at [17, 207] on input "pages/davenport" at bounding box center [74, 208] width 123 height 16
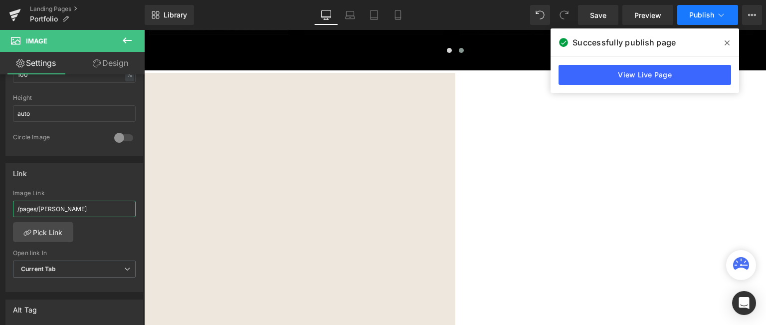
type input "/pages/davenport"
click at [700, 16] on span "Publish" at bounding box center [701, 15] width 25 height 8
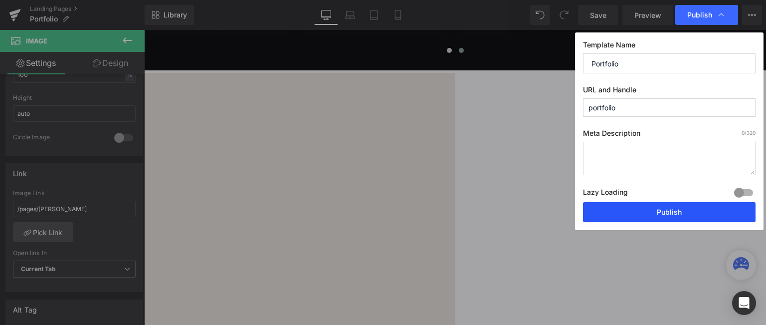
click at [668, 211] on button "Publish" at bounding box center [669, 212] width 173 height 20
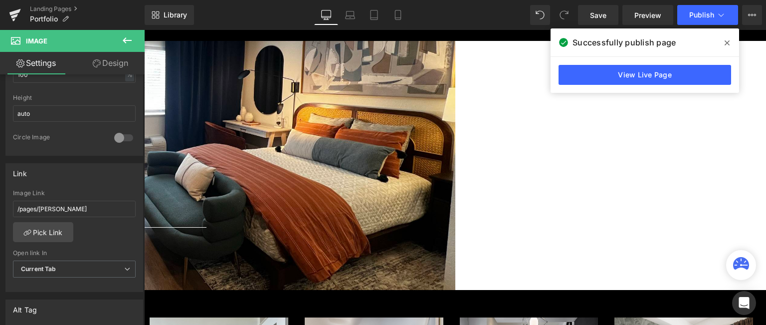
scroll to position [50, 0]
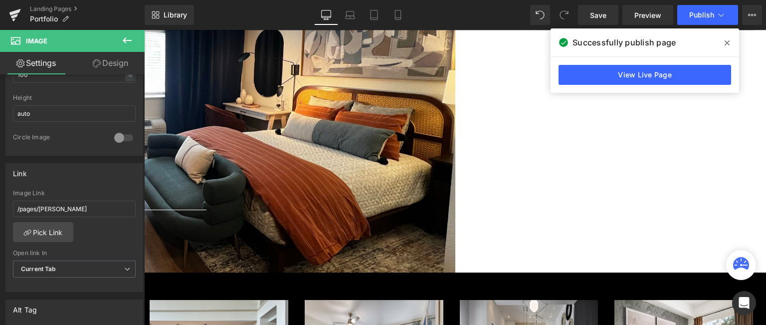
click at [409, 143] on div "PORTFOLIO Heading Separator Row" at bounding box center [144, 147] width 622 height 249
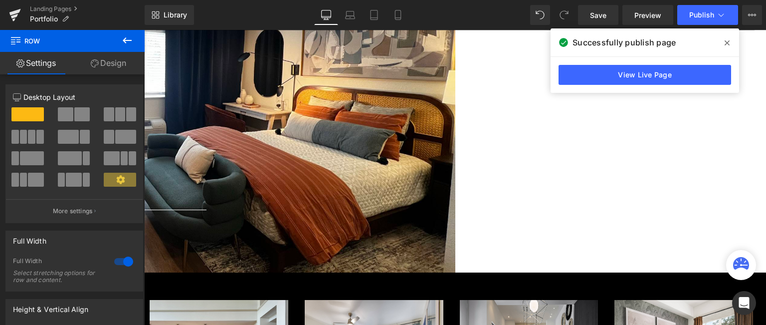
click at [114, 73] on link "Design" at bounding box center [108, 63] width 72 height 22
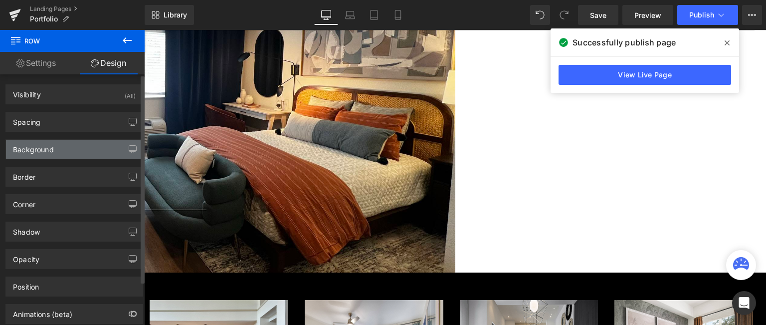
type input "transparent"
type input "0"
click at [60, 150] on div "Background" at bounding box center [74, 149] width 137 height 19
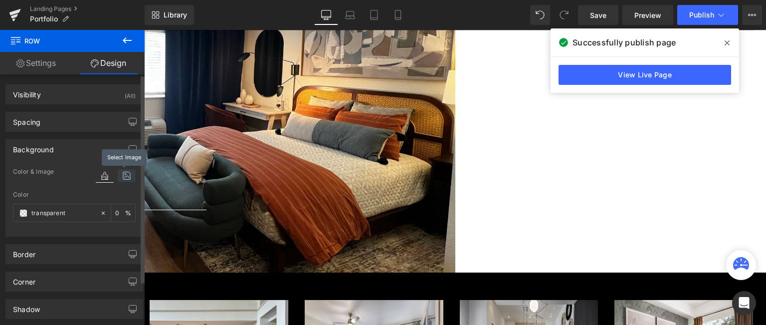
click at [122, 179] on icon at bounding box center [127, 175] width 18 height 13
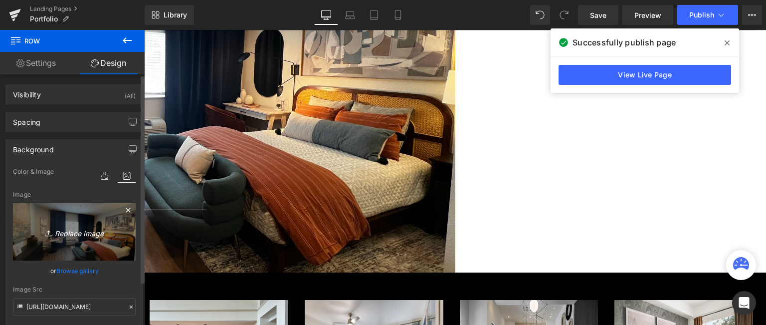
click at [84, 235] on icon "Replace Image" at bounding box center [74, 231] width 80 height 12
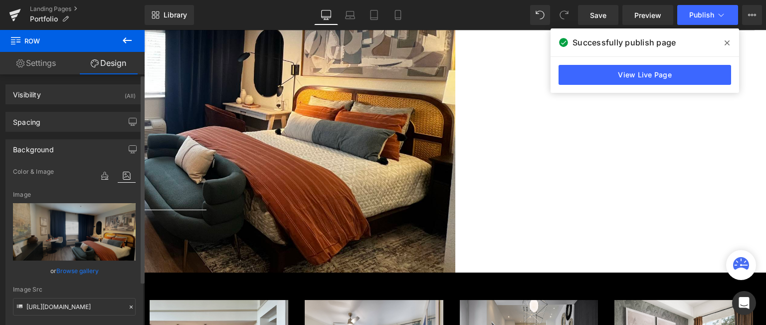
click at [66, 271] on link "Browse gallery" at bounding box center [77, 270] width 42 height 17
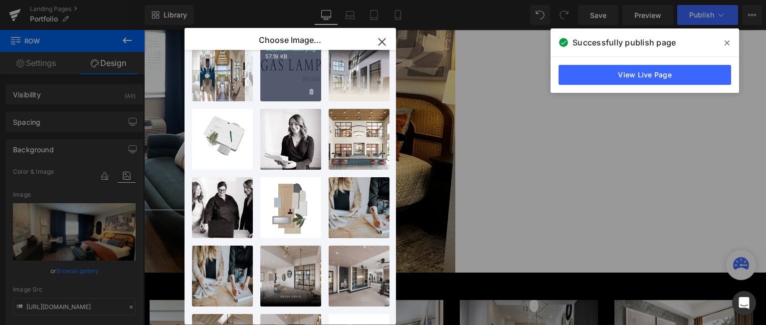
scroll to position [399, 0]
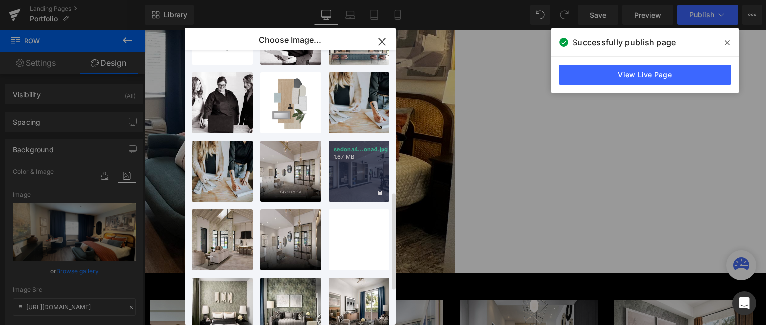
click at [347, 192] on div "sedona4...ona4.jpg 1.67 MB" at bounding box center [359, 171] width 61 height 61
type input "https://ucarecdn.com/d8ac910c-3708-47b9-bfcf-5b03124f40fe/-/format/auto/-/previ…"
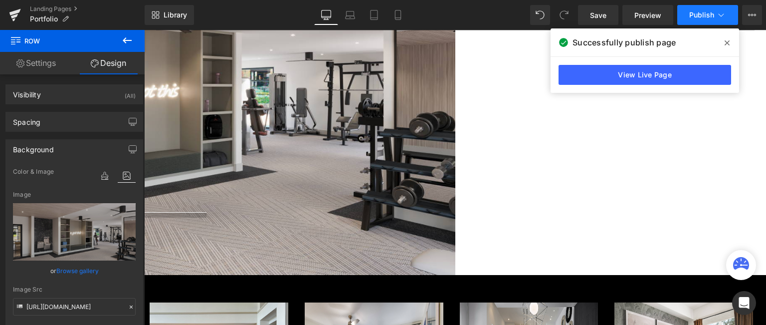
click at [697, 17] on span "Publish" at bounding box center [701, 15] width 25 height 8
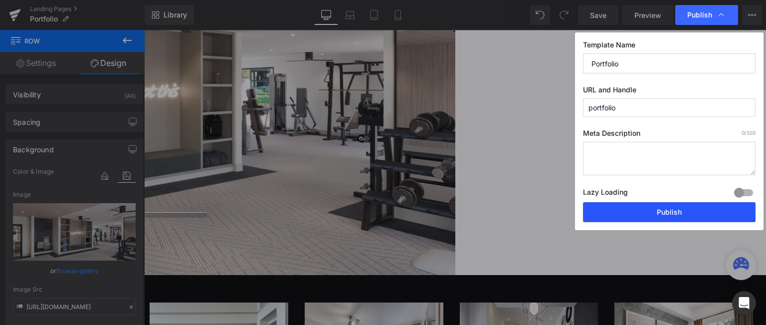
click at [650, 212] on button "Publish" at bounding box center [669, 212] width 173 height 20
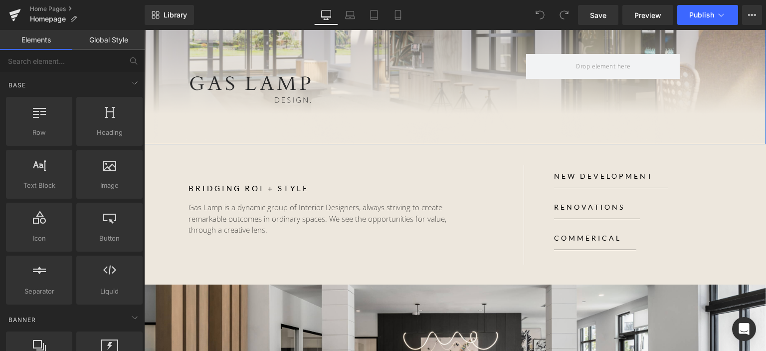
scroll to position [299, 0]
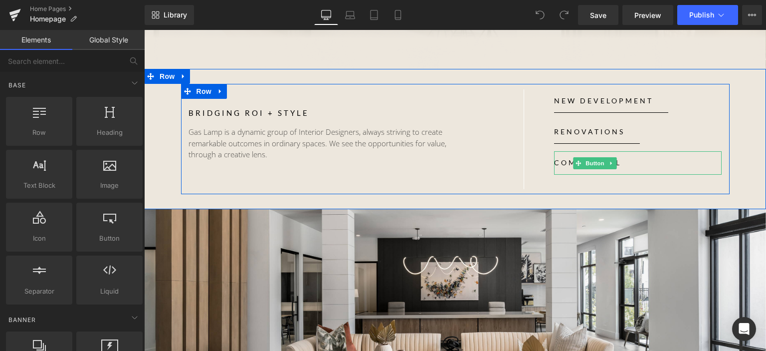
click at [561, 162] on link "COMMERICAL" at bounding box center [595, 162] width 82 height 23
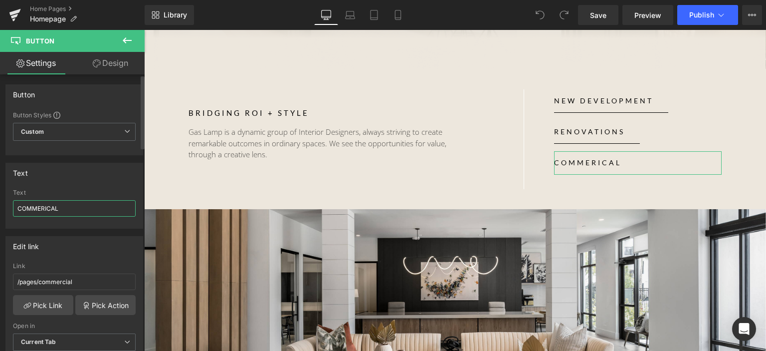
click at [42, 204] on input "COMMERICAL" at bounding box center [74, 208] width 123 height 16
click at [62, 204] on input "commercial" at bounding box center [74, 208] width 123 height 16
drag, startPoint x: 52, startPoint y: 207, endPoint x: 0, endPoint y: 215, distance: 53.0
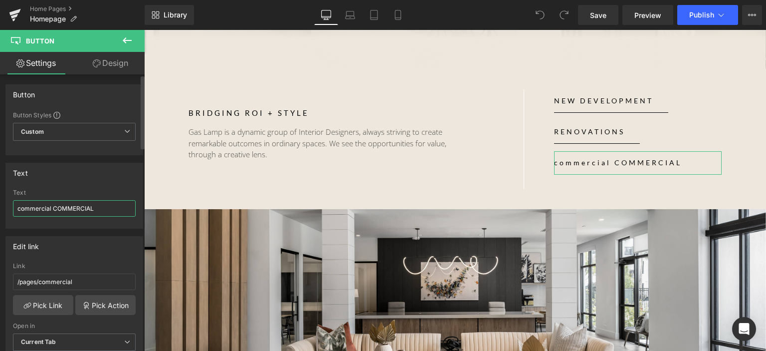
click at [0, 215] on div "Text commercial COMMERCIAL Text commercial COMMERCIAL" at bounding box center [74, 191] width 149 height 73
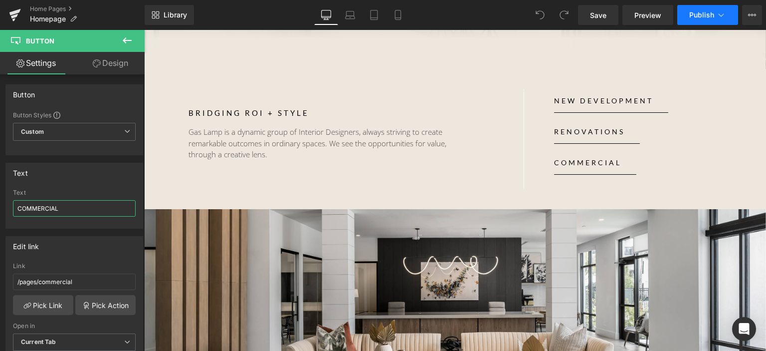
type input "COMMERCIAL"
click at [689, 13] on button "Publish" at bounding box center [707, 15] width 61 height 20
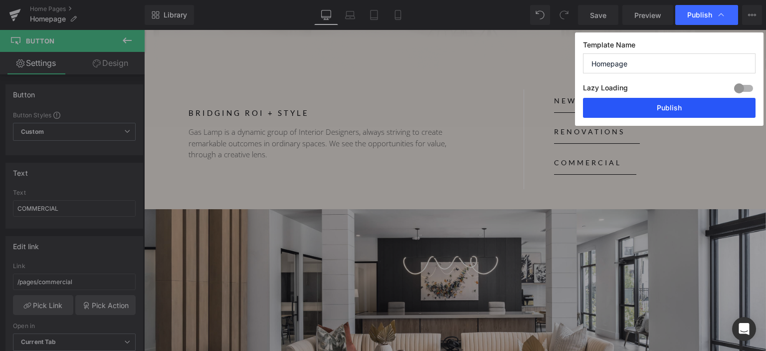
click at [662, 111] on button "Publish" at bounding box center [669, 108] width 173 height 20
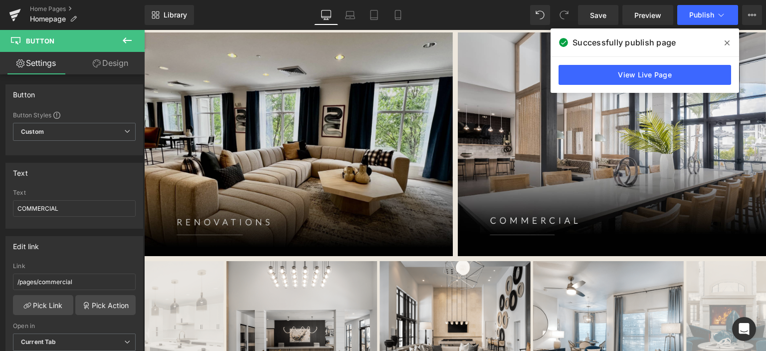
scroll to position [698, 0]
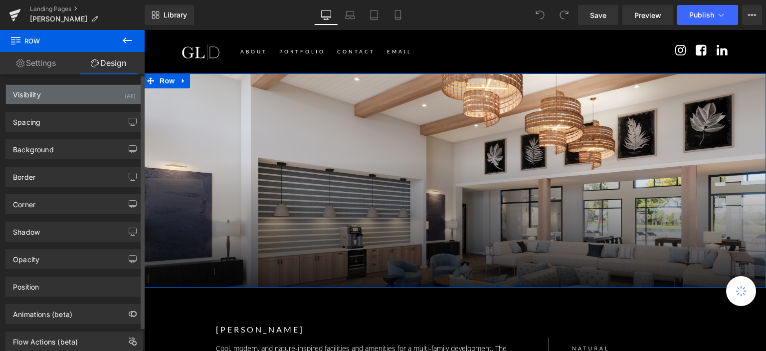
click at [46, 102] on div "Visibility (All)" at bounding box center [74, 94] width 137 height 19
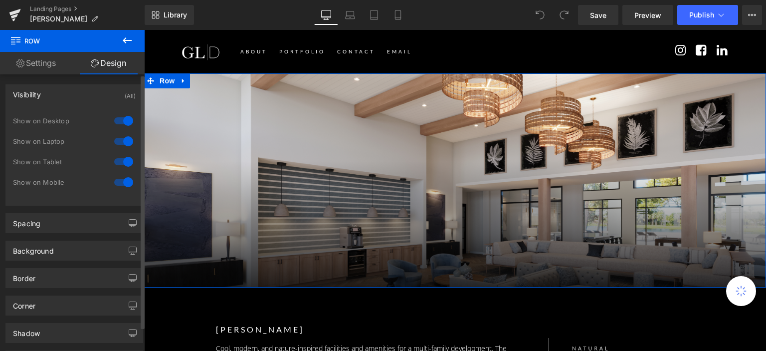
click at [51, 99] on div "Visibility (All)" at bounding box center [74, 94] width 137 height 19
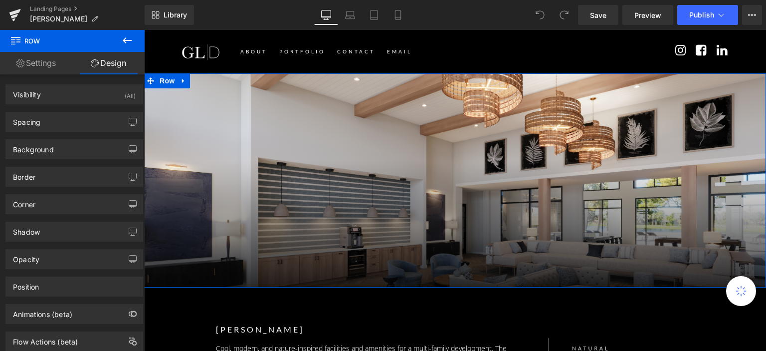
click at [31, 62] on link "Settings" at bounding box center [36, 63] width 72 height 22
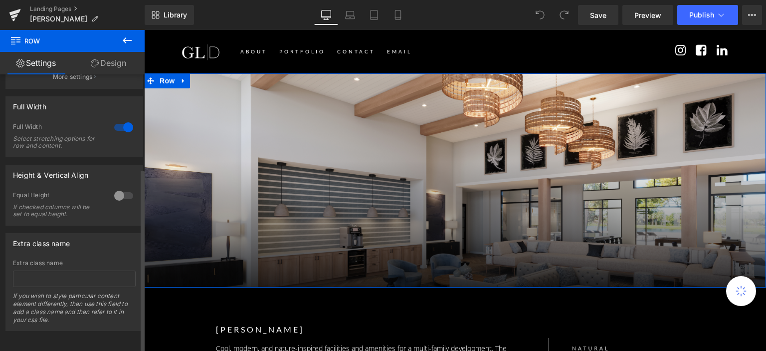
scroll to position [142, 0]
click at [180, 81] on icon at bounding box center [183, 80] width 7 height 7
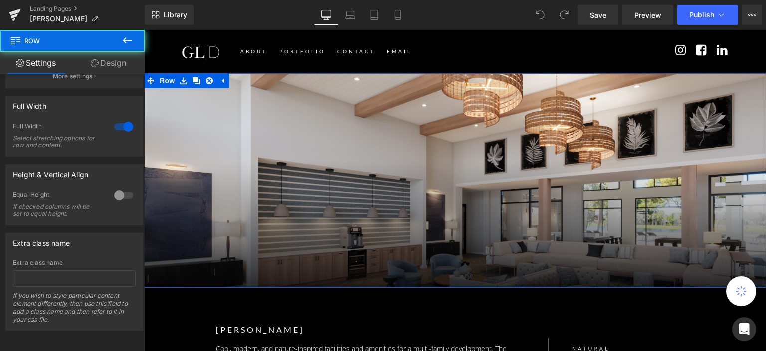
click at [165, 108] on div "Separator Row" at bounding box center [455, 180] width 622 height 214
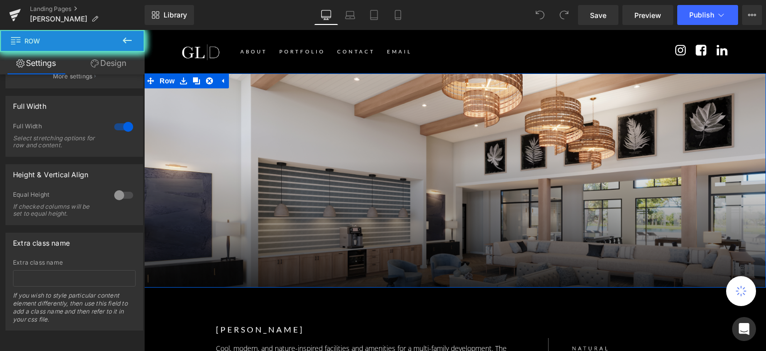
click at [281, 116] on div "Separator Row" at bounding box center [455, 180] width 622 height 214
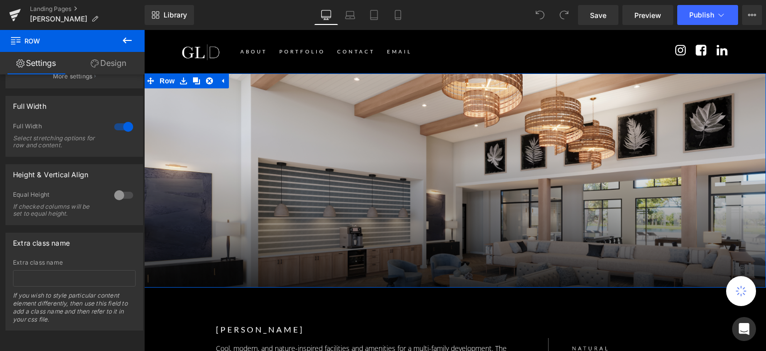
click at [281, 116] on div "Separator Row" at bounding box center [455, 180] width 622 height 214
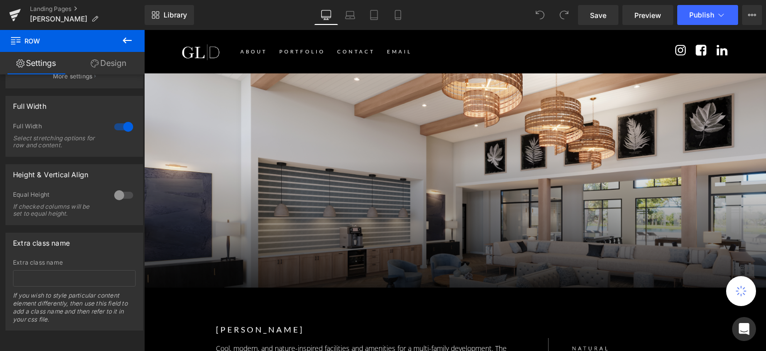
click at [133, 39] on button at bounding box center [127, 41] width 35 height 22
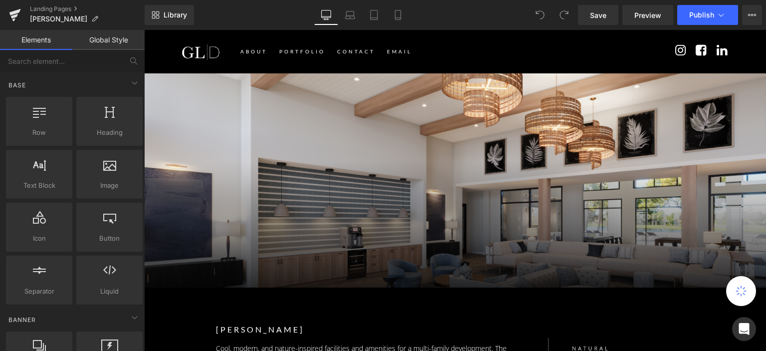
click at [253, 120] on div "Separator Row" at bounding box center [455, 180] width 622 height 214
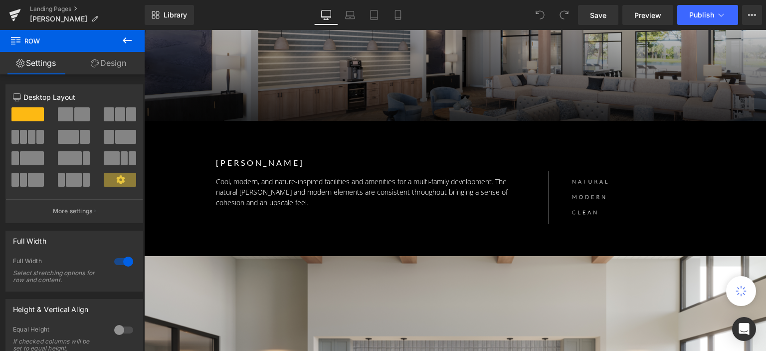
scroll to position [150, 0]
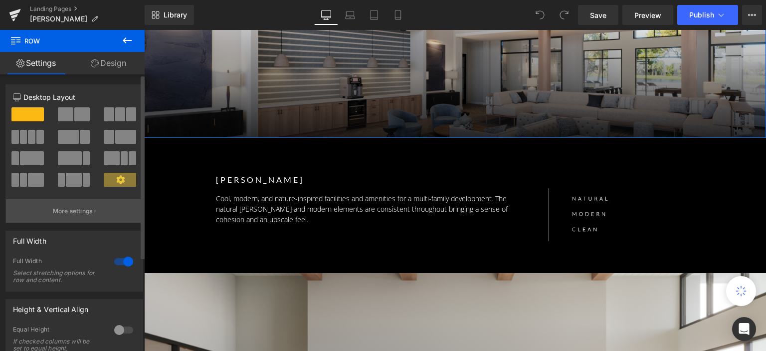
click at [69, 209] on p "More settings" at bounding box center [73, 210] width 40 height 9
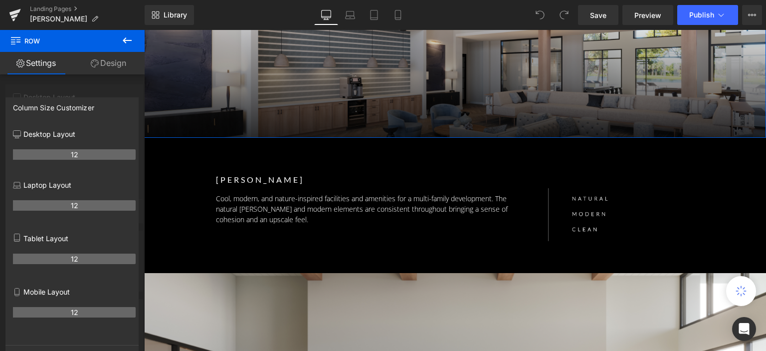
click at [92, 81] on div at bounding box center [72, 193] width 145 height 326
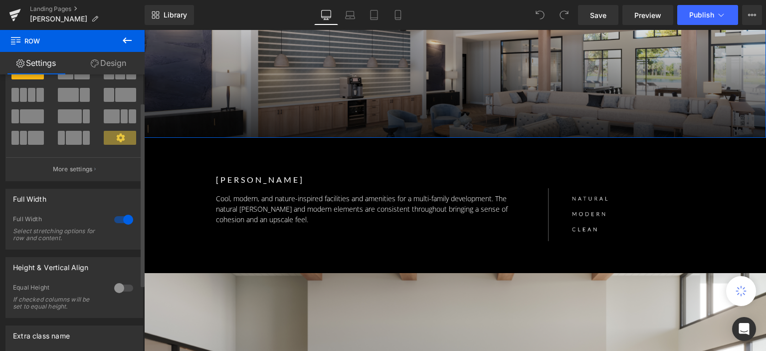
scroll to position [0, 0]
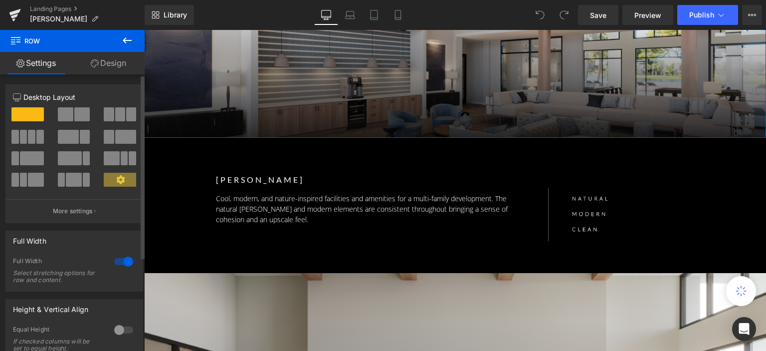
click at [34, 113] on span at bounding box center [27, 114] width 32 height 14
click at [121, 183] on icon at bounding box center [120, 179] width 9 height 9
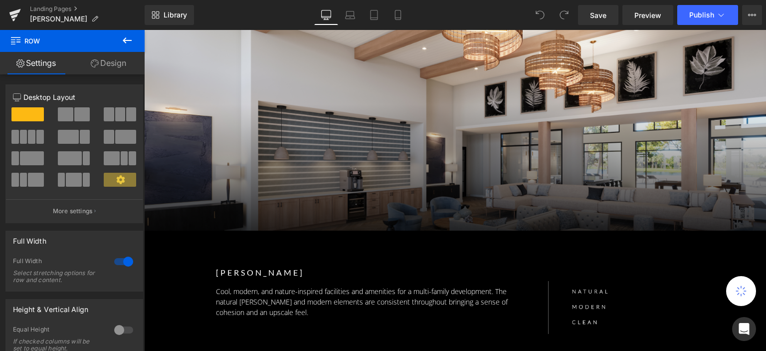
scroll to position [100, 0]
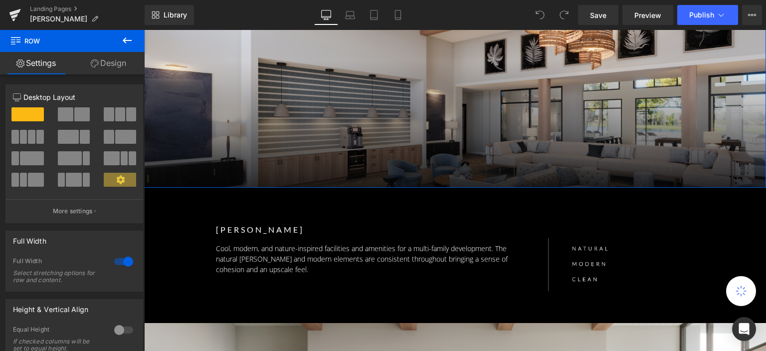
click at [385, 166] on div "Separator Row" at bounding box center [455, 81] width 622 height 214
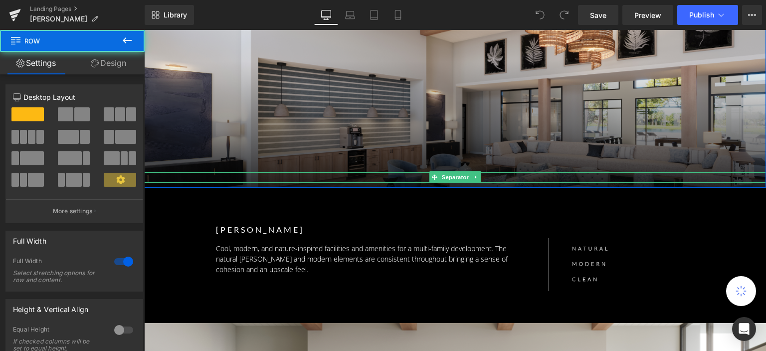
click at [387, 179] on hr at bounding box center [455, 179] width 622 height 5
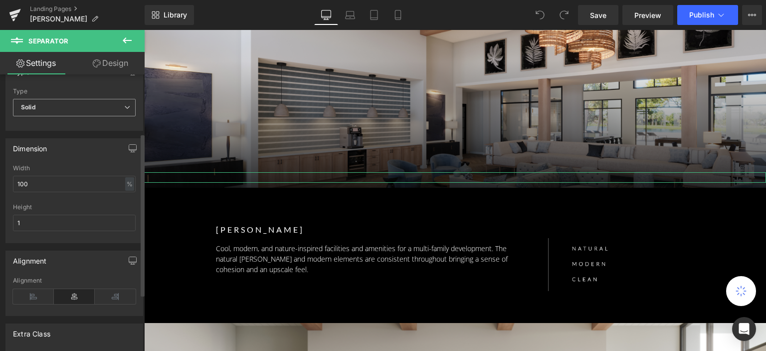
scroll to position [196, 0]
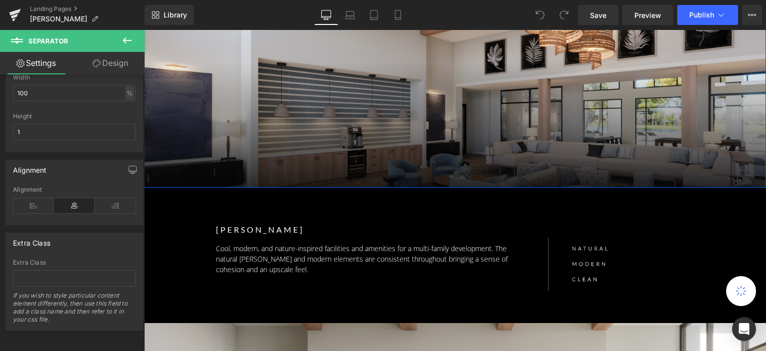
click at [409, 126] on div "Separator Row" at bounding box center [455, 81] width 622 height 214
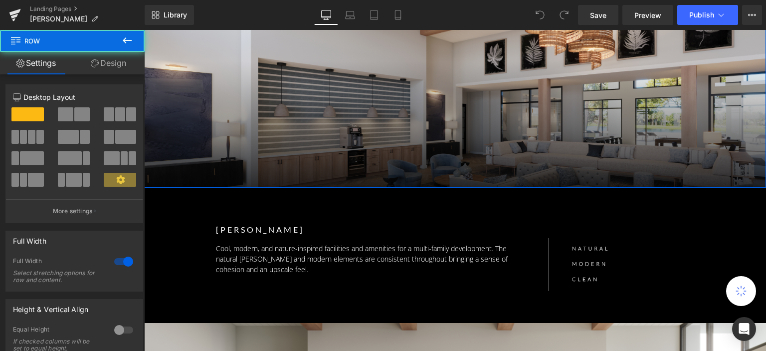
click at [325, 77] on div "Separator Row" at bounding box center [455, 81] width 622 height 214
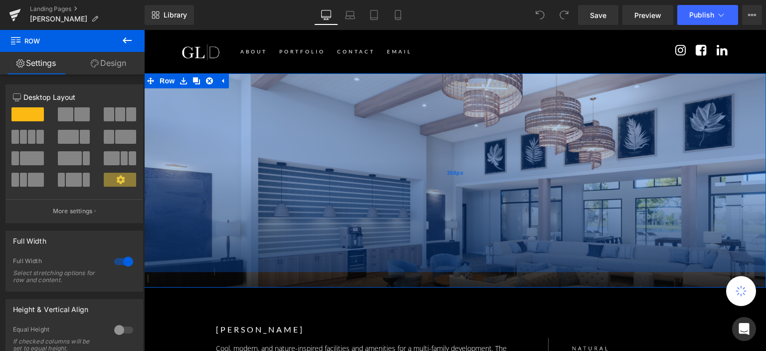
click at [451, 171] on span "398px" at bounding box center [455, 173] width 17 height 11
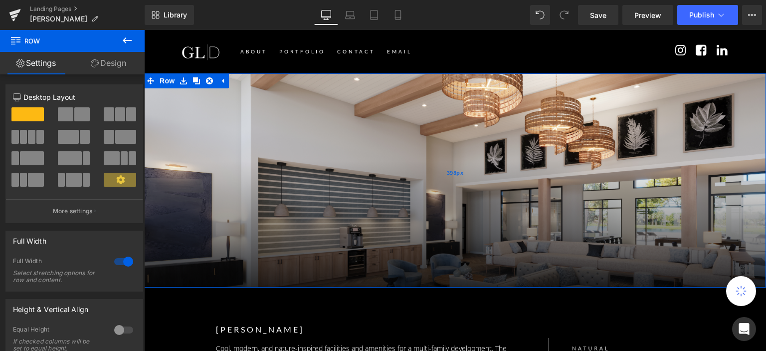
click at [451, 171] on span "398px" at bounding box center [455, 173] width 17 height 11
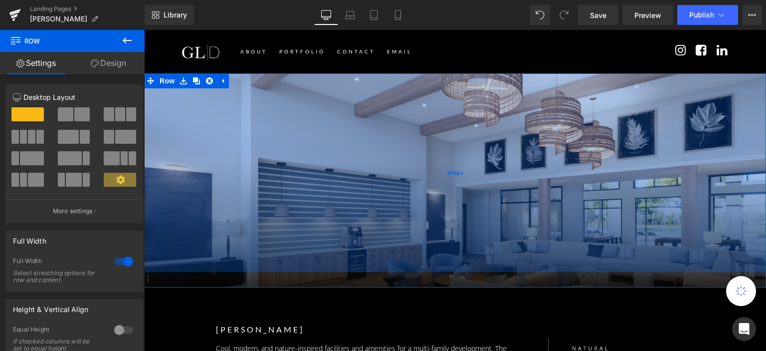
click at [457, 190] on div "398px" at bounding box center [455, 172] width 622 height 198
click at [455, 178] on span "398px" at bounding box center [455, 173] width 17 height 11
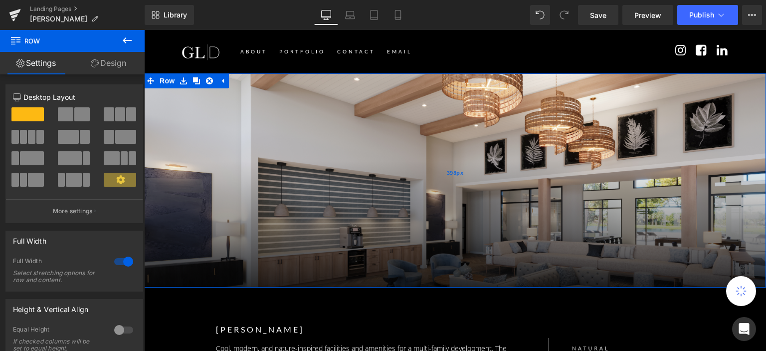
click at [455, 178] on span "398px" at bounding box center [455, 173] width 17 height 11
click at [484, 278] on hr at bounding box center [455, 279] width 622 height 5
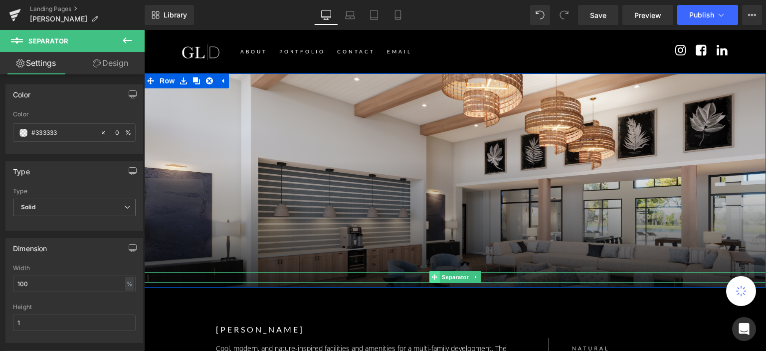
click at [431, 275] on icon at bounding box center [433, 277] width 5 height 6
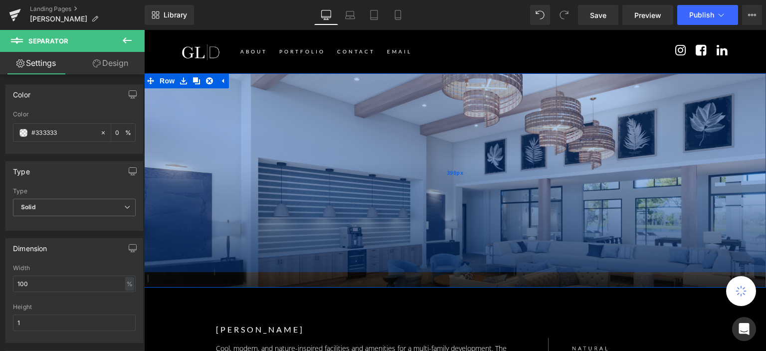
click at [160, 146] on div "398px" at bounding box center [455, 172] width 622 height 198
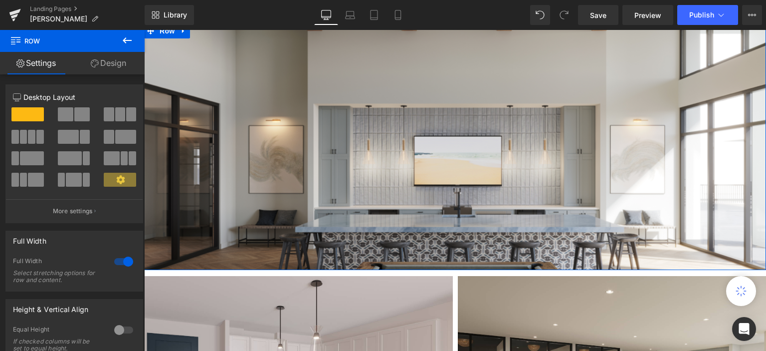
scroll to position [349, 0]
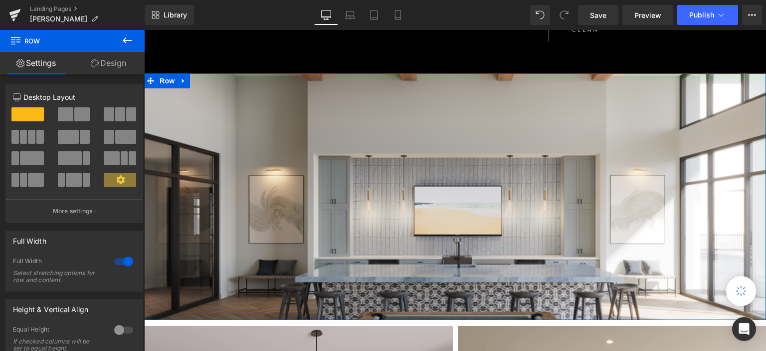
click at [428, 175] on div "Separator Row" at bounding box center [455, 196] width 622 height 246
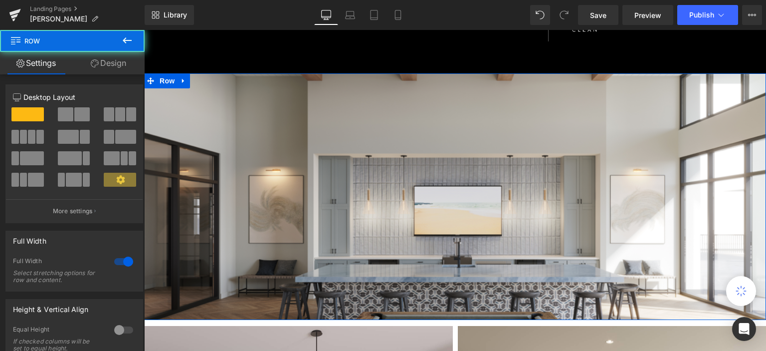
click at [223, 123] on div "Separator Row" at bounding box center [455, 196] width 622 height 246
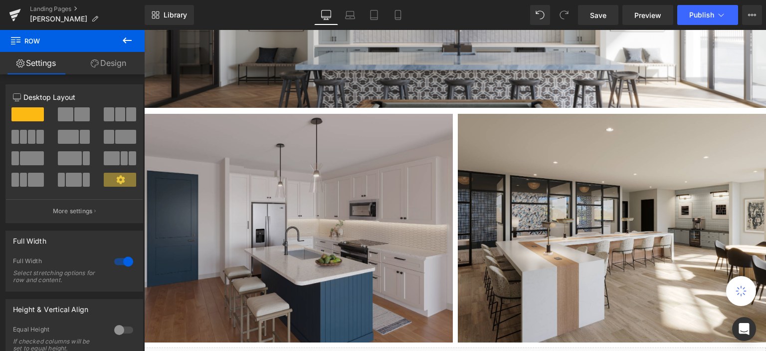
scroll to position [698, 0]
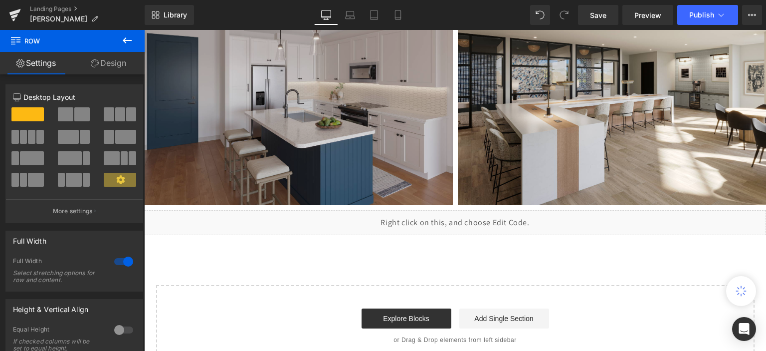
click at [326, 159] on img at bounding box center [298, 91] width 309 height 228
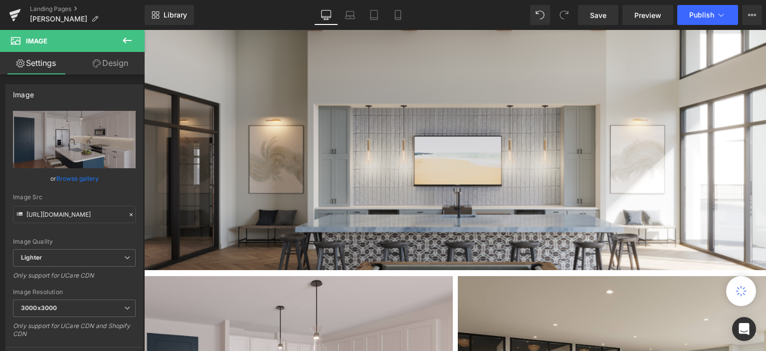
click at [435, 129] on div "Separator Row" at bounding box center [455, 146] width 622 height 246
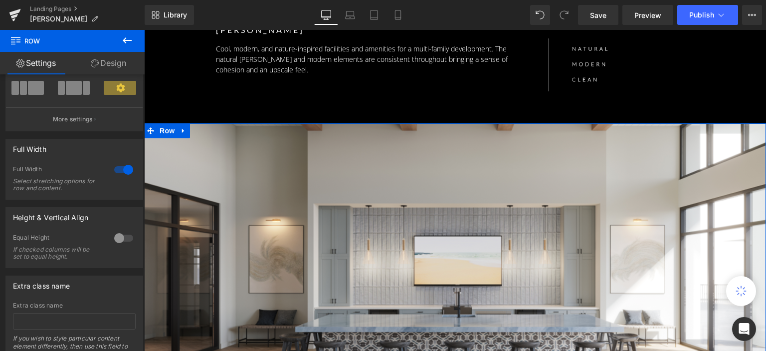
scroll to position [100, 0]
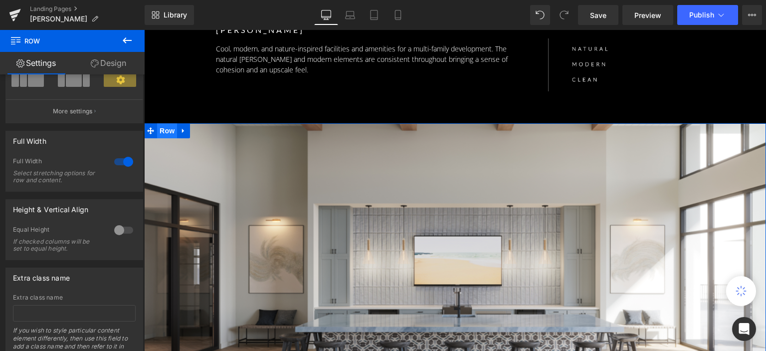
click at [167, 128] on span "Row" at bounding box center [167, 130] width 20 height 15
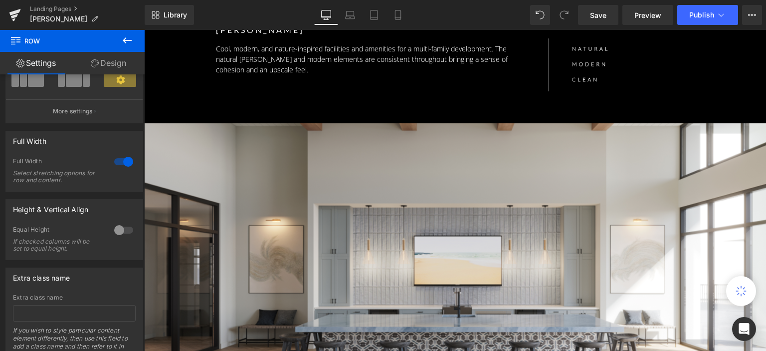
click at [82, 43] on span "Row" at bounding box center [60, 41] width 100 height 22
click at [10, 41] on span "Row" at bounding box center [60, 41] width 100 height 22
click at [11, 40] on icon at bounding box center [15, 39] width 9 height 9
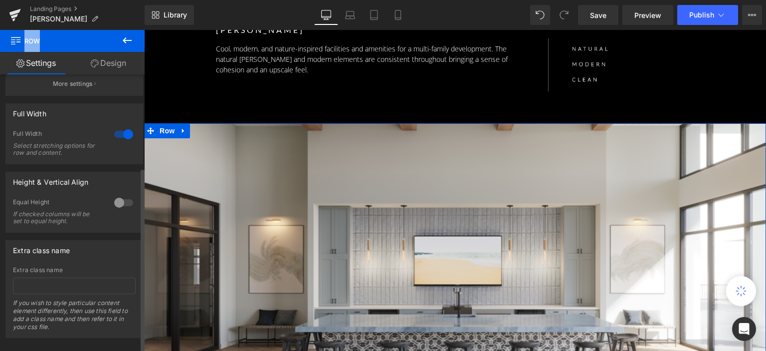
scroll to position [142, 0]
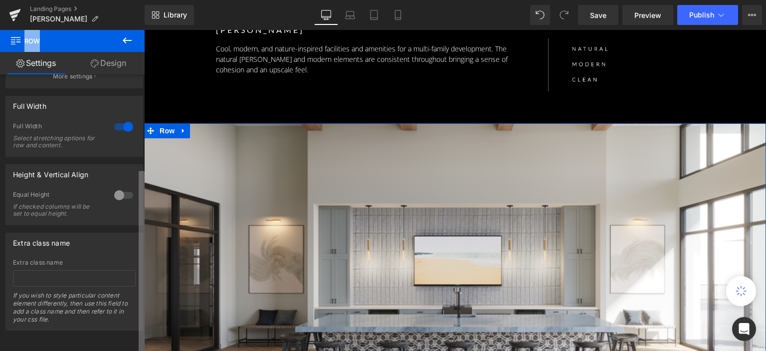
click at [142, 203] on b at bounding box center [142, 262] width 6 height 182
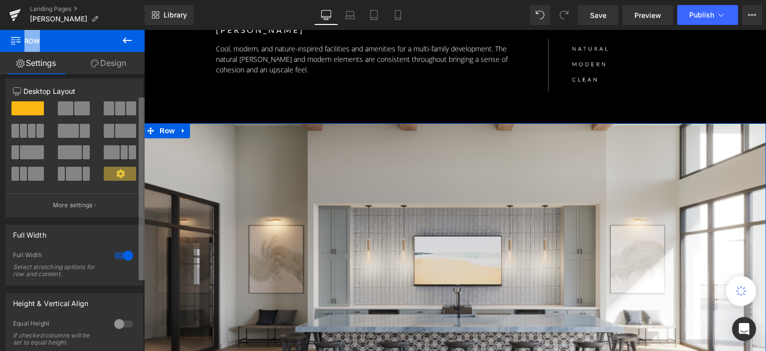
scroll to position [0, 0]
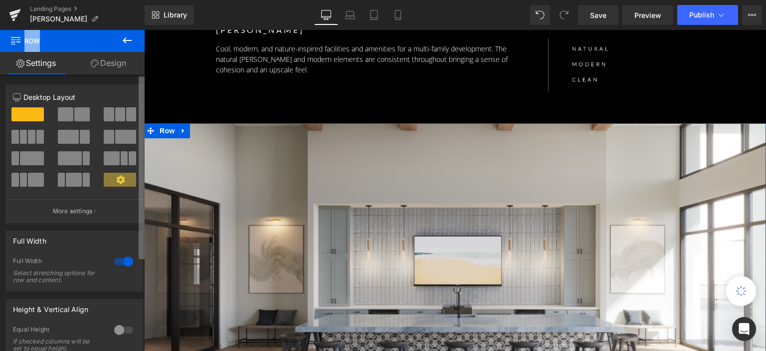
click at [144, 80] on b at bounding box center [142, 167] width 6 height 182
click at [98, 60] on link "Design" at bounding box center [108, 63] width 72 height 22
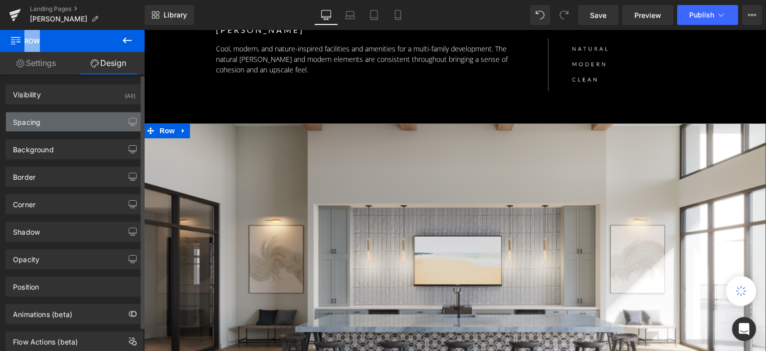
type input "[URL][DOMAIN_NAME]"
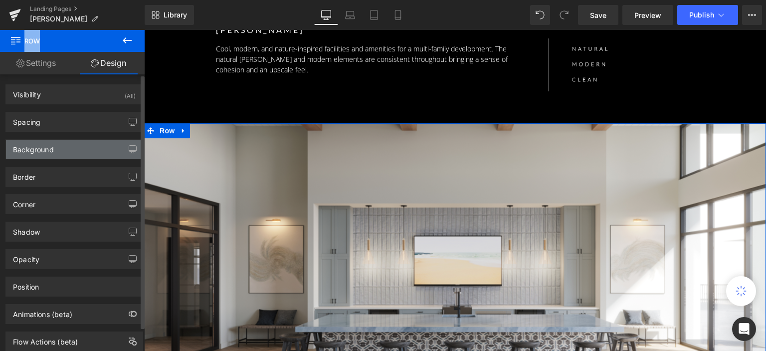
click at [50, 144] on div "Background" at bounding box center [33, 147] width 41 height 14
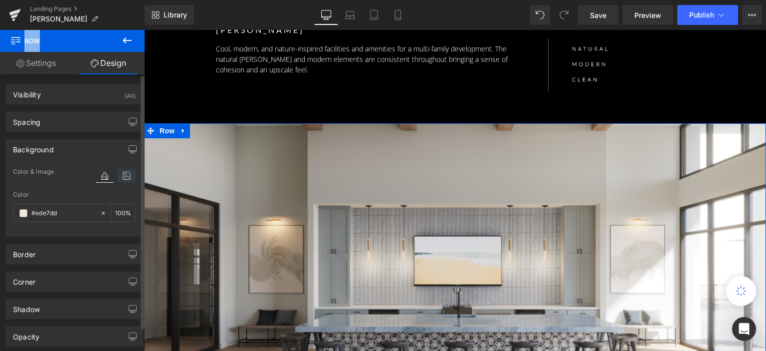
click at [120, 174] on icon at bounding box center [127, 175] width 18 height 13
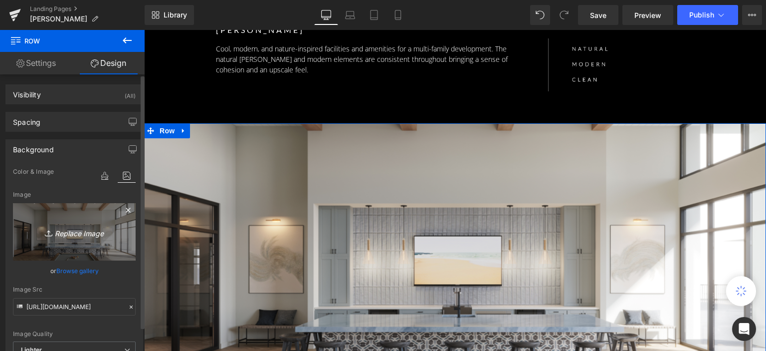
click at [86, 231] on icon "Replace Image" at bounding box center [74, 231] width 80 height 12
type input "C:\fakepath\Detail-4-01.jpg"
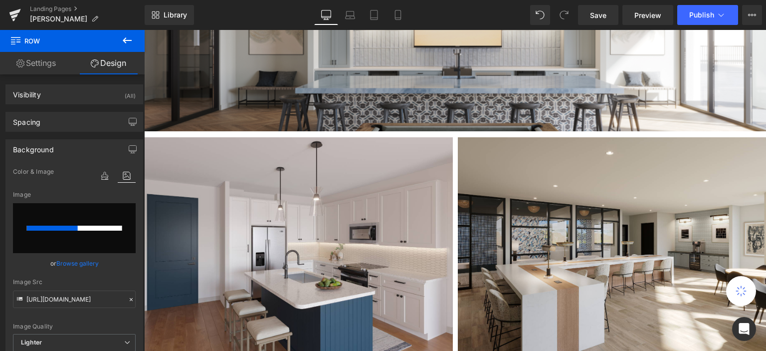
scroll to position [598, 0]
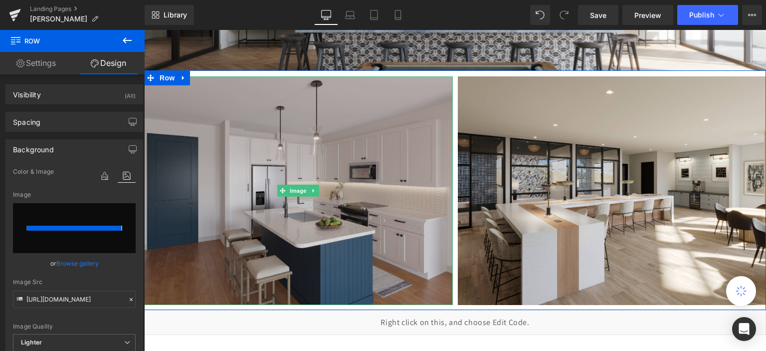
type input "[URL][DOMAIN_NAME]"
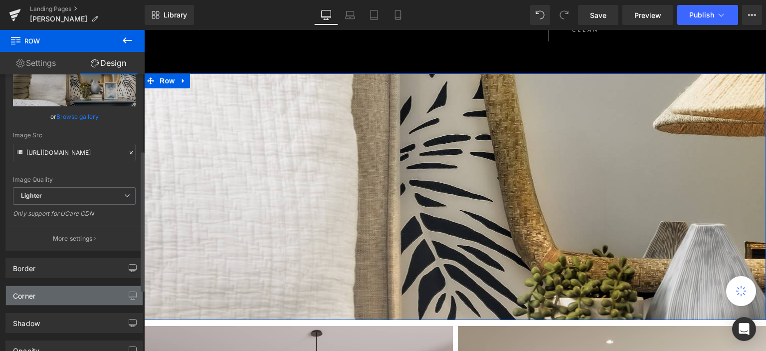
scroll to position [150, 0]
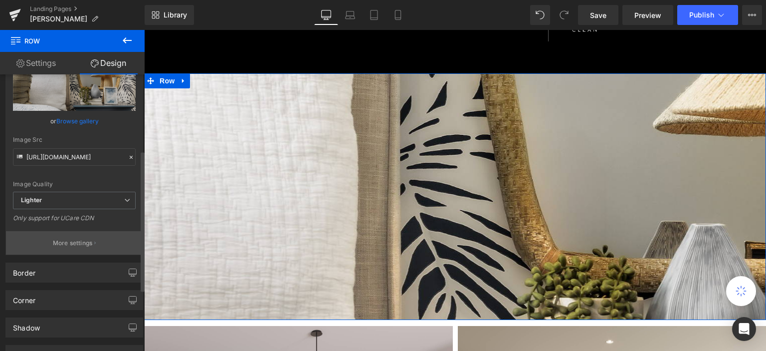
click at [75, 241] on p "More settings" at bounding box center [73, 242] width 40 height 9
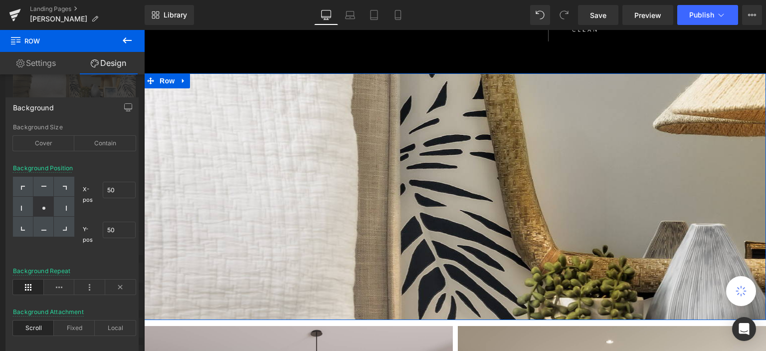
click at [40, 207] on div at bounding box center [43, 206] width 20 height 20
click at [53, 141] on div "Cover" at bounding box center [43, 143] width 61 height 15
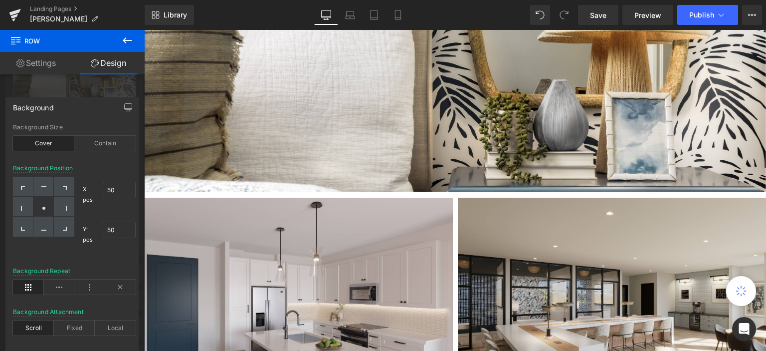
scroll to position [548, 0]
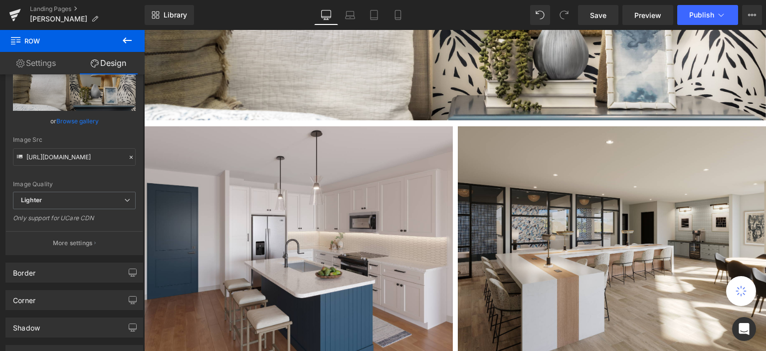
click at [292, 195] on body "Skip to content ABOUT Portfolio Contact EMAIL Log in Instagram ABOUT Portfolio …" at bounding box center [455, 87] width 622 height 1213
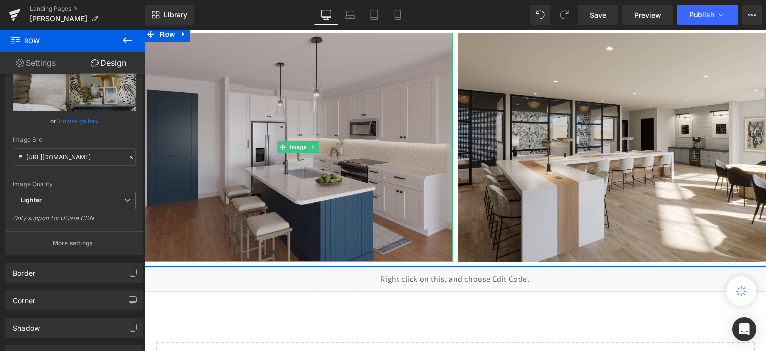
scroll to position [648, 0]
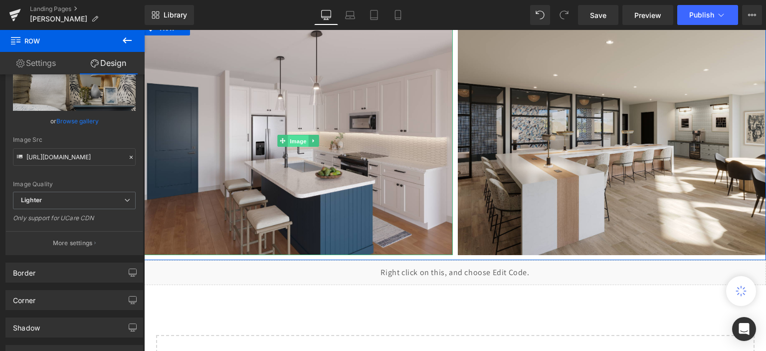
click at [292, 142] on span "Image" at bounding box center [298, 141] width 21 height 12
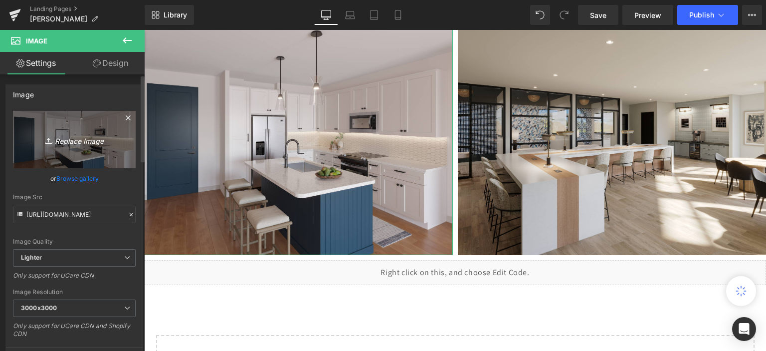
click at [74, 138] on icon "Replace Image" at bounding box center [74, 139] width 80 height 12
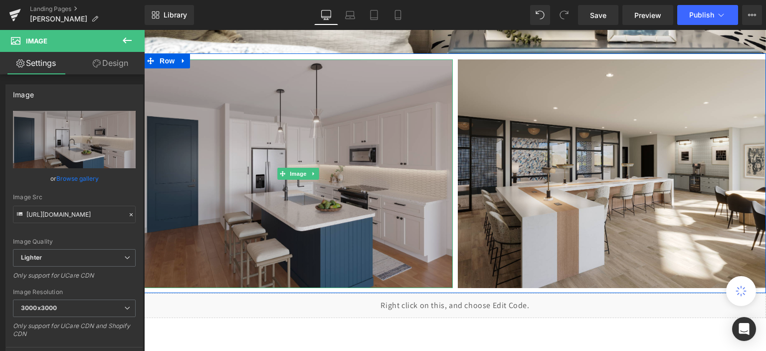
scroll to position [598, 0]
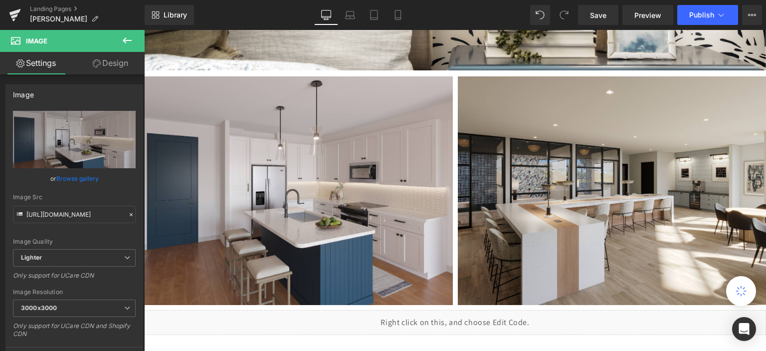
click at [121, 42] on icon at bounding box center [127, 40] width 12 height 12
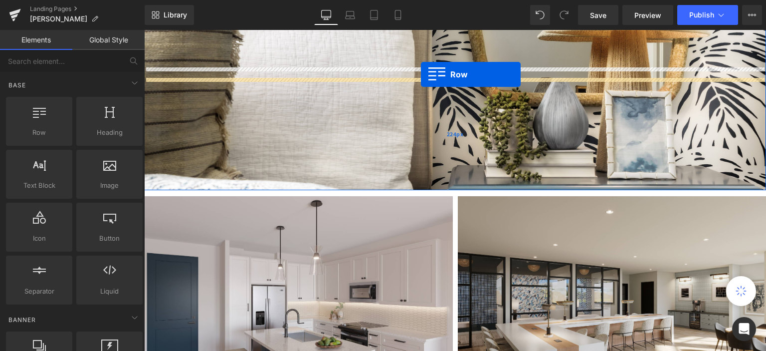
scroll to position [459, 0]
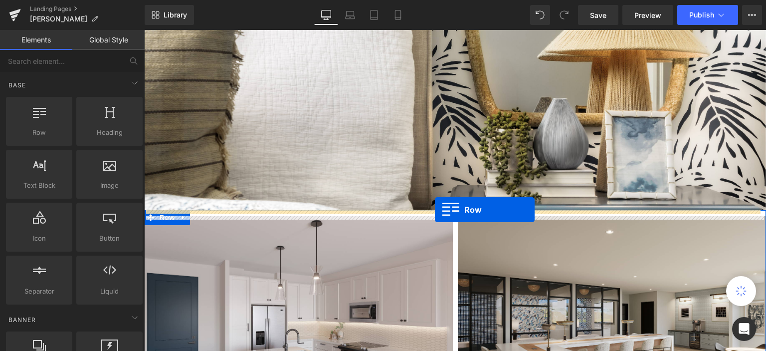
drag, startPoint x: 176, startPoint y: 159, endPoint x: 435, endPoint y: 209, distance: 264.1
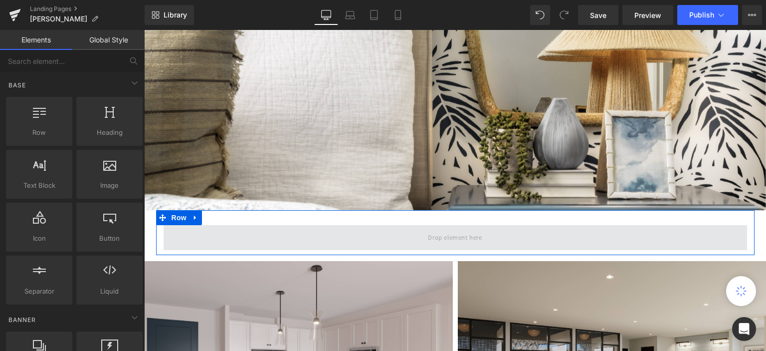
click at [430, 238] on span at bounding box center [454, 237] width 61 height 16
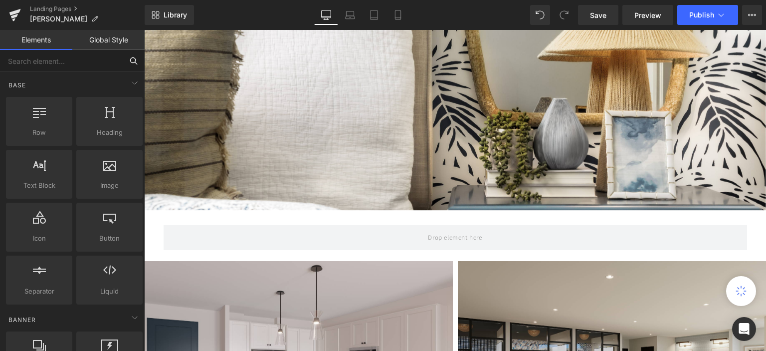
click at [51, 59] on input "text" at bounding box center [61, 61] width 123 height 22
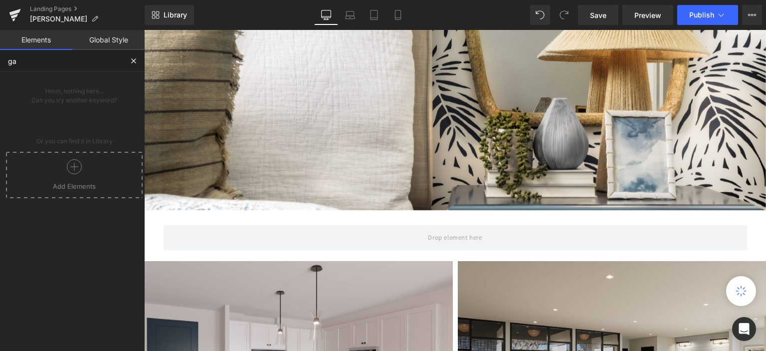
type input "g"
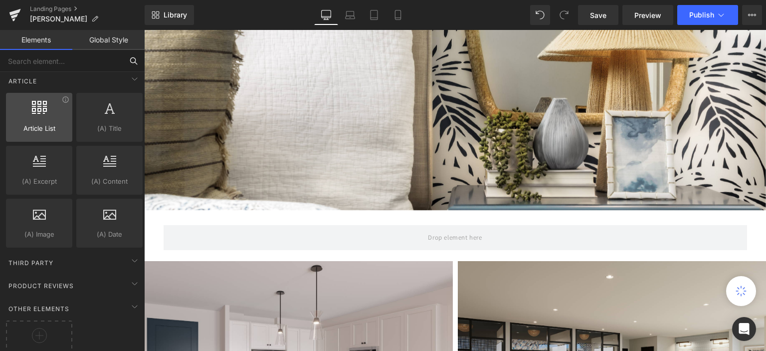
scroll to position [1912, 0]
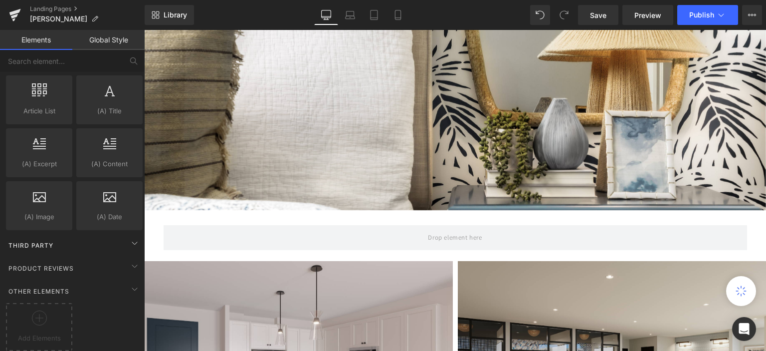
click at [76, 236] on div "Third Party" at bounding box center [74, 245] width 141 height 20
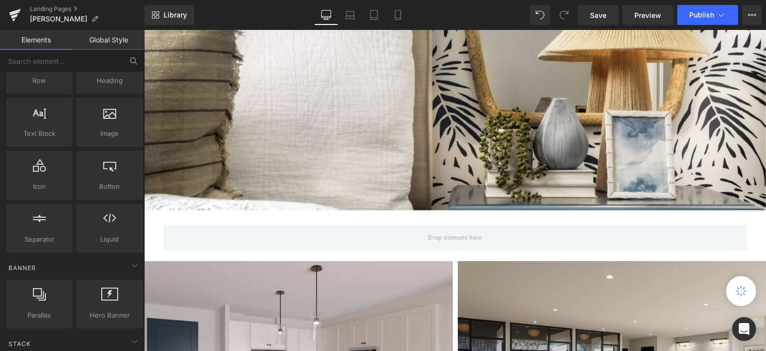
scroll to position [17, 0]
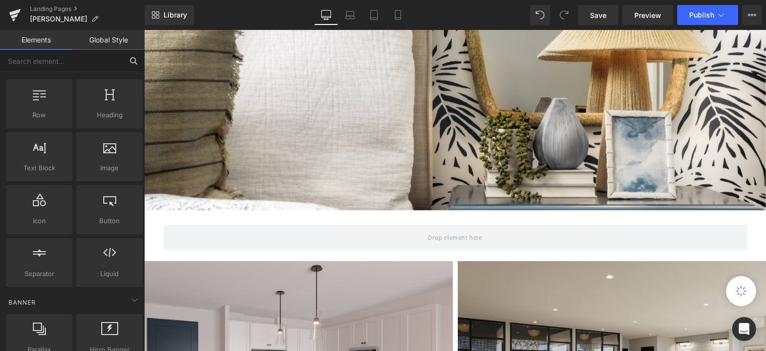
click at [71, 61] on input "text" at bounding box center [61, 61] width 123 height 22
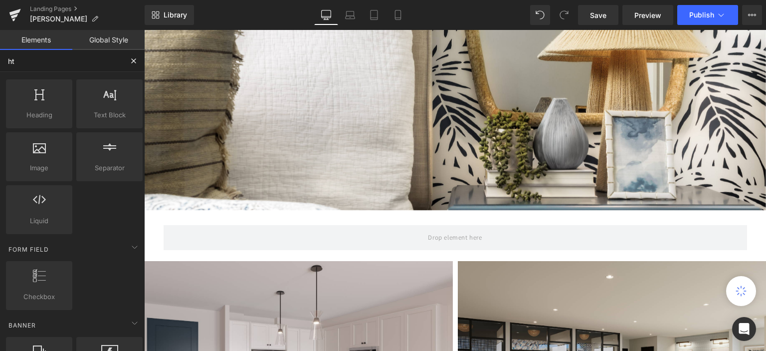
scroll to position [0, 0]
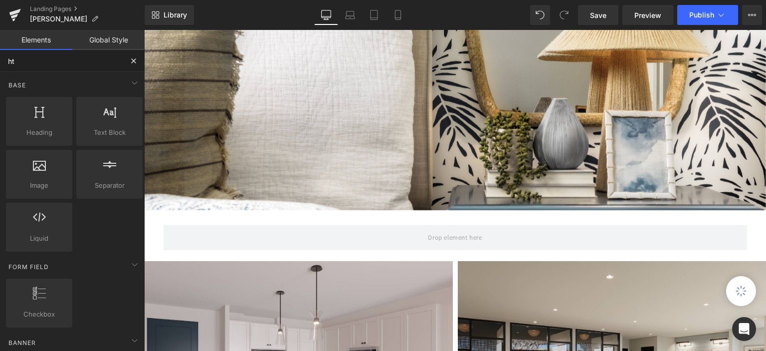
type input "htm"
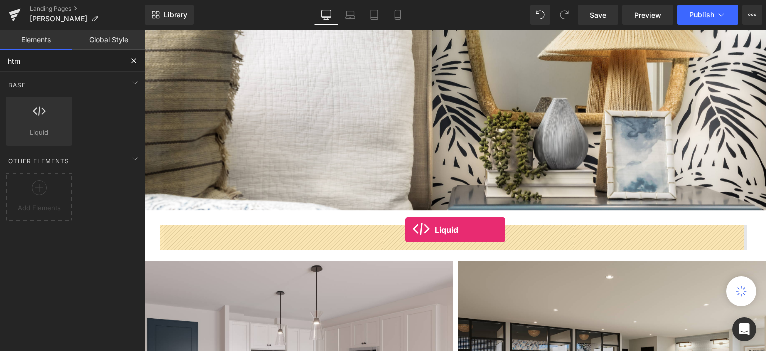
drag, startPoint x: 179, startPoint y: 157, endPoint x: 405, endPoint y: 229, distance: 237.6
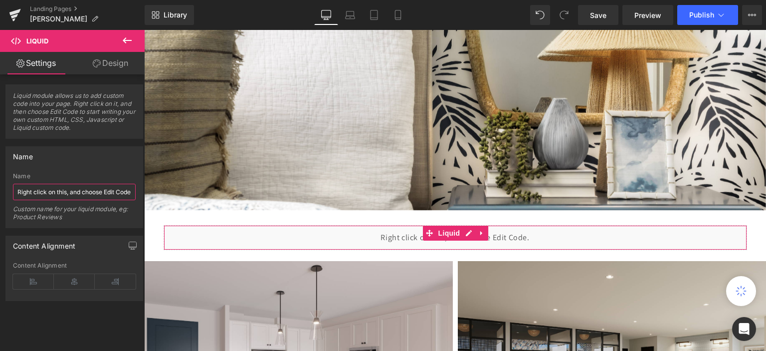
click at [54, 190] on input "Right click on this, and choose Edit Code." at bounding box center [74, 191] width 123 height 16
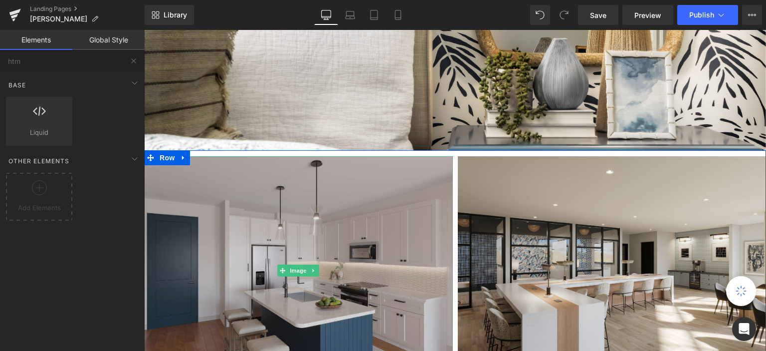
scroll to position [608, 0]
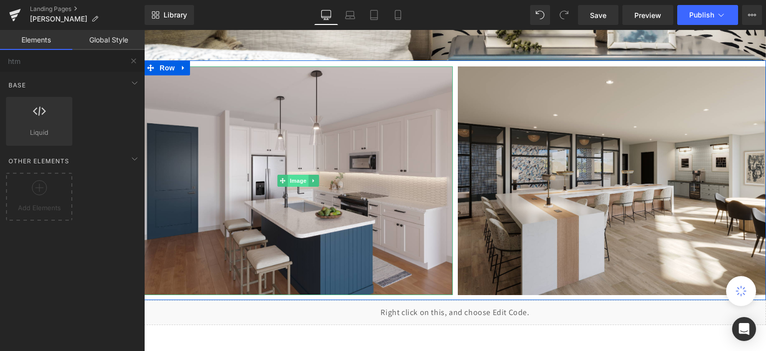
click at [295, 181] on span "Image" at bounding box center [298, 181] width 21 height 12
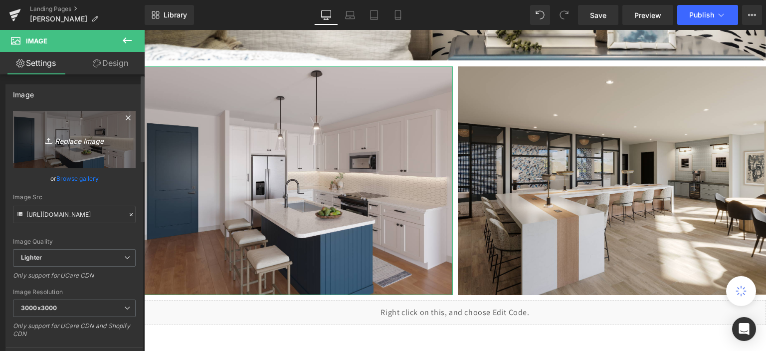
click at [68, 141] on icon "Replace Image" at bounding box center [74, 139] width 80 height 12
type input "C:\fakepath\Detail-13-01.jpg"
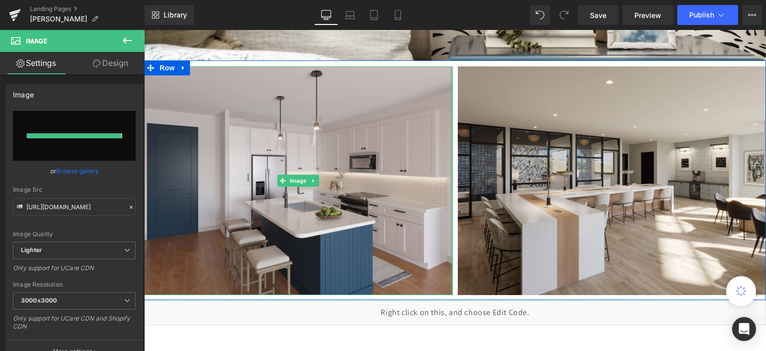
type input "[URL][DOMAIN_NAME]"
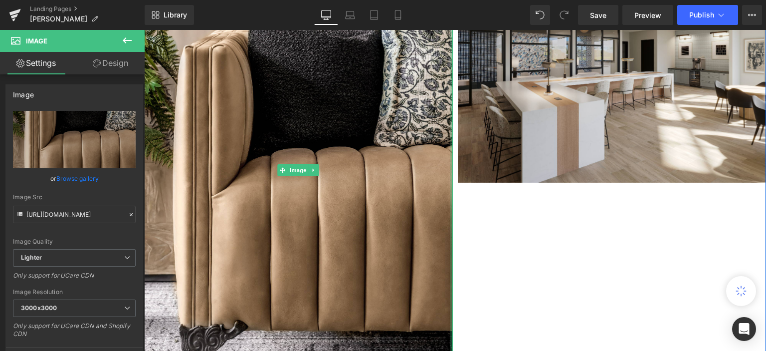
scroll to position [708, 0]
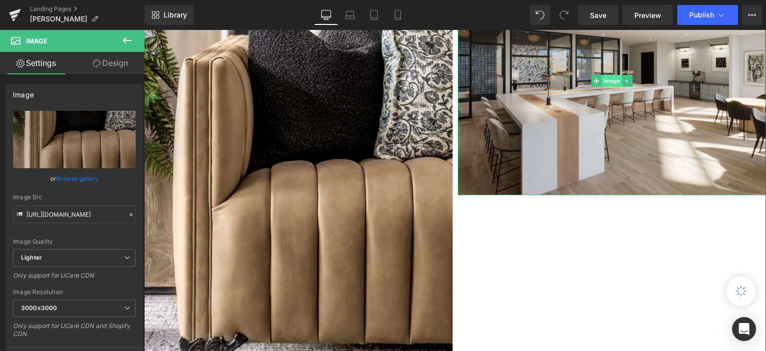
click at [601, 81] on span "Image" at bounding box center [611, 81] width 21 height 12
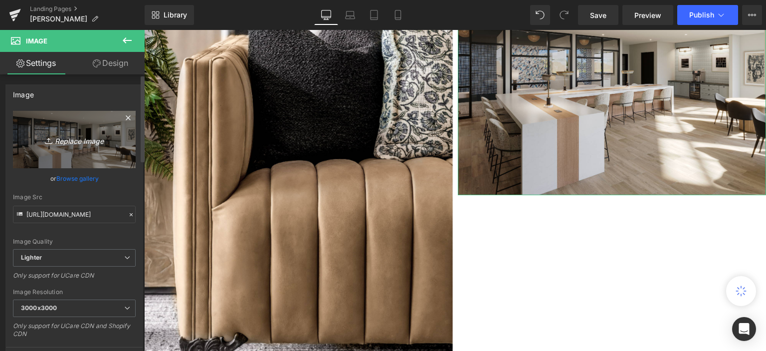
click at [79, 123] on link "Replace Image" at bounding box center [74, 139] width 123 height 57
type input "C:\fakepath\Interior-3-01.jpg"
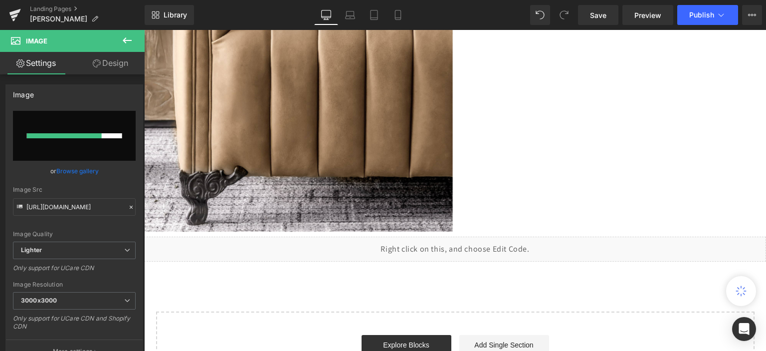
scroll to position [858, 0]
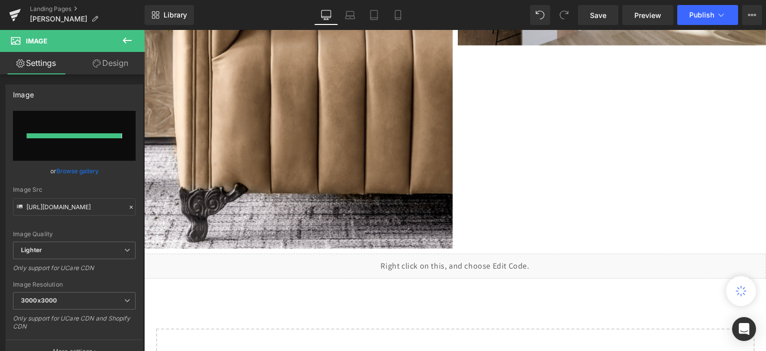
type input "[URL][DOMAIN_NAME]"
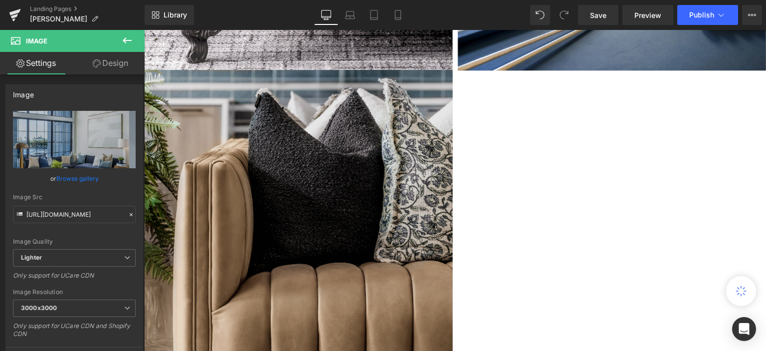
scroll to position [936, 0]
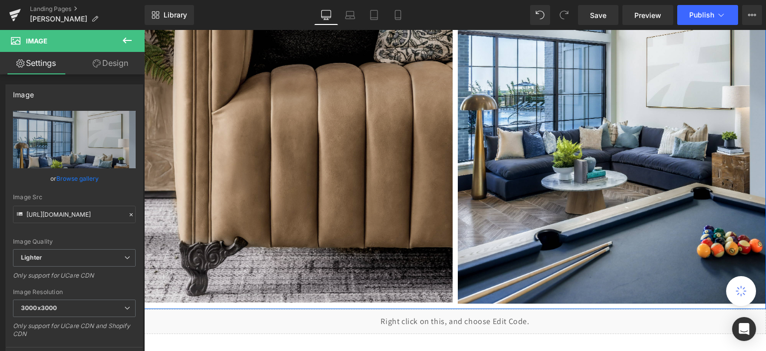
click at [309, 162] on img at bounding box center [298, 85] width 309 height 431
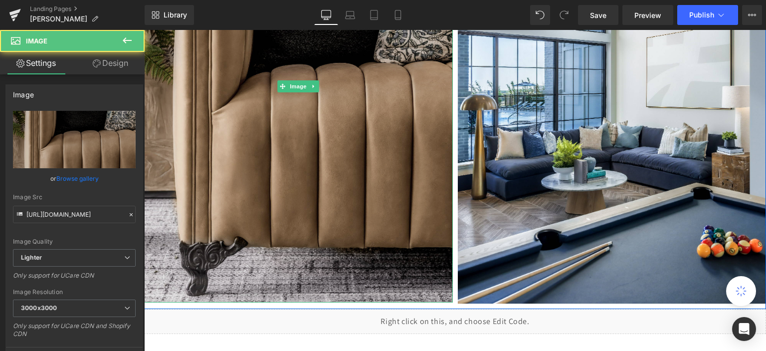
scroll to position [1186, 0]
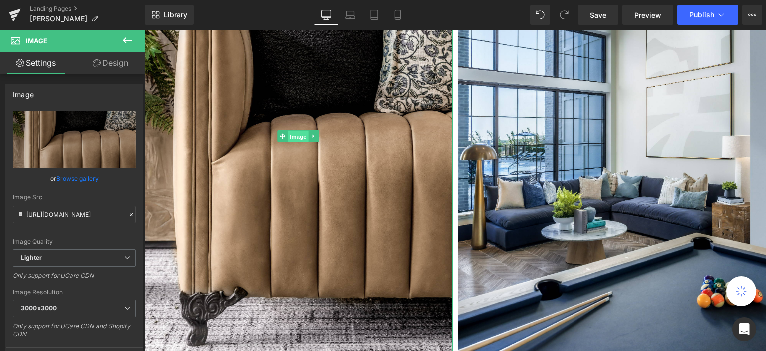
click at [297, 136] on span "Image" at bounding box center [298, 137] width 21 height 12
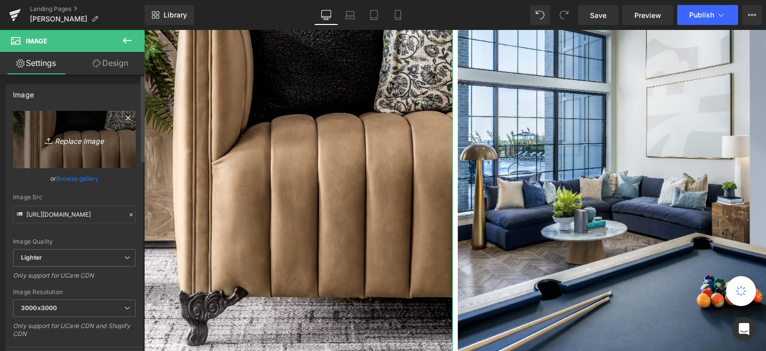
click at [82, 138] on icon "Replace Image" at bounding box center [74, 139] width 80 height 12
type input "C:\fakepath\Exterior-3-01.jpg"
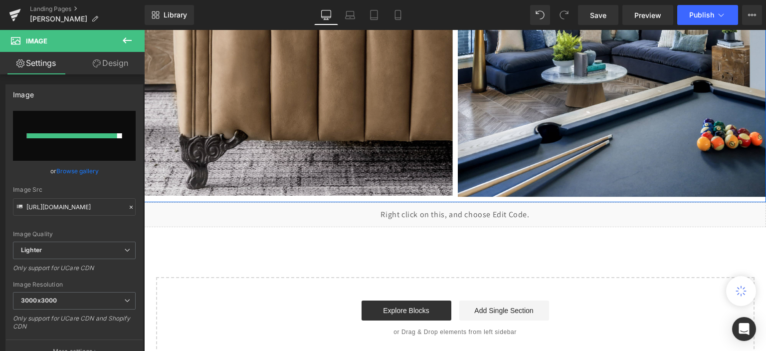
scroll to position [1385, 0]
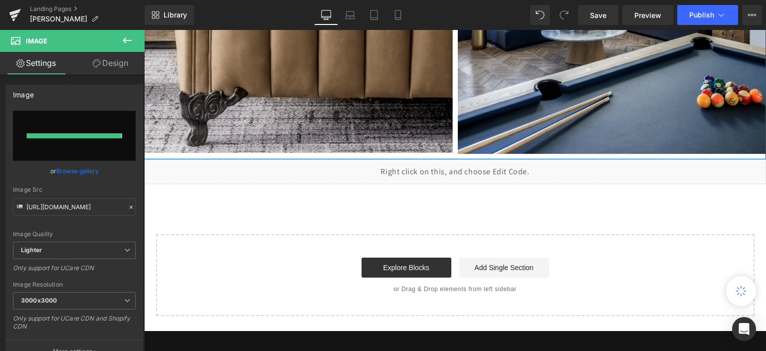
type input "[URL][DOMAIN_NAME]"
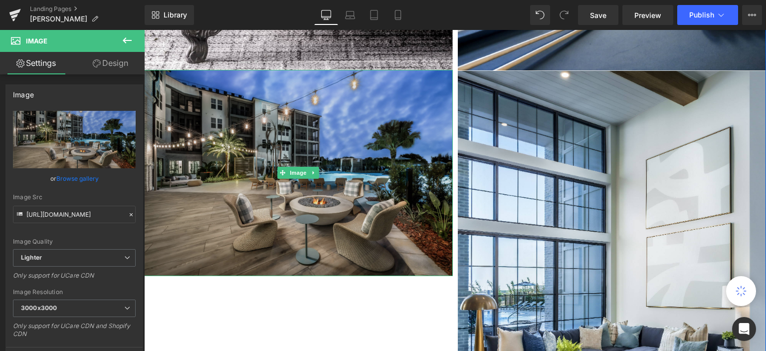
scroll to position [1086, 0]
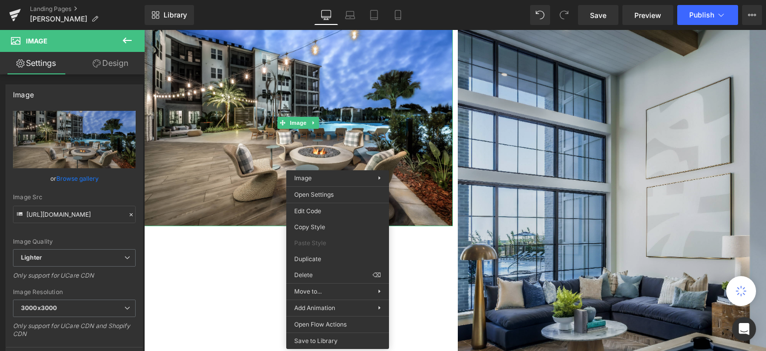
click at [577, 136] on img at bounding box center [612, 237] width 309 height 432
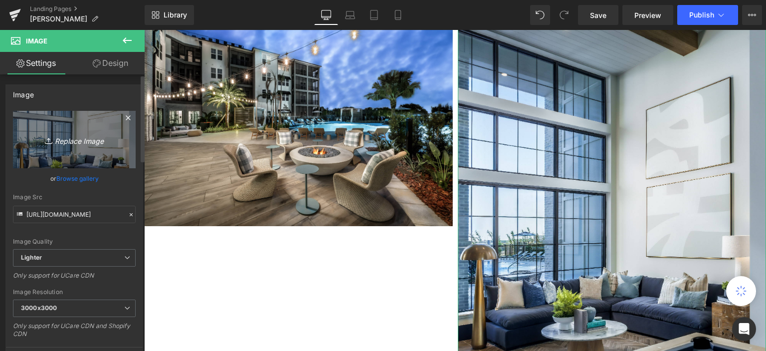
click at [82, 141] on icon "Replace Image" at bounding box center [74, 139] width 80 height 12
type input "C:\fakepath\Interior-2-01.jpg"
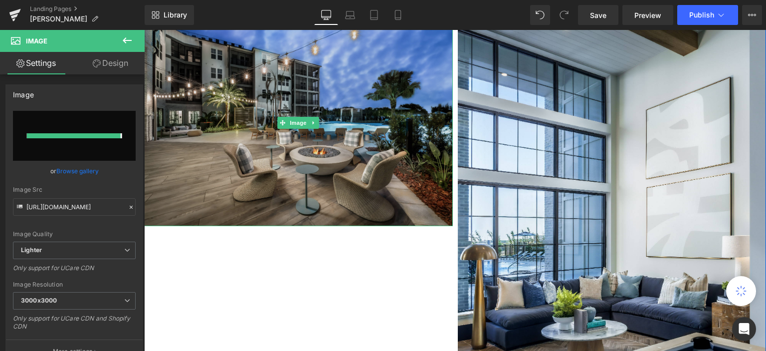
type input "[URL][DOMAIN_NAME]"
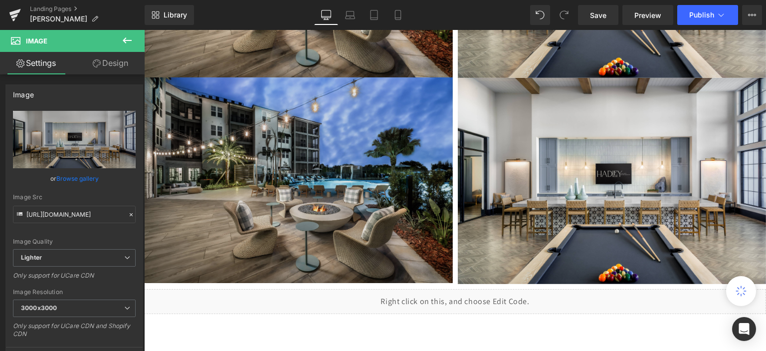
scroll to position [1243, 0]
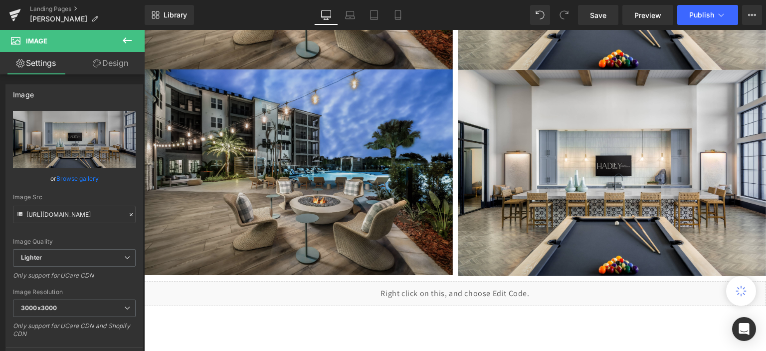
click at [297, 151] on img at bounding box center [298, 171] width 309 height 205
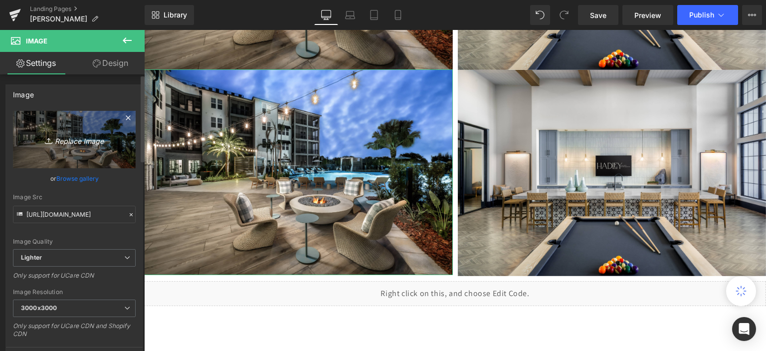
click at [85, 139] on icon "Replace Image" at bounding box center [74, 139] width 80 height 12
type input "C:\fakepath\Interior-4-01.jpg"
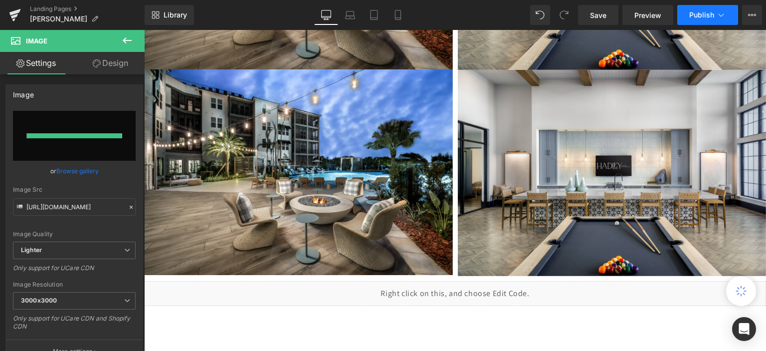
type input "[URL][DOMAIN_NAME]"
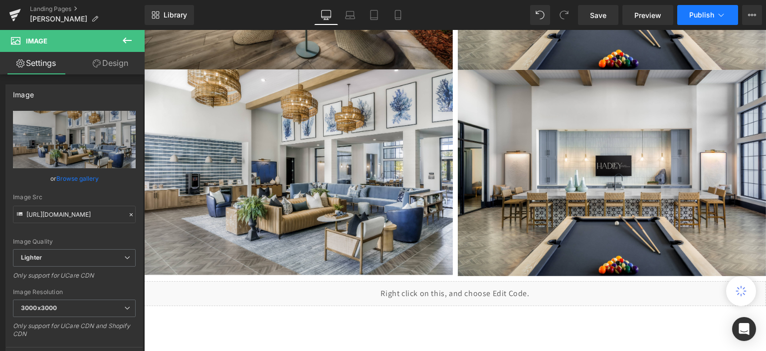
click at [698, 16] on span "Publish" at bounding box center [701, 15] width 25 height 8
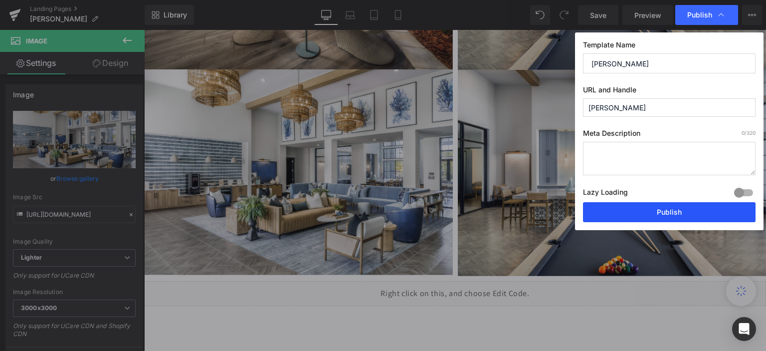
click at [634, 207] on button "Publish" at bounding box center [669, 212] width 173 height 20
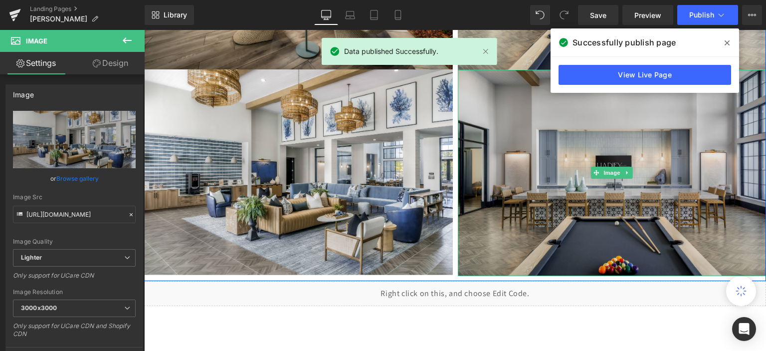
click at [583, 162] on img at bounding box center [612, 172] width 309 height 205
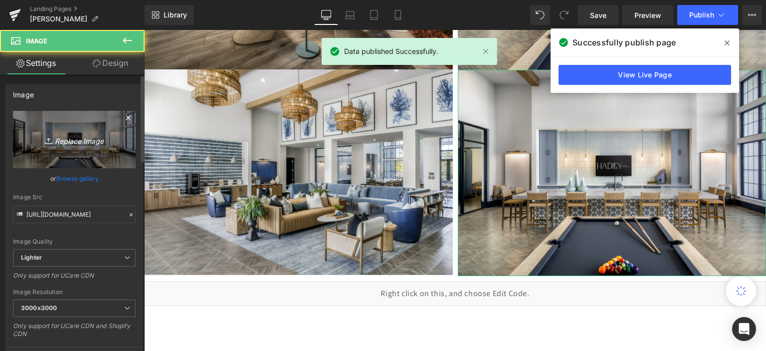
click at [78, 147] on link "Replace Image" at bounding box center [74, 139] width 123 height 57
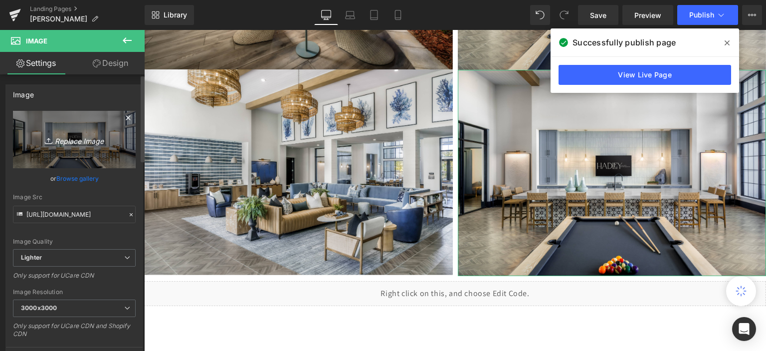
type input "C:\fakepath\Interior-7-01.jpg"
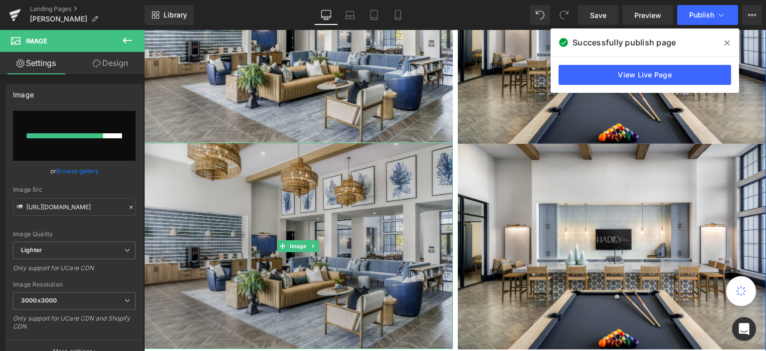
scroll to position [1392, 0]
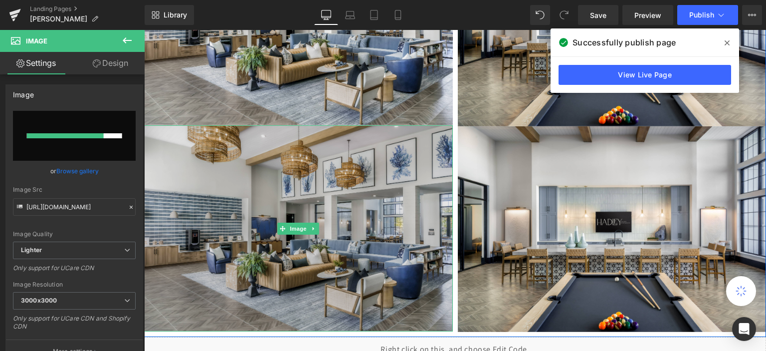
click at [361, 199] on img at bounding box center [298, 228] width 309 height 206
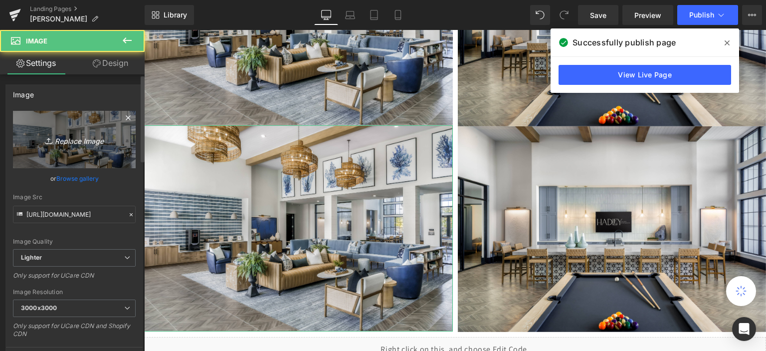
click at [76, 137] on icon "Replace Image" at bounding box center [74, 139] width 80 height 12
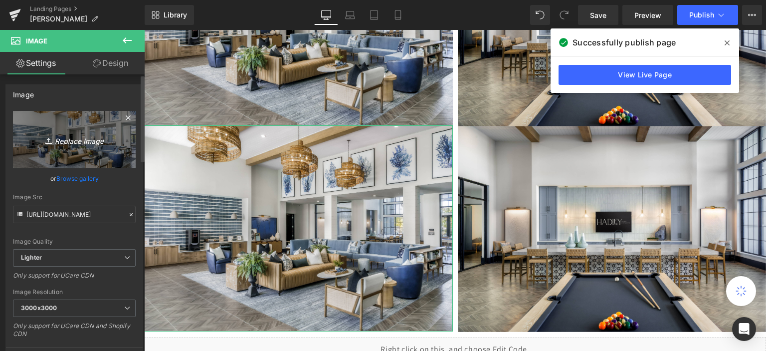
type input "C:\fakepath\Interior-8-01.jpg"
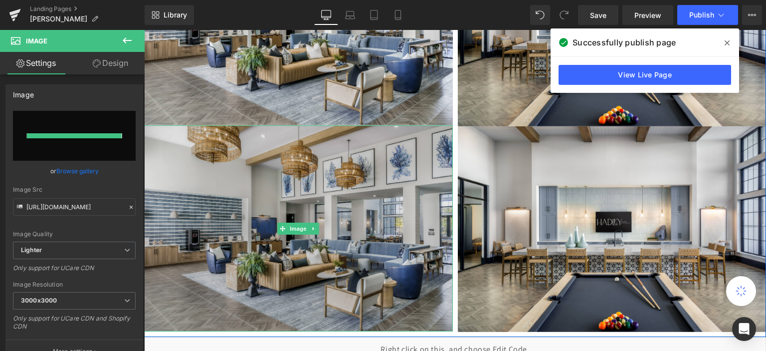
type input "[URL][DOMAIN_NAME]"
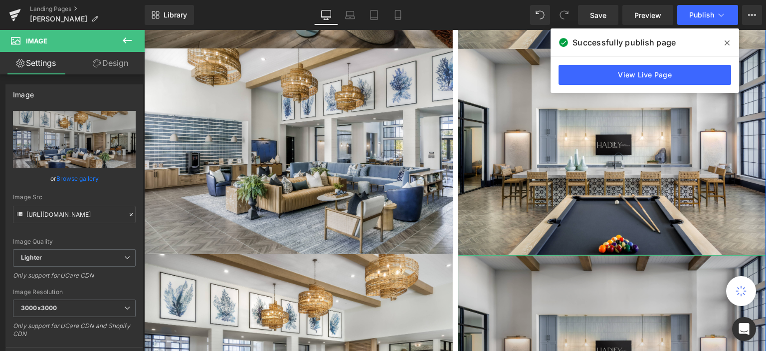
scroll to position [1243, 0]
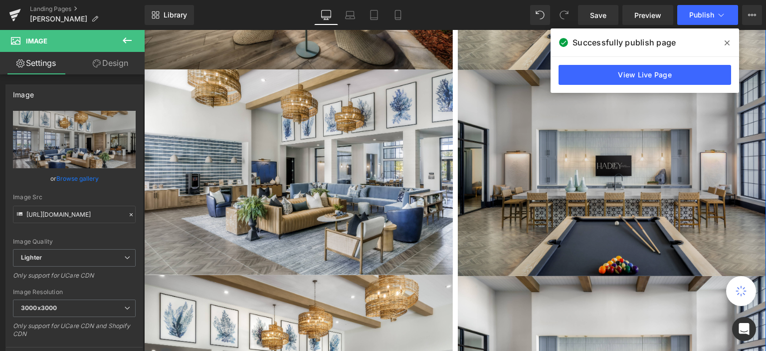
click at [571, 183] on img at bounding box center [612, 172] width 309 height 205
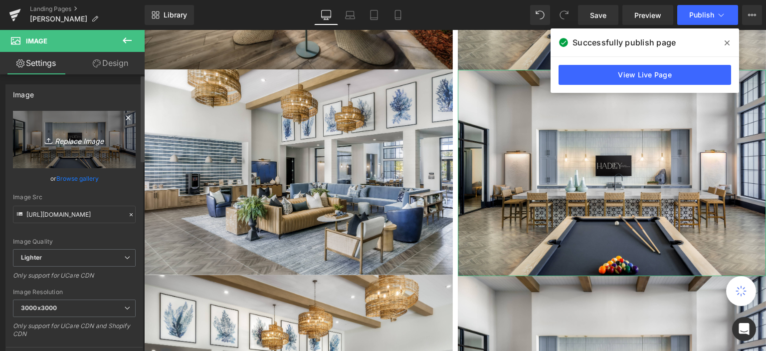
click at [72, 142] on icon "Replace Image" at bounding box center [74, 139] width 80 height 12
type input "C:\fakepath\Interior-7-01.jpg"
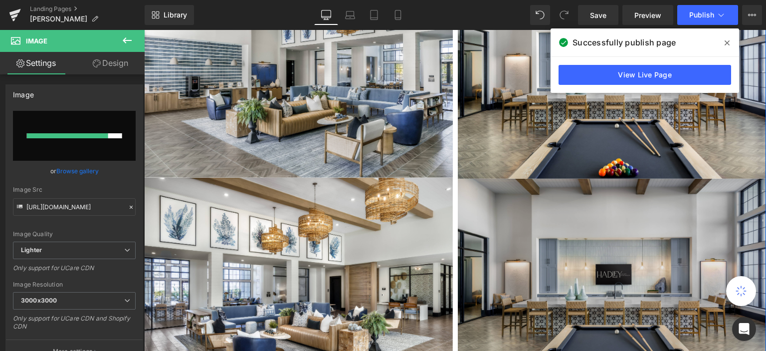
scroll to position [1342, 0]
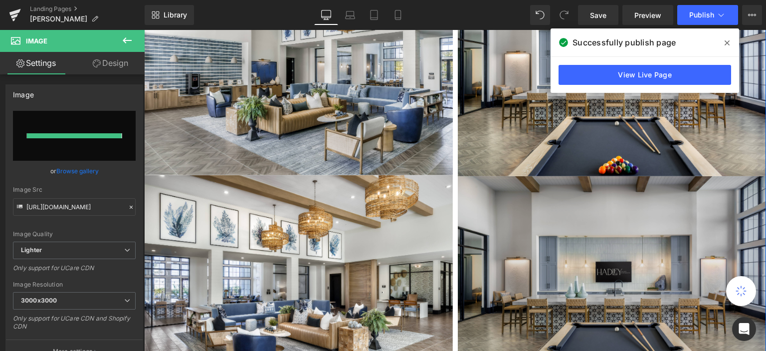
type input "[URL][DOMAIN_NAME]"
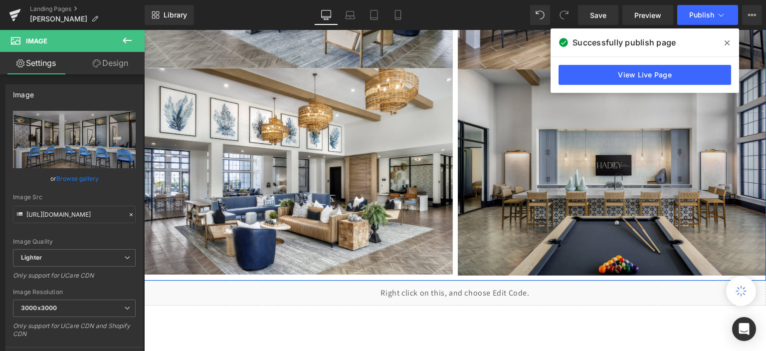
scroll to position [1492, 0]
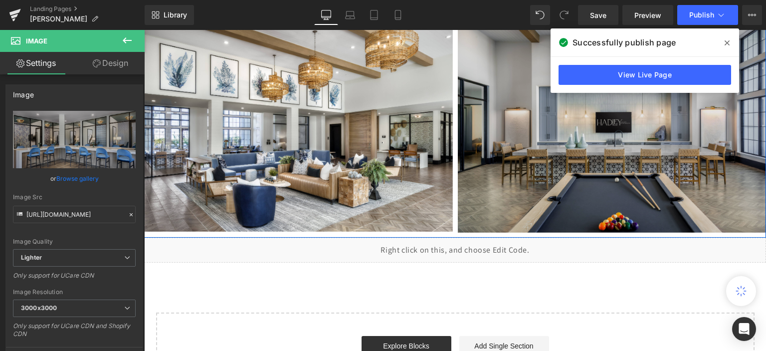
click at [557, 139] on img at bounding box center [612, 128] width 309 height 205
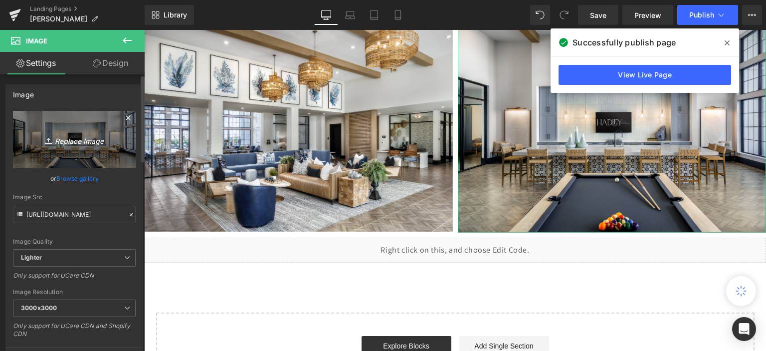
click at [59, 137] on icon "Replace Image" at bounding box center [74, 139] width 80 height 12
type input "C:\fakepath\Interior-11-01.jpg"
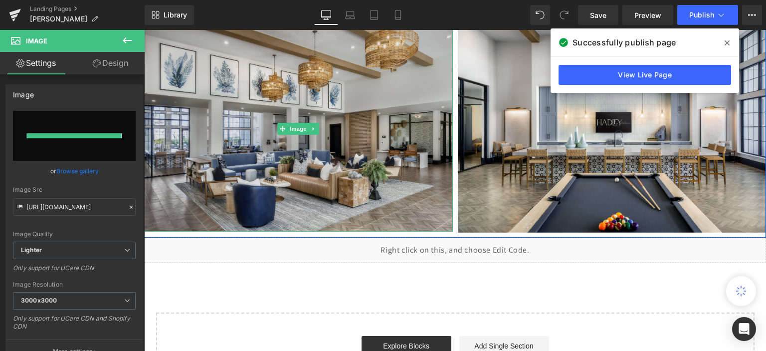
type input "[URL][DOMAIN_NAME]"
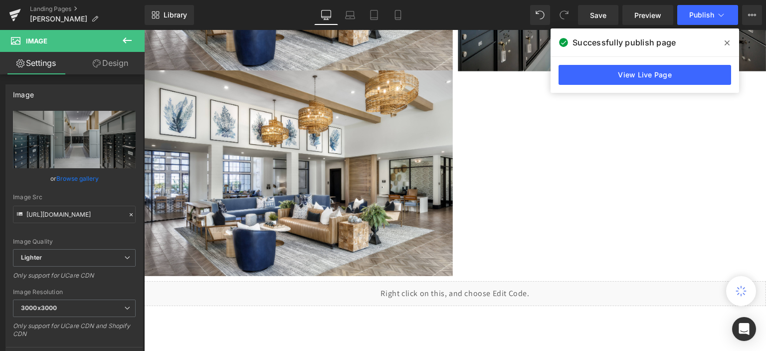
scroll to position [1653, 0]
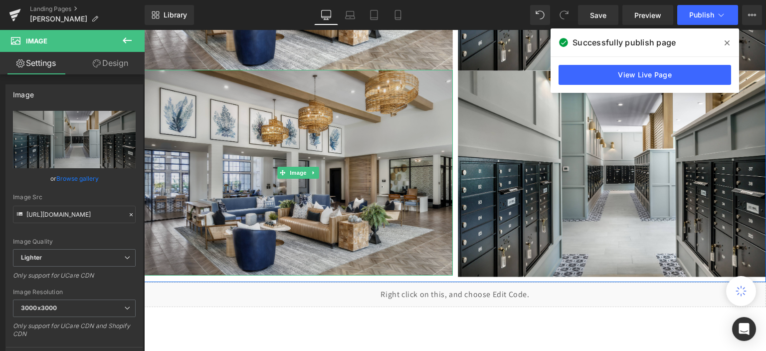
click at [311, 158] on img at bounding box center [298, 173] width 309 height 206
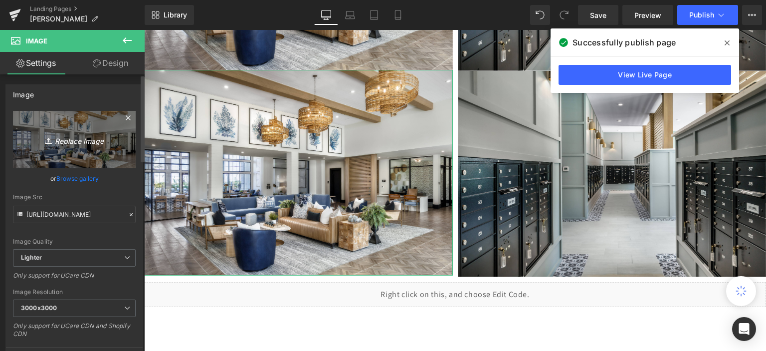
click at [74, 143] on icon "Replace Image" at bounding box center [74, 139] width 80 height 12
type input "C:\fakepath\Interior-13-01.jpg"
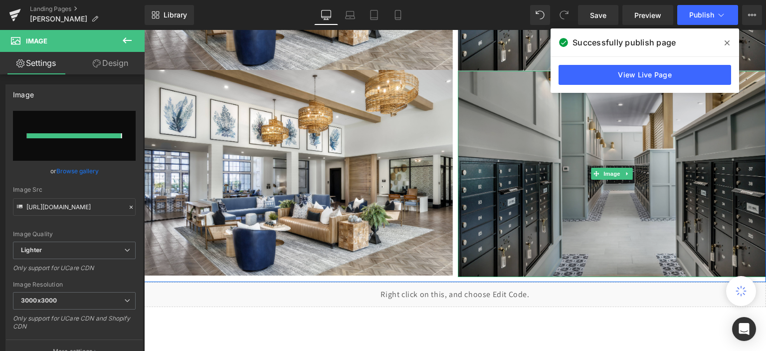
type input "[URL][DOMAIN_NAME]"
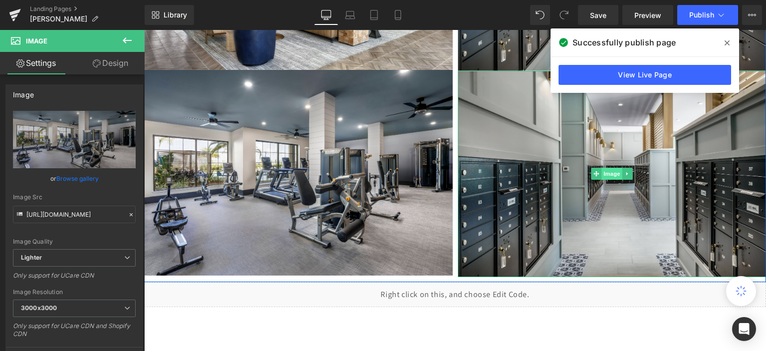
click at [612, 170] on span "Image" at bounding box center [611, 174] width 21 height 12
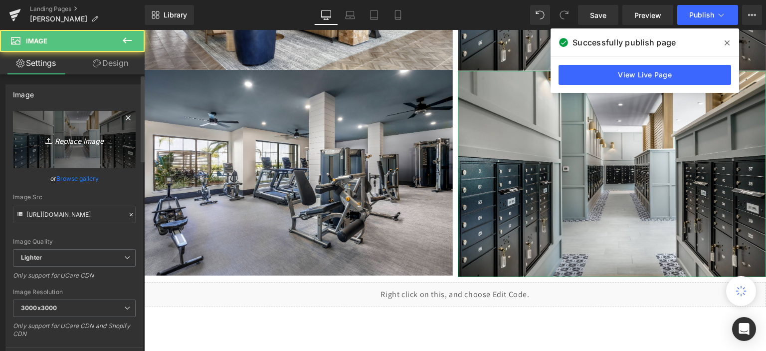
click at [60, 143] on icon "Replace Image" at bounding box center [74, 139] width 80 height 12
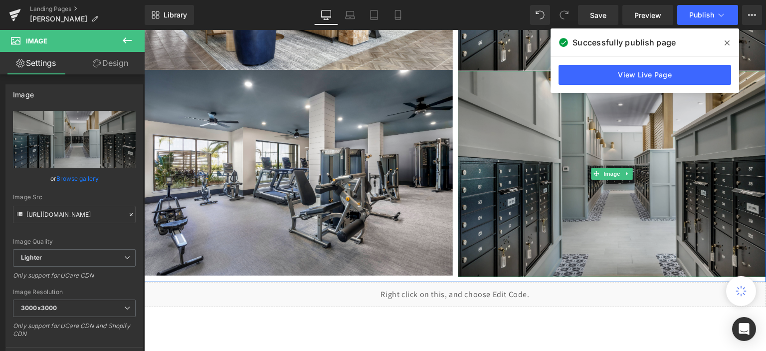
click at [587, 156] on img at bounding box center [612, 174] width 309 height 206
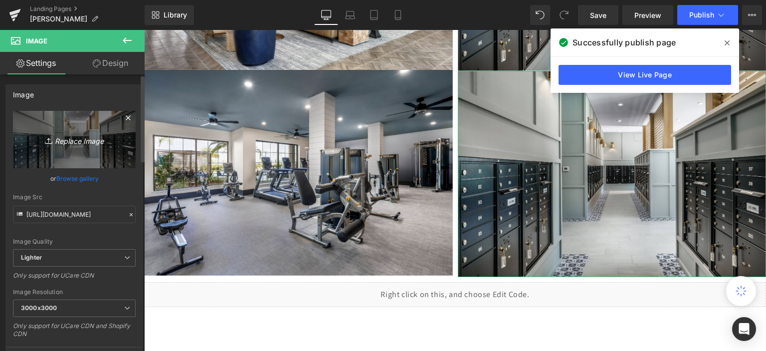
click at [70, 141] on icon "Replace Image" at bounding box center [74, 139] width 80 height 12
type input "C:\fakepath\Interior-18-01.jpg"
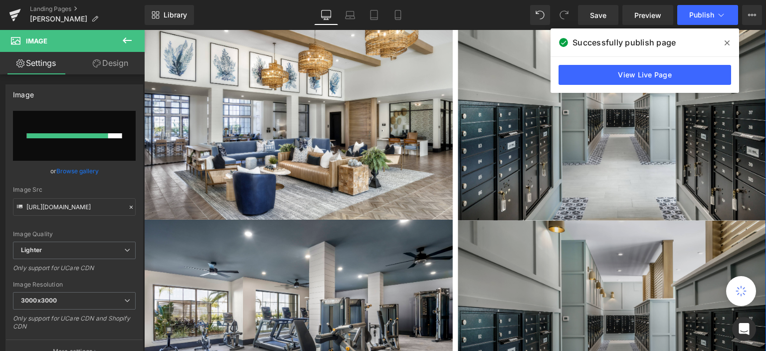
scroll to position [1604, 0]
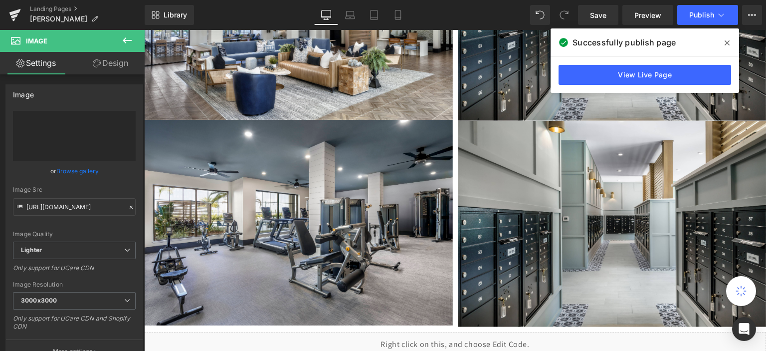
type input "[URL][DOMAIN_NAME]"
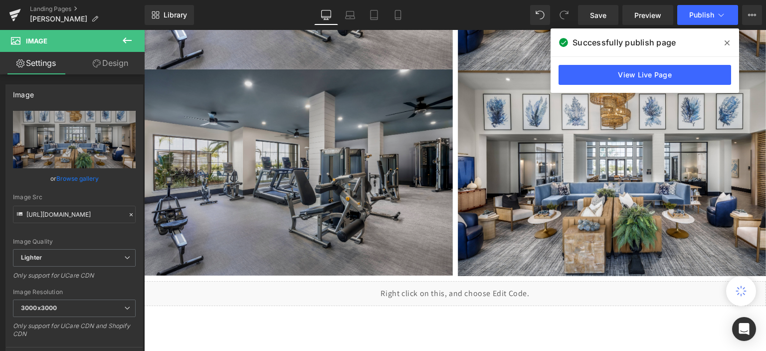
scroll to position [1860, 0]
click at [284, 165] on div "Image" at bounding box center [298, 172] width 309 height 206
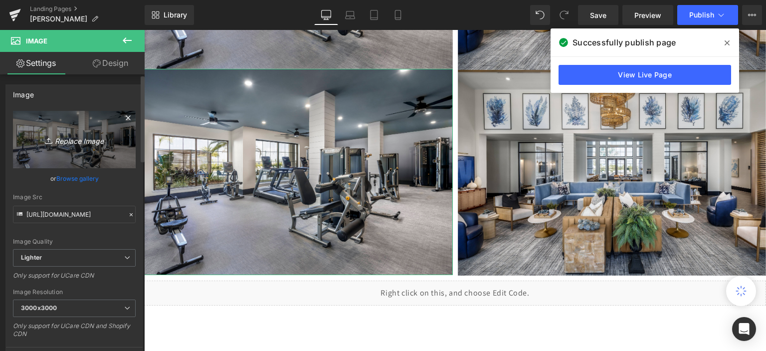
click at [98, 140] on icon "Replace Image" at bounding box center [74, 139] width 80 height 12
type input "C:\fakepath\Model-1-01.jpg"
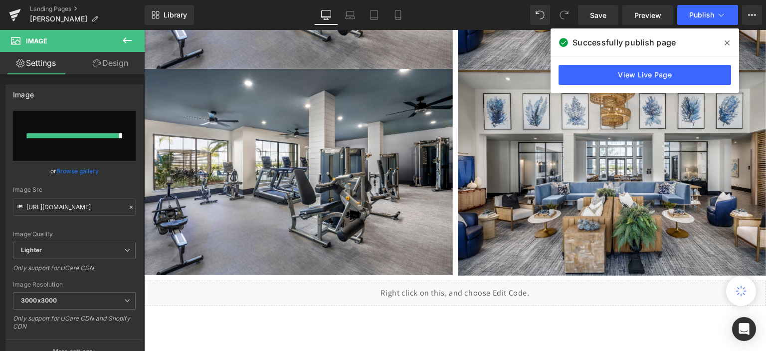
type input "[URL][DOMAIN_NAME]"
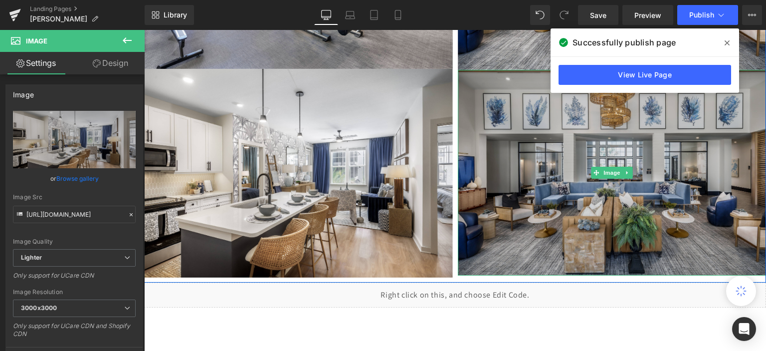
click at [543, 190] on img at bounding box center [612, 172] width 309 height 205
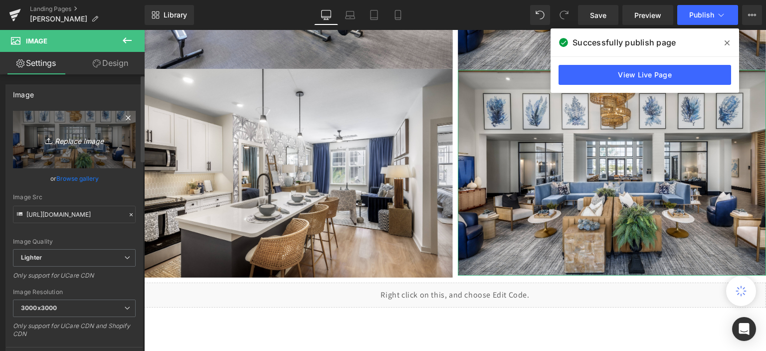
click at [78, 138] on icon "Replace Image" at bounding box center [74, 139] width 80 height 12
type input "C:\fakepath\Model-6-01.jpg"
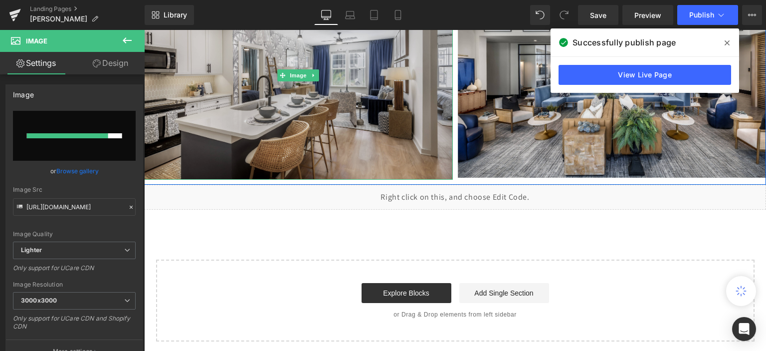
scroll to position [1960, 0]
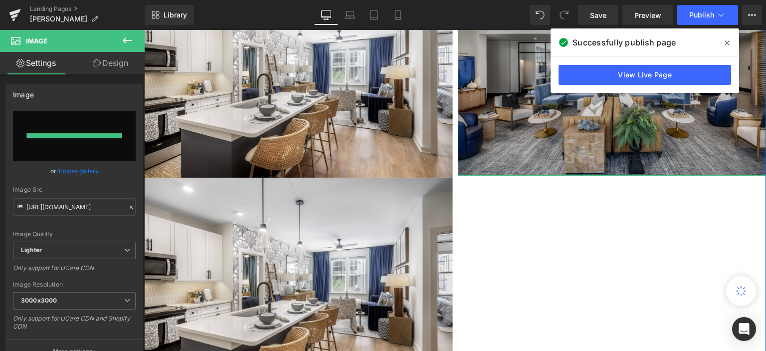
type input "[URL][DOMAIN_NAME]"
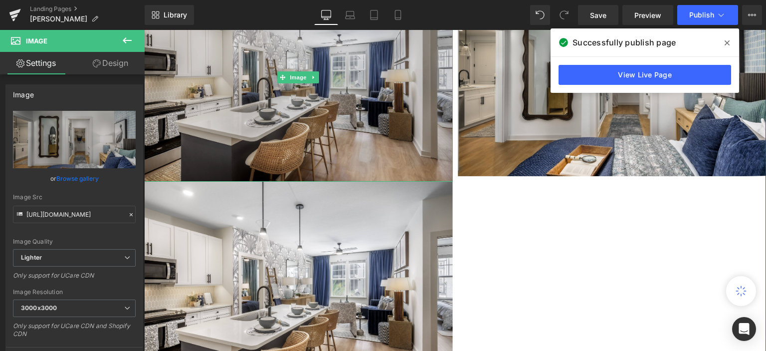
scroll to position [2009, 0]
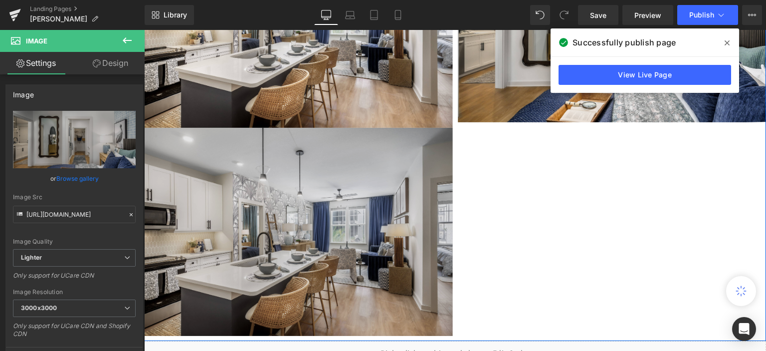
click at [303, 236] on div "Image" at bounding box center [298, 232] width 309 height 208
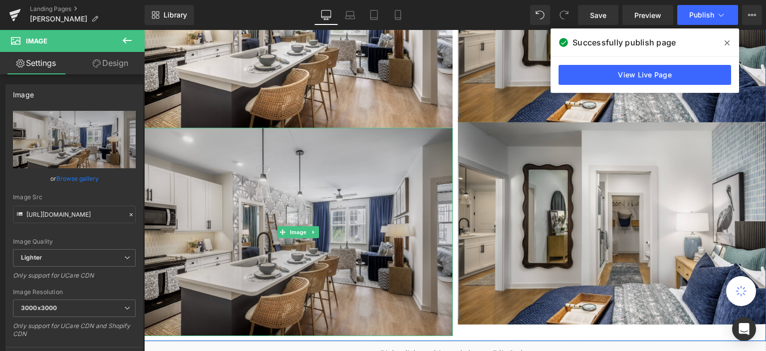
click at [313, 207] on img at bounding box center [298, 232] width 309 height 208
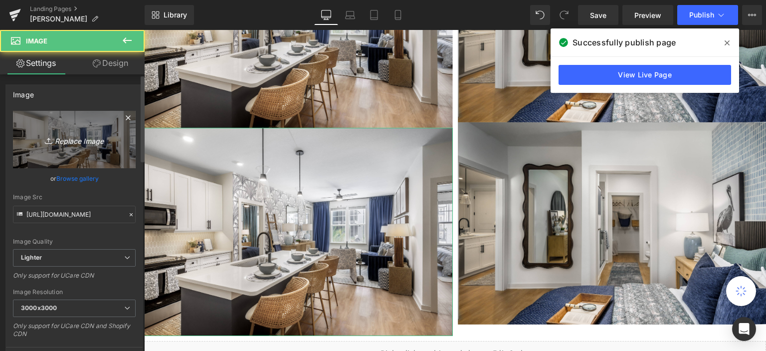
click at [83, 142] on icon "Replace Image" at bounding box center [74, 139] width 80 height 12
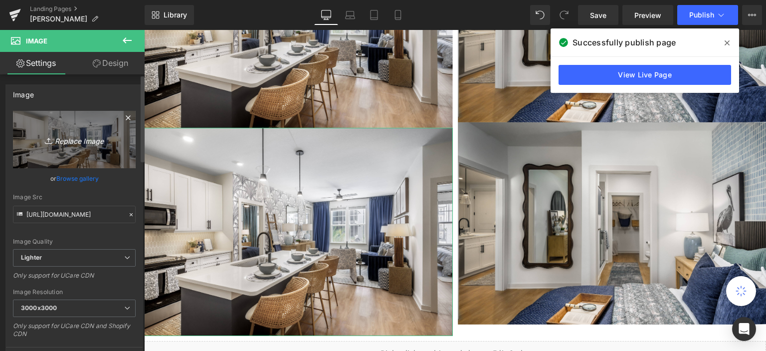
type input "C:\fakepath\Model-7-01.jpg"
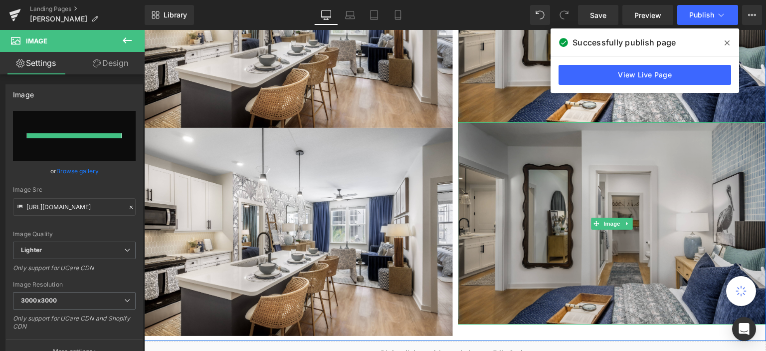
type input "[URL][DOMAIN_NAME]"
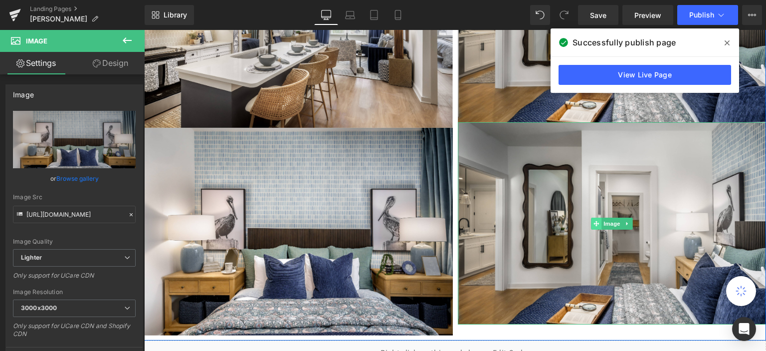
click at [592, 218] on span at bounding box center [596, 223] width 10 height 12
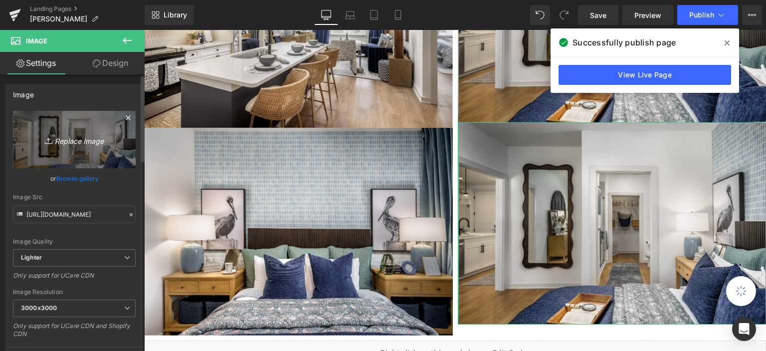
click at [70, 141] on icon "Replace Image" at bounding box center [74, 139] width 80 height 12
type input "C:\fakepath\Model-11-01.jpg"
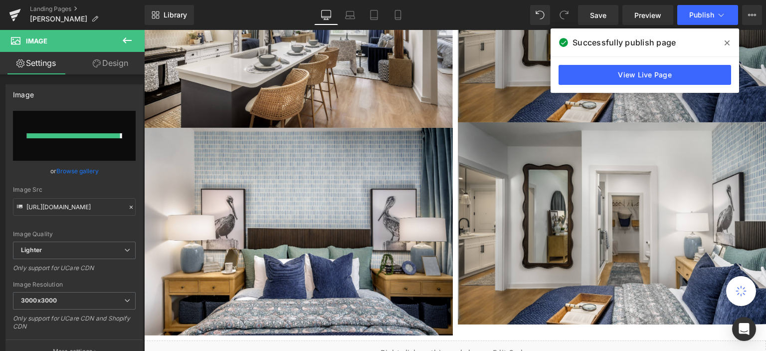
type input "[URL][DOMAIN_NAME]"
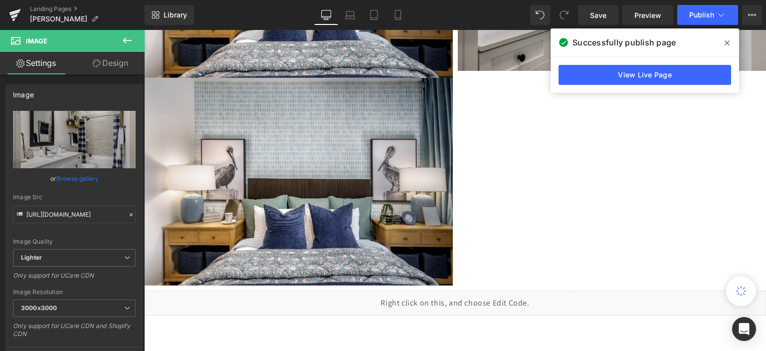
scroll to position [2274, 0]
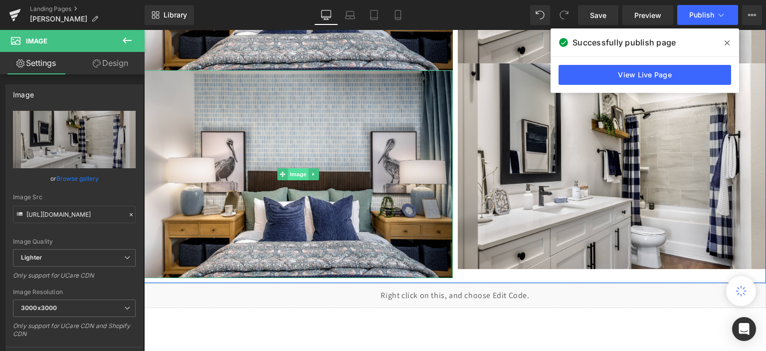
click at [294, 174] on span "Image" at bounding box center [298, 174] width 21 height 12
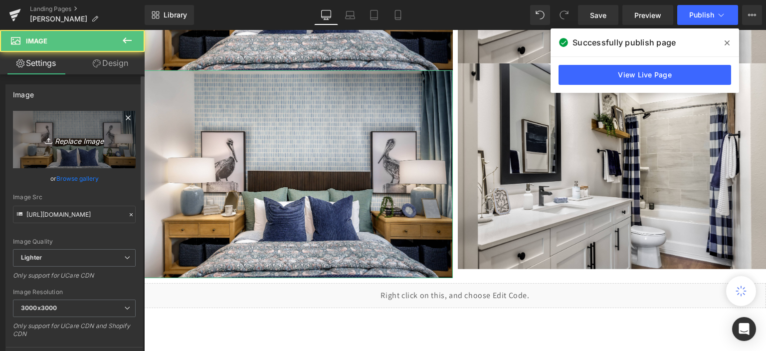
click at [80, 138] on icon "Replace Image" at bounding box center [74, 139] width 80 height 12
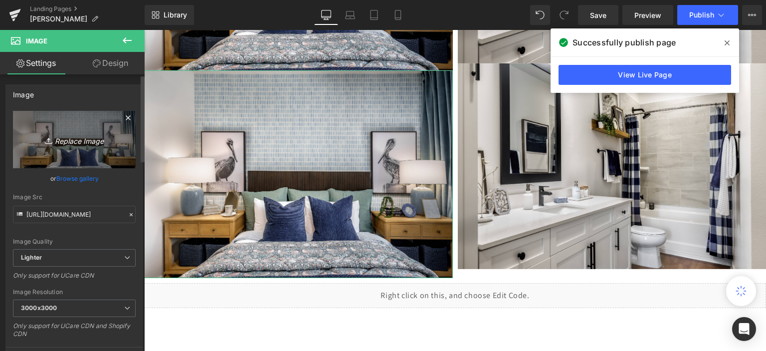
type input "C:\fakepath\Model-13-01.jpg"
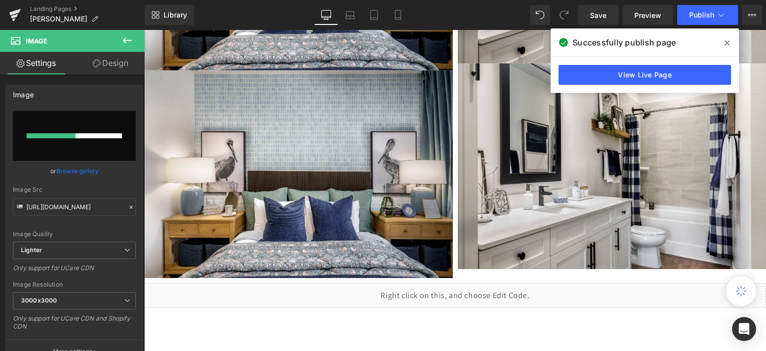
click at [727, 41] on icon at bounding box center [727, 43] width 5 height 8
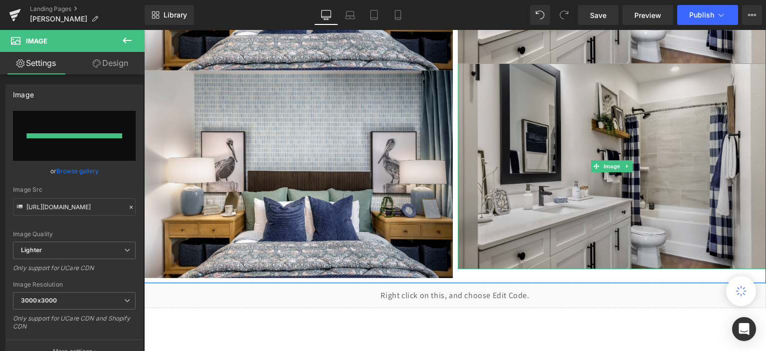
type input "[URL][DOMAIN_NAME]"
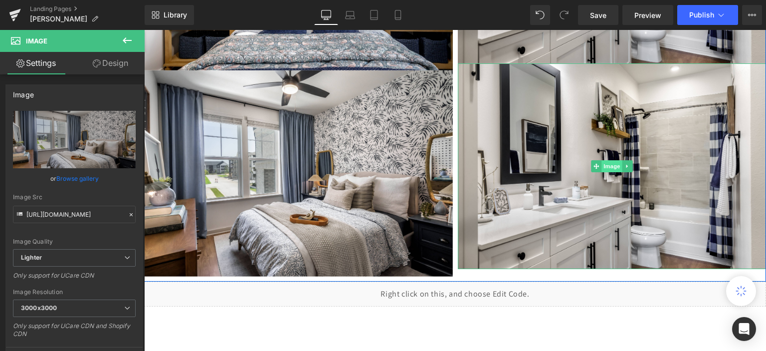
click at [601, 165] on span "Image" at bounding box center [611, 166] width 21 height 12
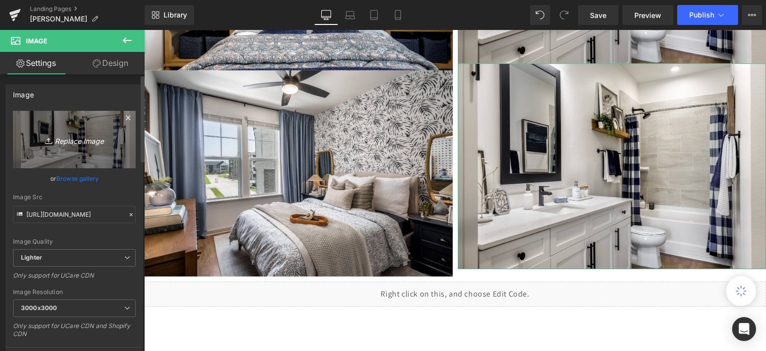
click at [61, 139] on icon "Replace Image" at bounding box center [74, 139] width 80 height 12
type input "C:\fakepath\Model-18-01.jpg"
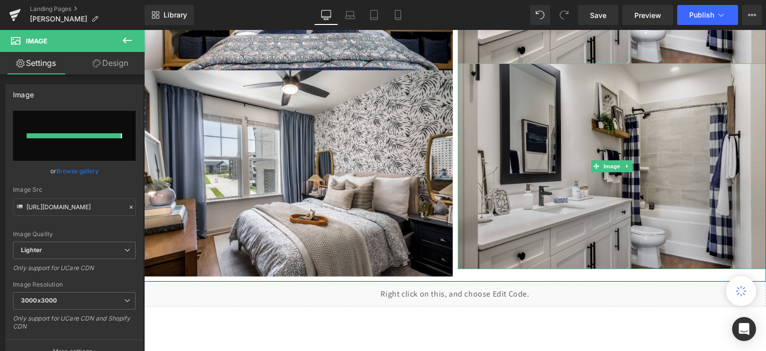
type input "[URL][DOMAIN_NAME]"
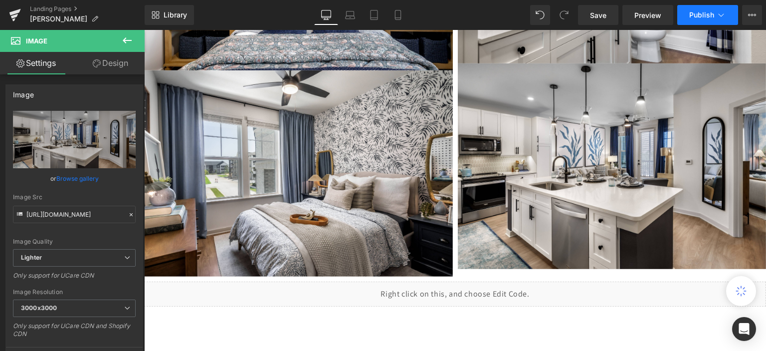
click at [698, 19] on button "Publish" at bounding box center [707, 15] width 61 height 20
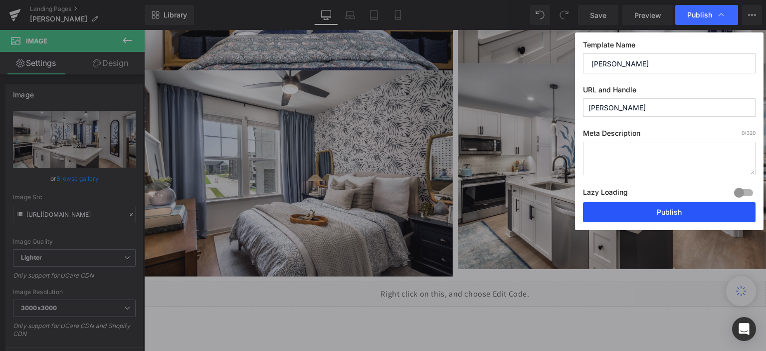
click at [657, 209] on button "Publish" at bounding box center [669, 212] width 173 height 20
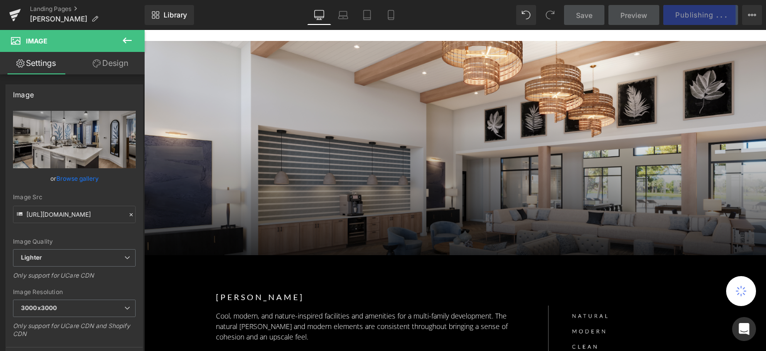
scroll to position [50, 0]
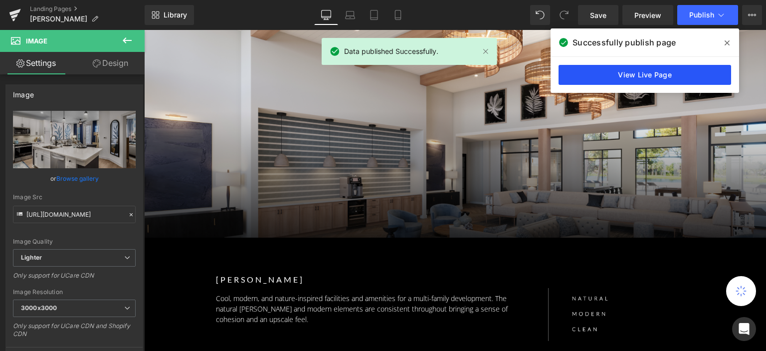
click at [628, 74] on link "View Live Page" at bounding box center [644, 75] width 173 height 20
